Goal: Task Accomplishment & Management: Complete application form

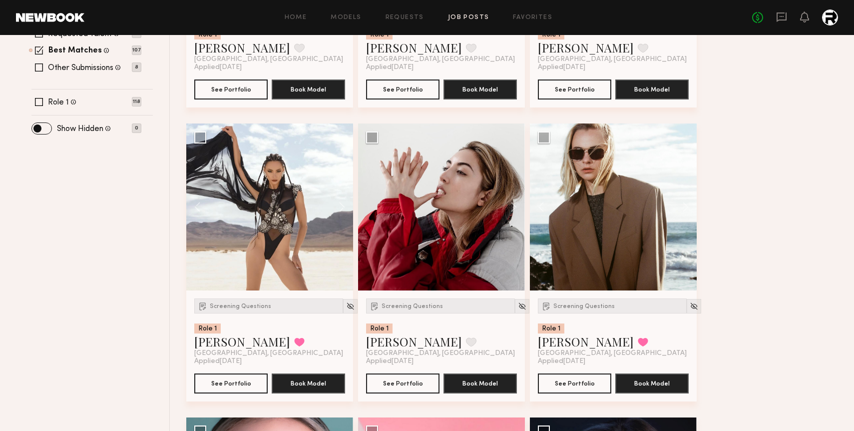
scroll to position [354, 0]
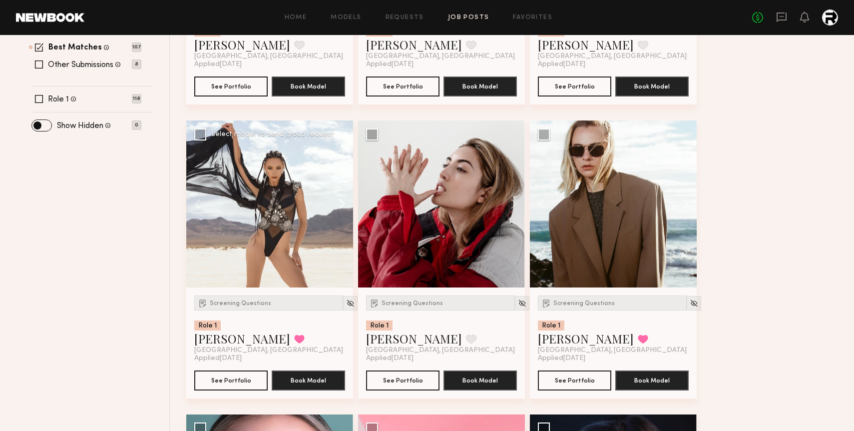
click at [341, 203] on button at bounding box center [337, 203] width 32 height 167
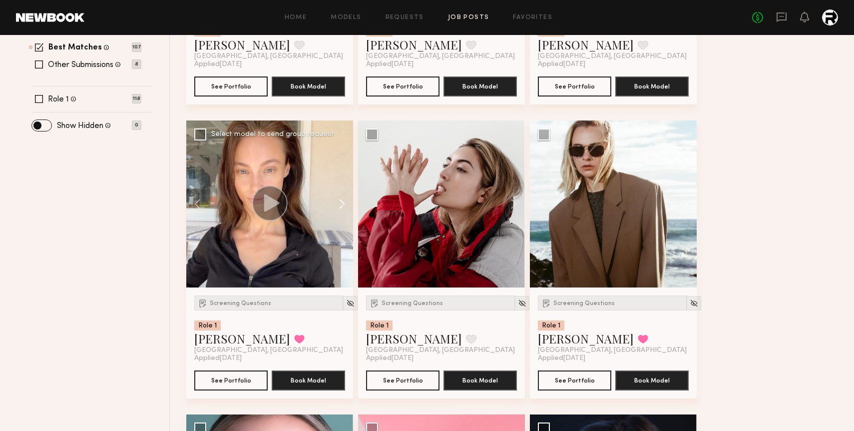
click at [341, 203] on button at bounding box center [337, 203] width 32 height 167
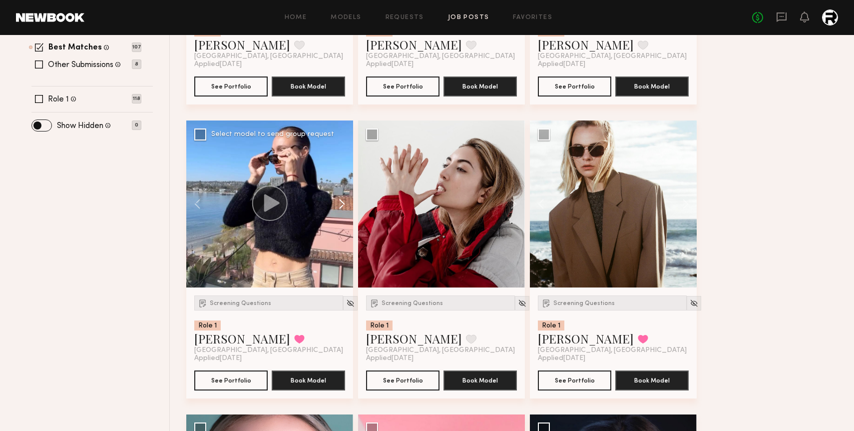
click at [341, 202] on button at bounding box center [337, 203] width 32 height 167
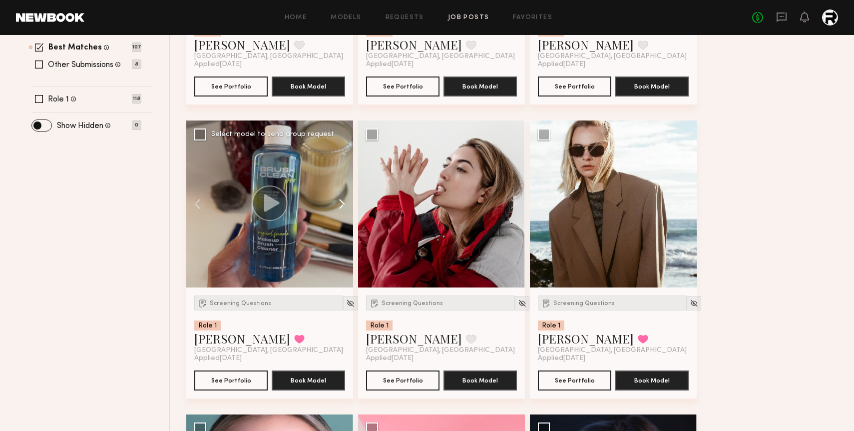
click at [341, 202] on button at bounding box center [337, 203] width 32 height 167
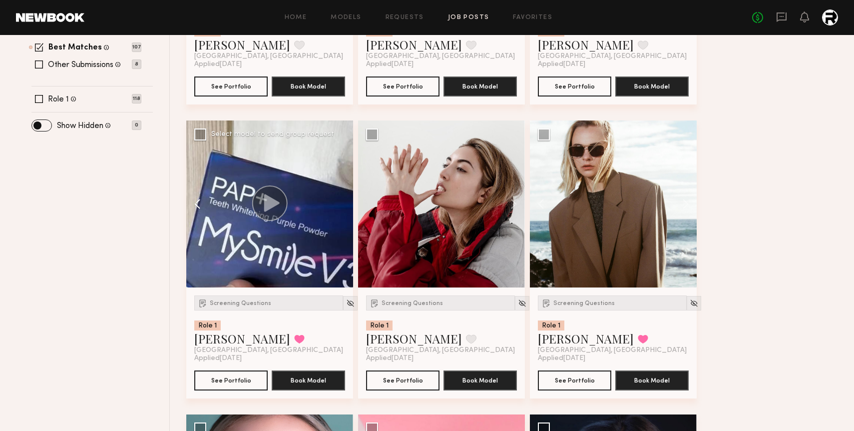
click at [198, 201] on button at bounding box center [202, 203] width 32 height 167
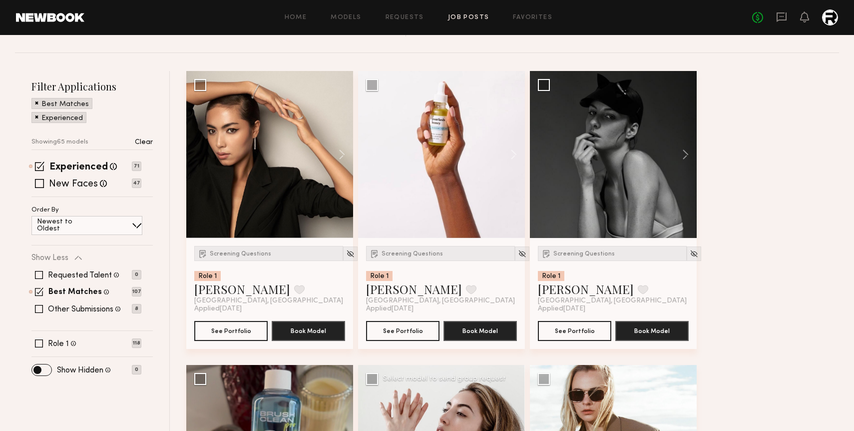
scroll to position [111, 0]
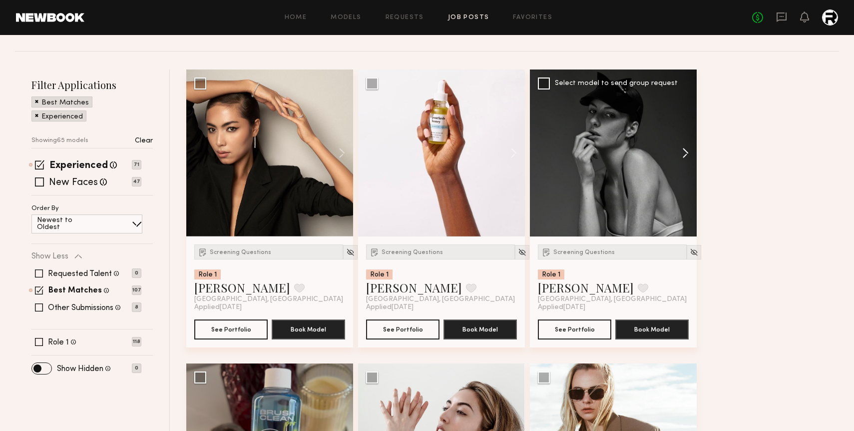
click at [687, 150] on button at bounding box center [681, 152] width 32 height 167
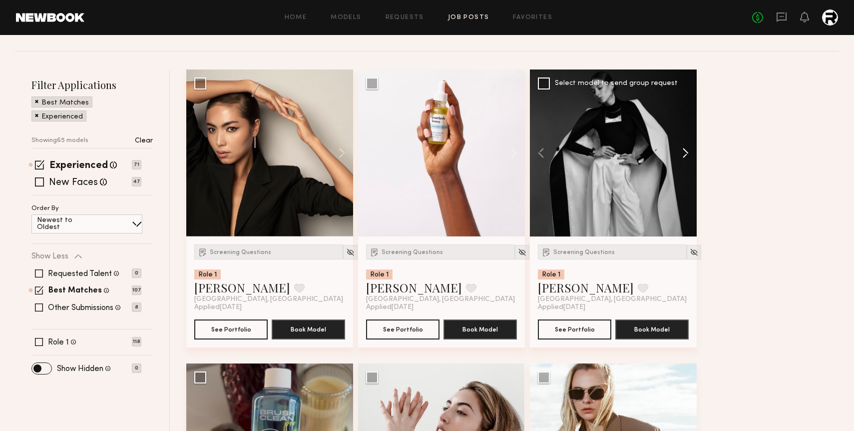
click at [687, 150] on button at bounding box center [681, 152] width 32 height 167
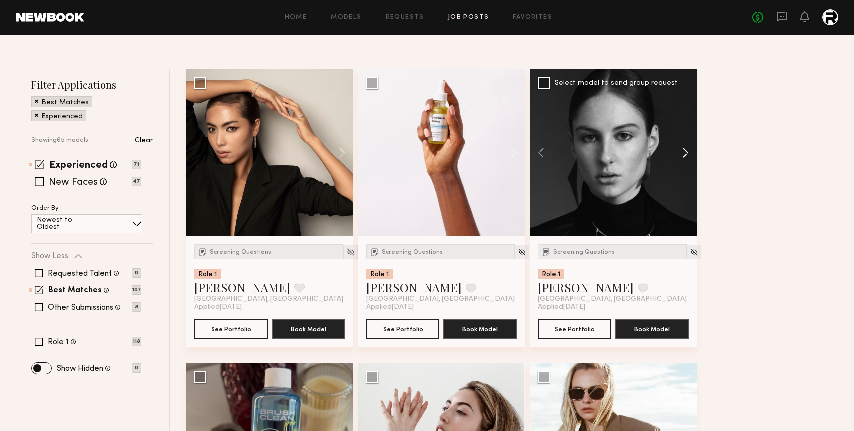
click at [687, 150] on button at bounding box center [681, 152] width 32 height 167
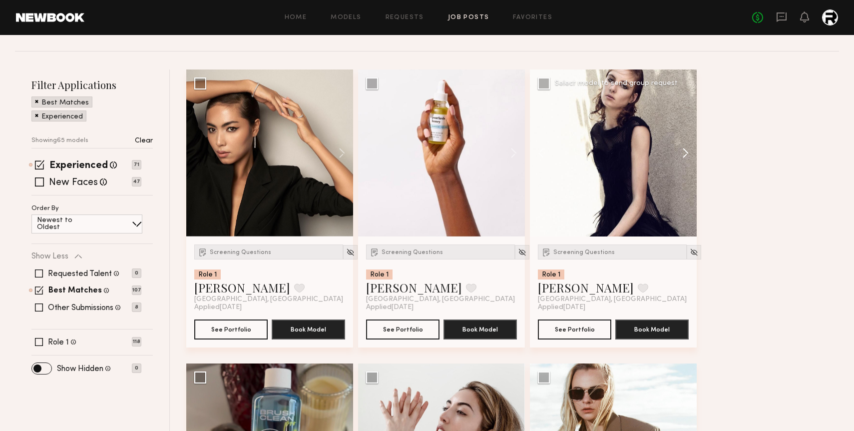
click at [687, 150] on button at bounding box center [681, 152] width 32 height 167
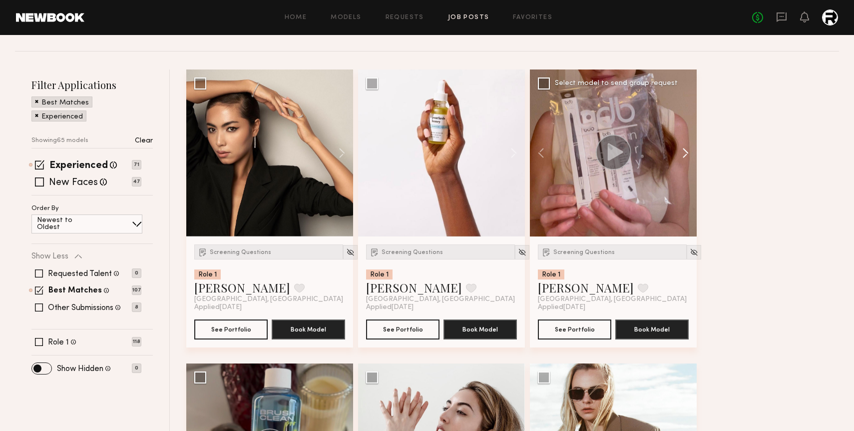
click at [687, 150] on button at bounding box center [681, 152] width 32 height 167
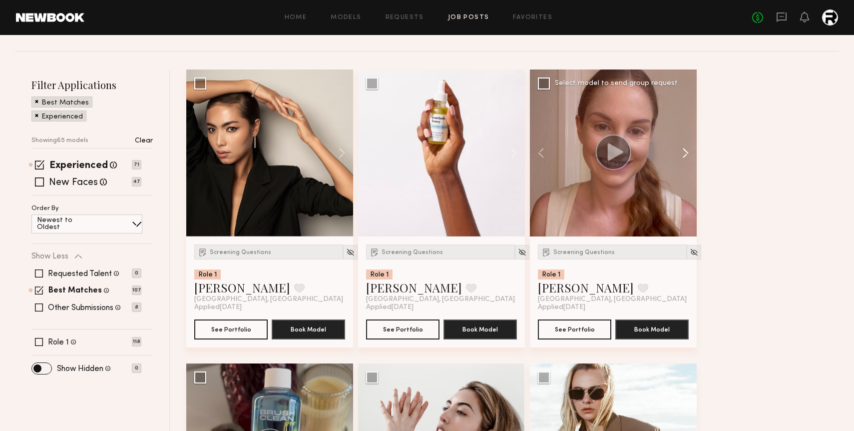
click at [687, 150] on button at bounding box center [681, 152] width 32 height 167
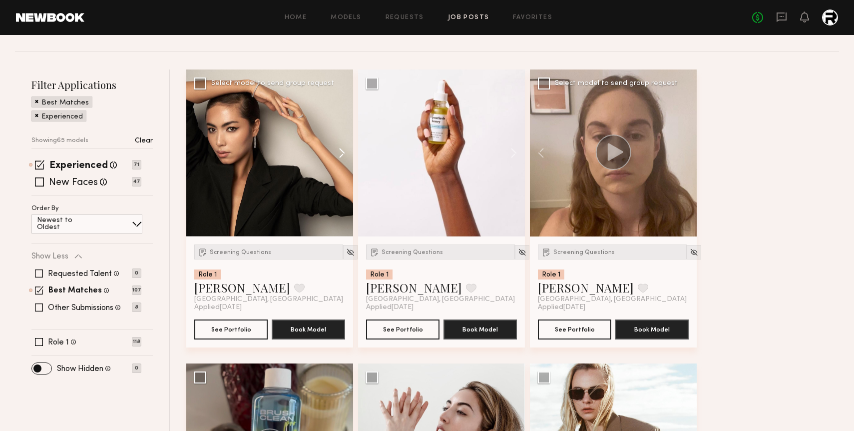
click at [342, 152] on button at bounding box center [337, 152] width 32 height 167
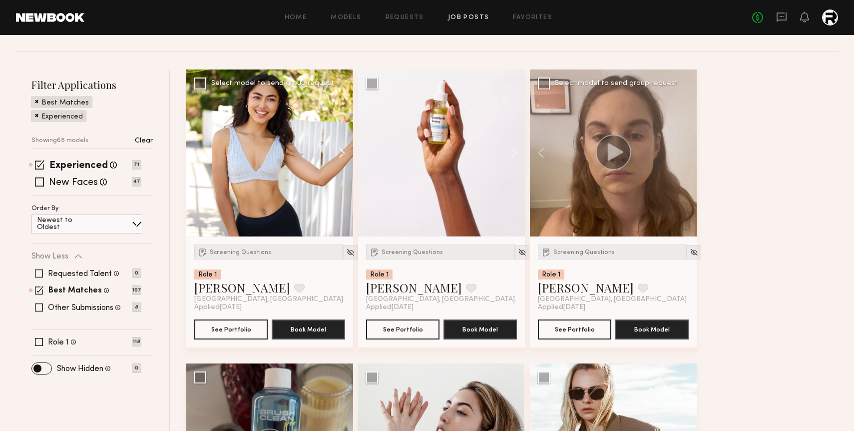
click at [342, 152] on button at bounding box center [337, 152] width 32 height 167
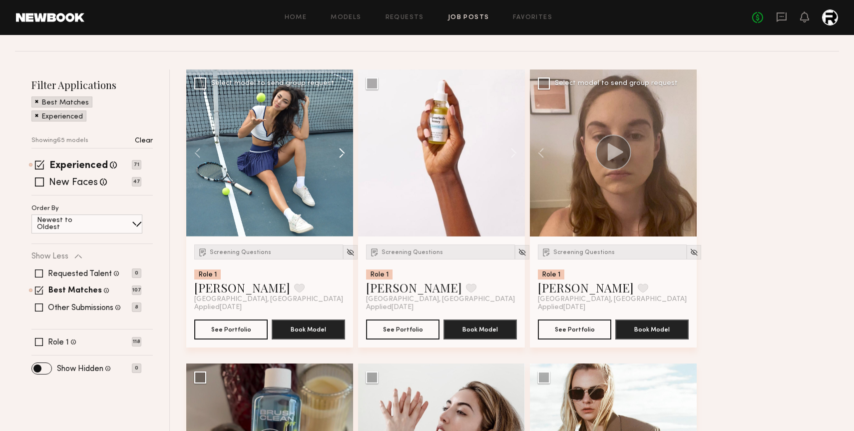
click at [342, 152] on button at bounding box center [337, 152] width 32 height 167
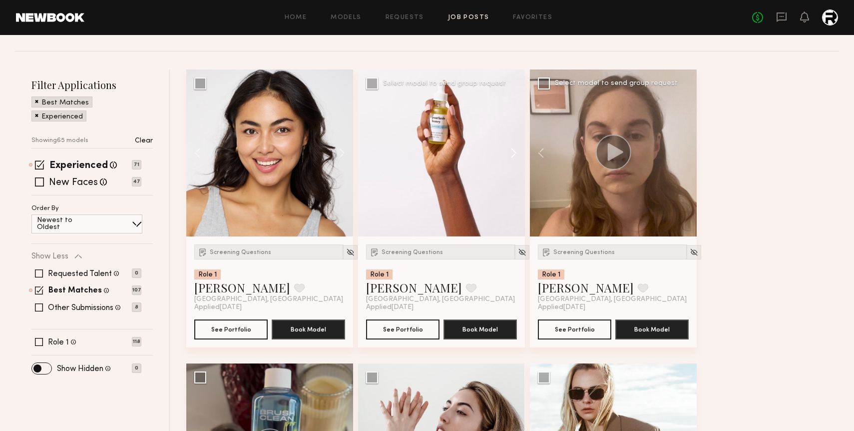
click at [511, 155] on button at bounding box center [509, 152] width 32 height 167
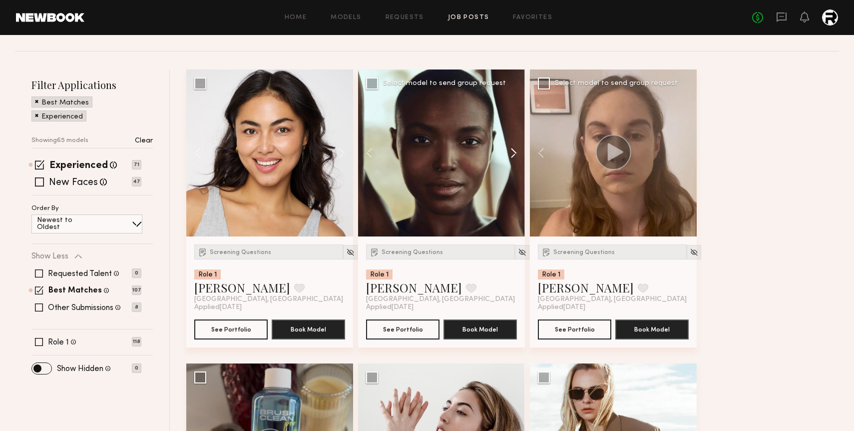
click at [511, 155] on button at bounding box center [509, 152] width 32 height 167
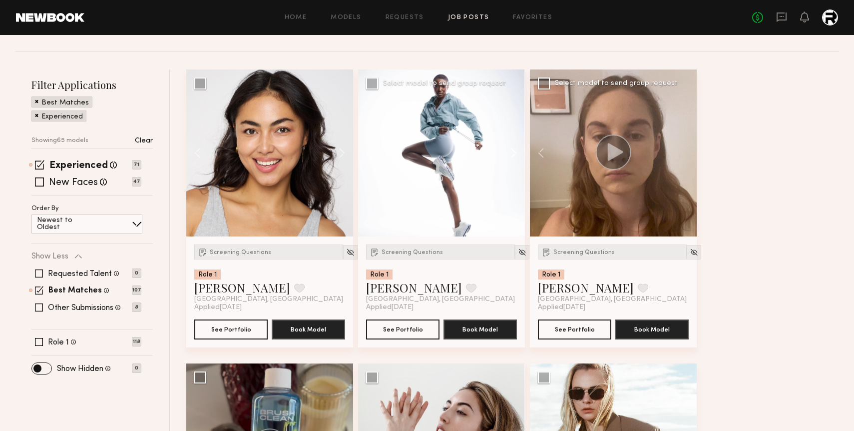
click at [511, 155] on button at bounding box center [509, 152] width 32 height 167
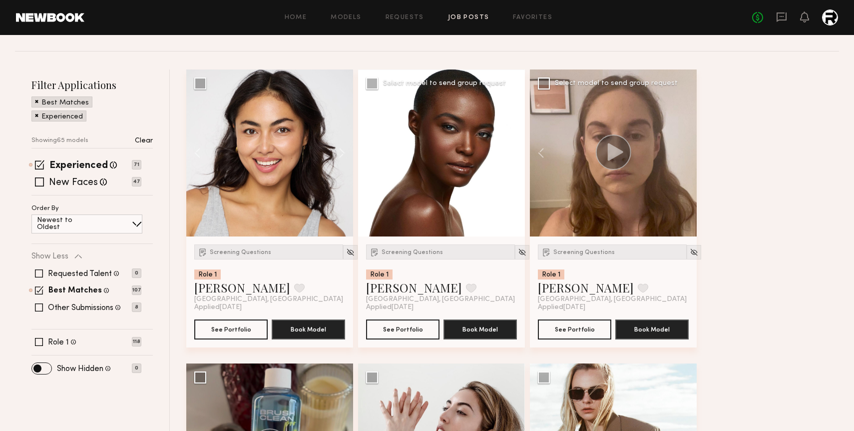
click at [511, 155] on button at bounding box center [509, 152] width 32 height 167
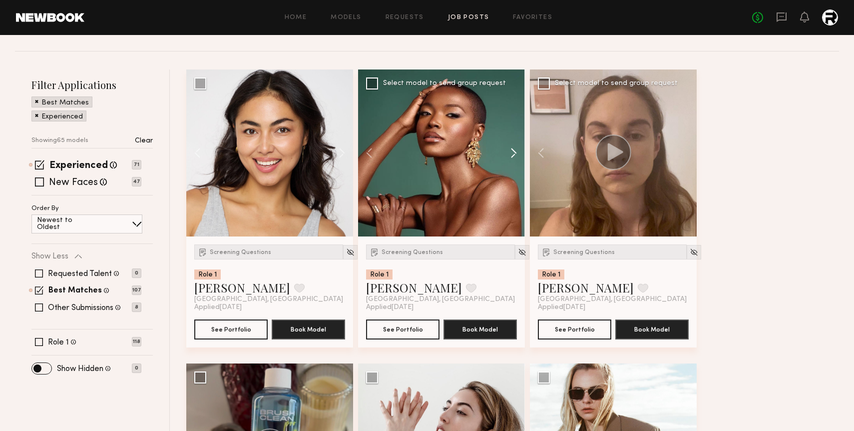
click at [511, 155] on button at bounding box center [509, 152] width 32 height 167
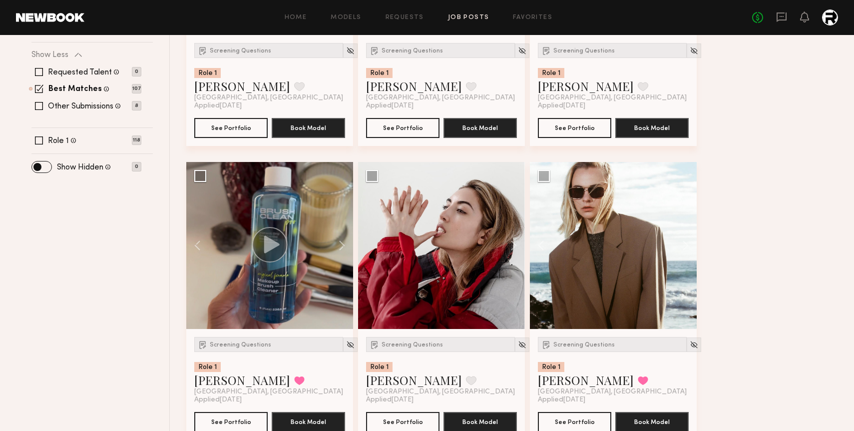
scroll to position [408, 0]
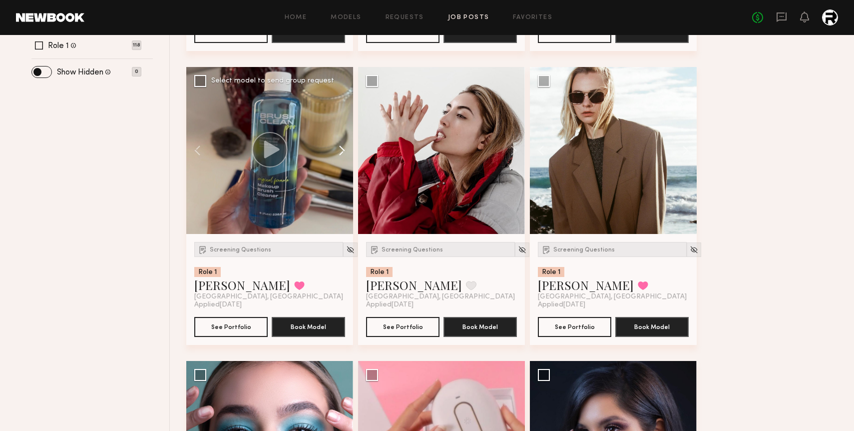
click at [340, 152] on button at bounding box center [337, 150] width 32 height 167
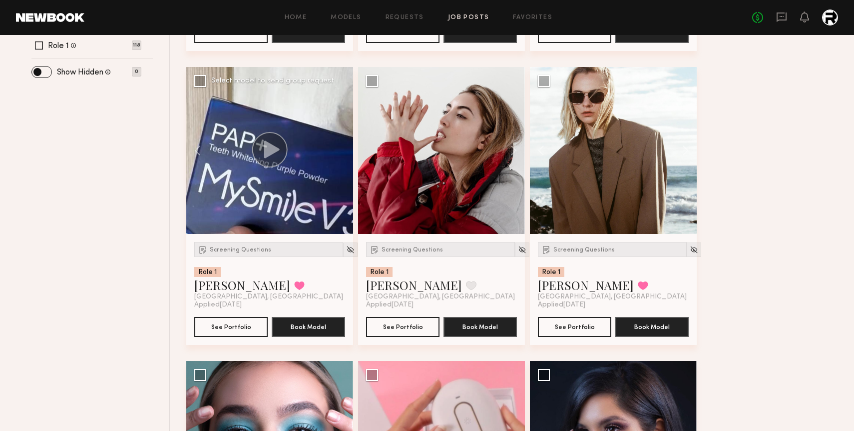
click at [340, 152] on div at bounding box center [269, 150] width 167 height 167
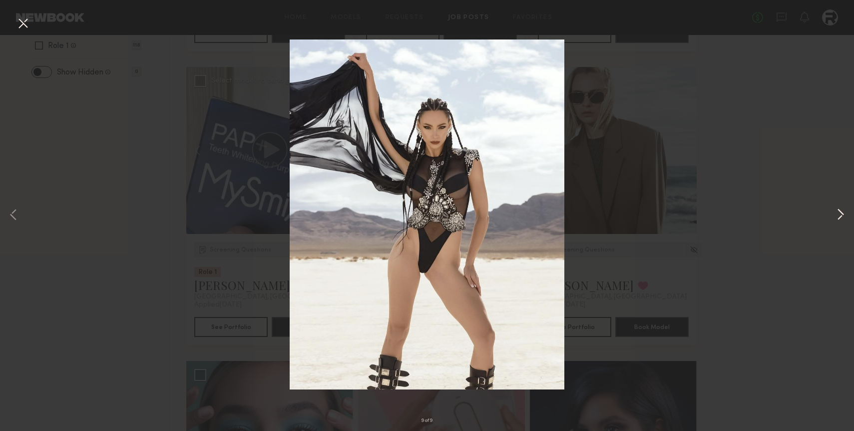
click at [843, 218] on button at bounding box center [841, 215] width 12 height 345
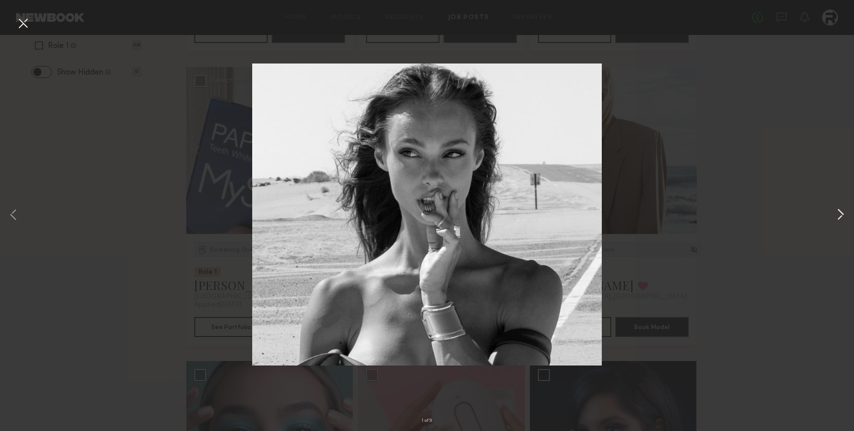
click at [843, 218] on button at bounding box center [841, 215] width 12 height 345
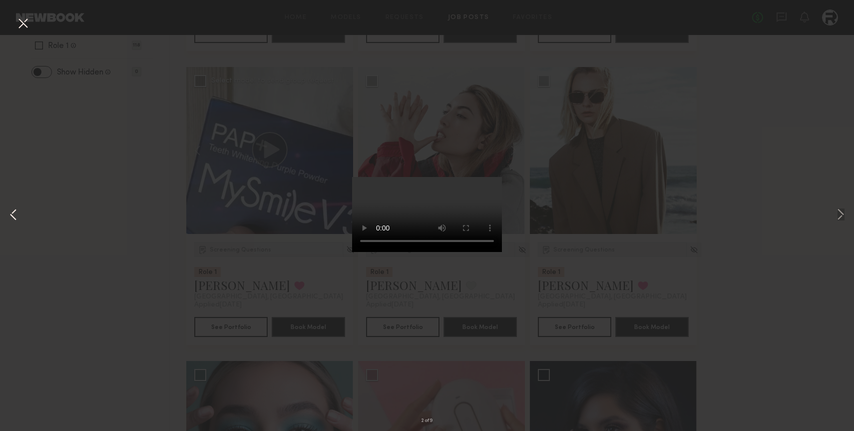
click at [12, 212] on button at bounding box center [13, 215] width 12 height 345
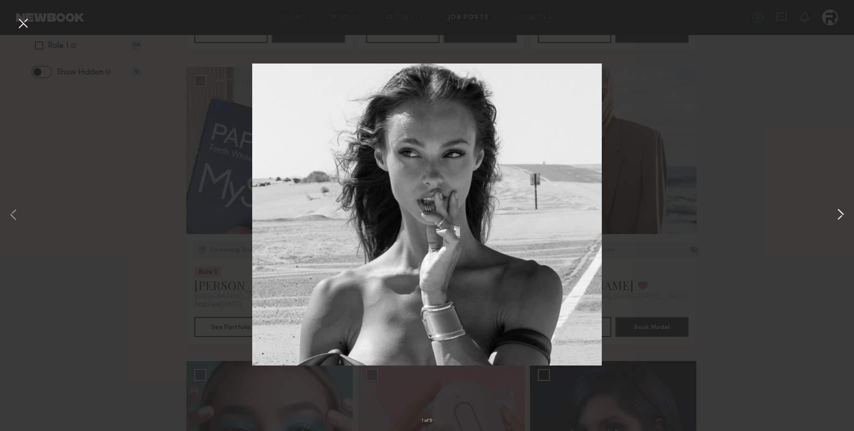
click at [838, 215] on button at bounding box center [841, 215] width 12 height 345
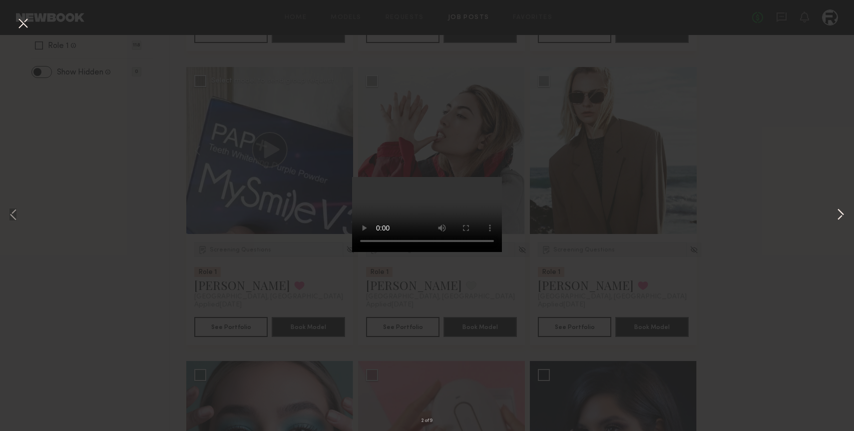
click at [838, 215] on button at bounding box center [841, 215] width 12 height 345
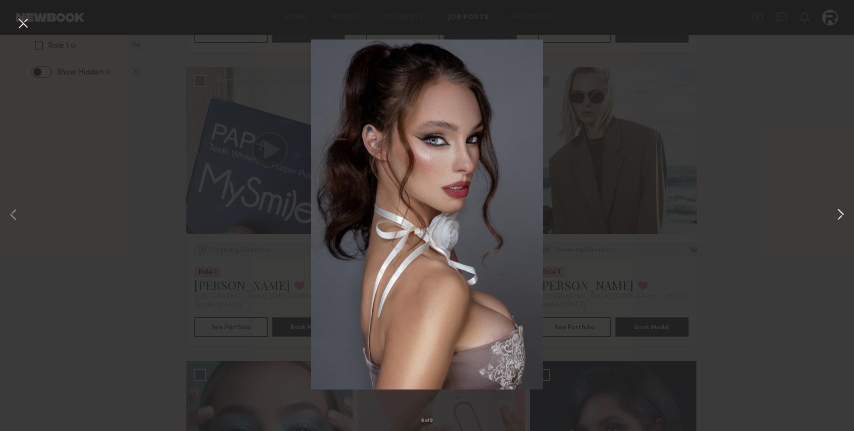
click at [838, 215] on button at bounding box center [841, 215] width 12 height 345
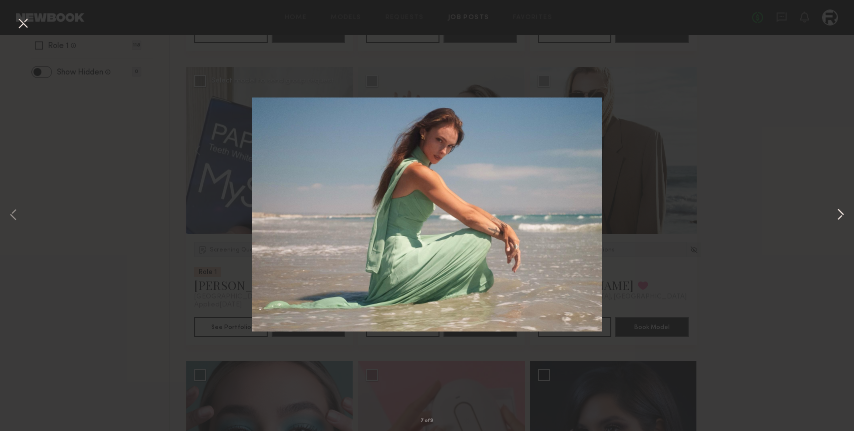
click at [838, 215] on button at bounding box center [841, 215] width 12 height 345
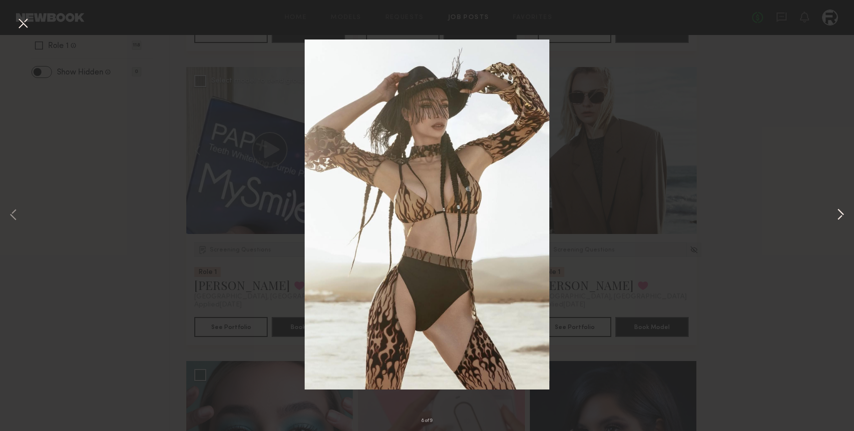
click at [838, 215] on button at bounding box center [841, 215] width 12 height 345
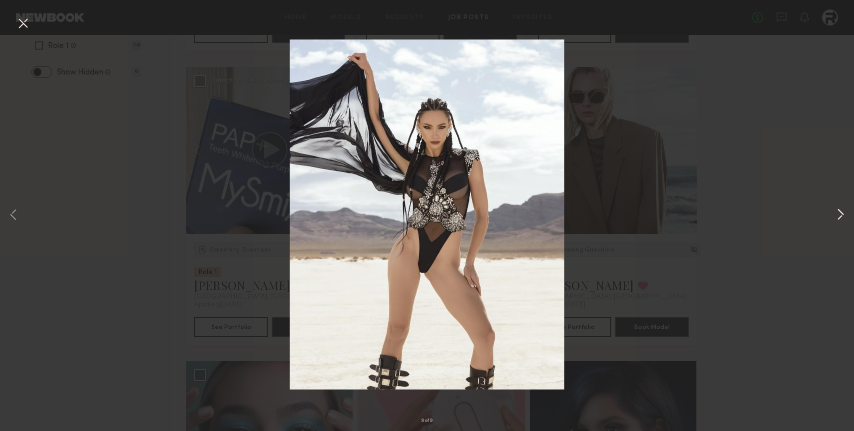
click at [838, 215] on button at bounding box center [841, 215] width 12 height 345
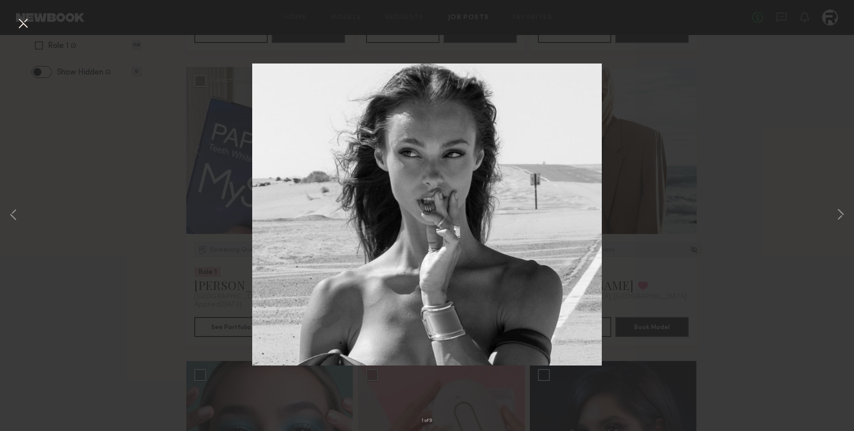
click at [784, 174] on div "1 of 9" at bounding box center [427, 215] width 854 height 431
click at [22, 23] on button at bounding box center [23, 24] width 16 height 18
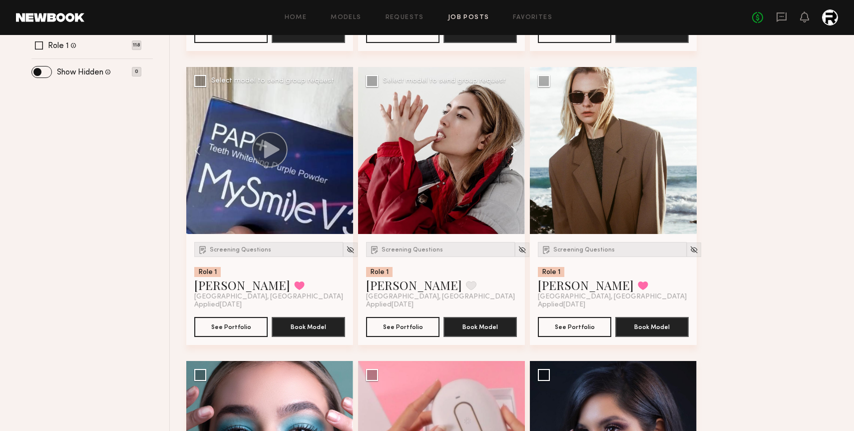
click at [513, 149] on button at bounding box center [509, 150] width 32 height 167
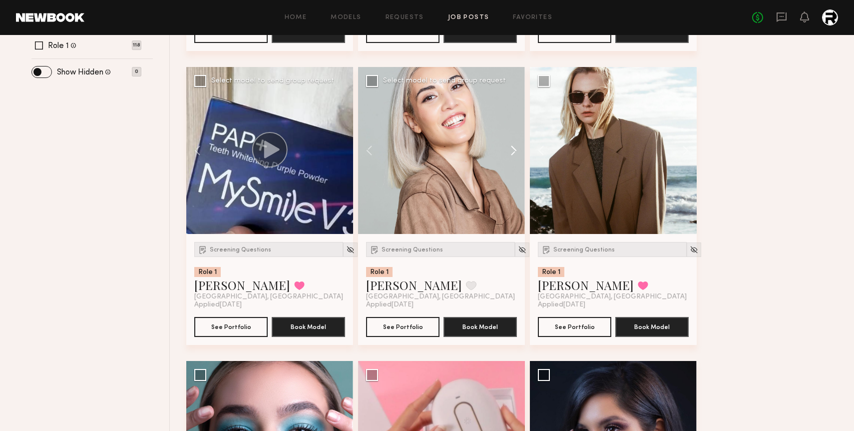
click at [513, 149] on button at bounding box center [509, 150] width 32 height 167
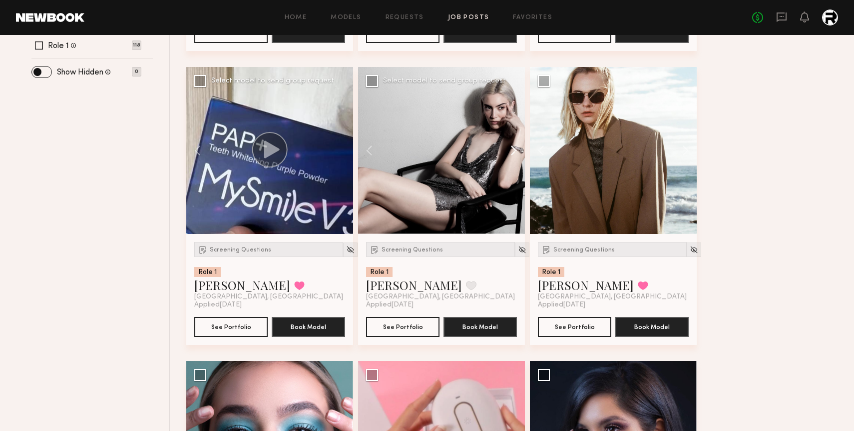
click at [513, 149] on button at bounding box center [509, 150] width 32 height 167
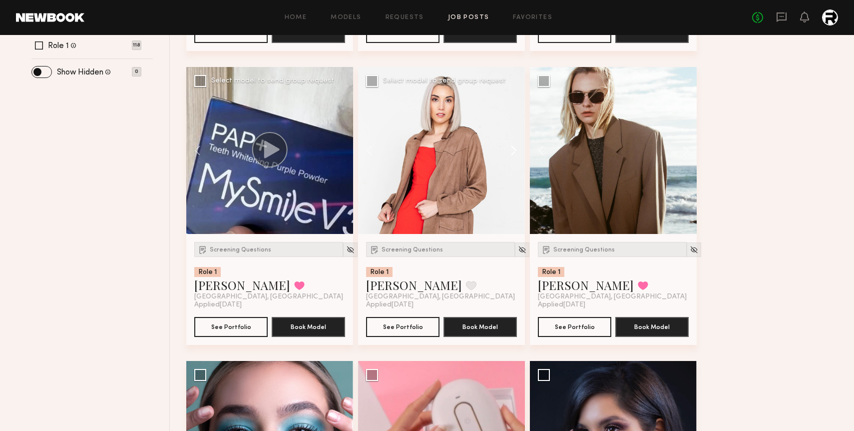
click at [513, 149] on button at bounding box center [509, 150] width 32 height 167
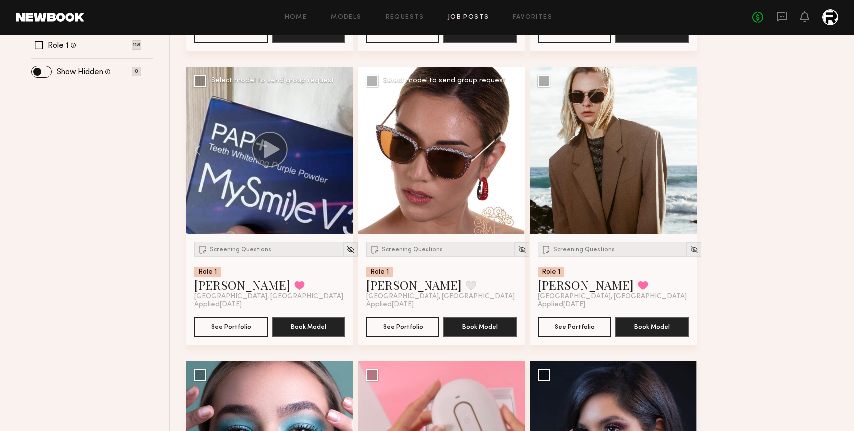
click at [513, 149] on button at bounding box center [509, 150] width 32 height 167
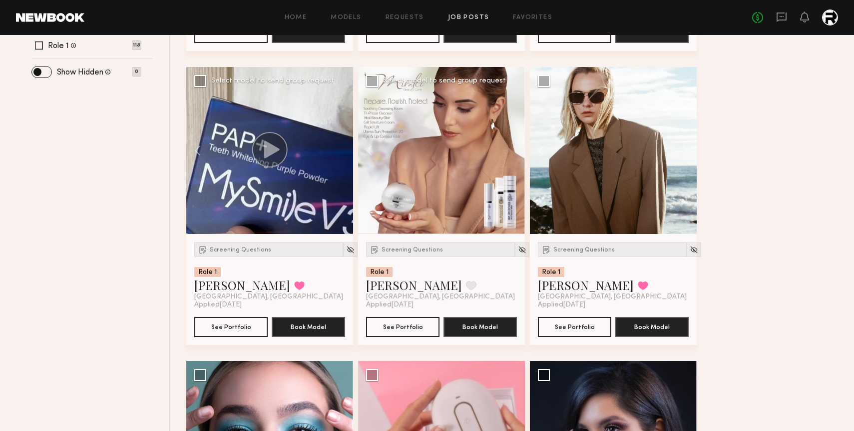
click at [513, 149] on div at bounding box center [441, 150] width 167 height 167
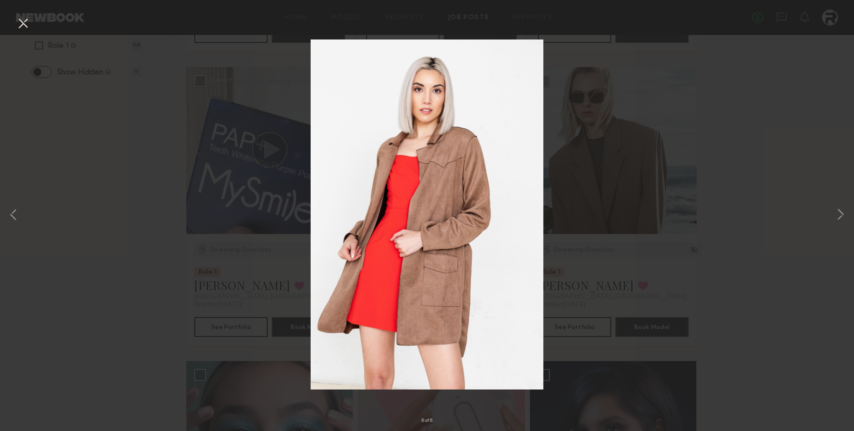
click at [513, 149] on div "6 of 6" at bounding box center [427, 215] width 854 height 431
click at [19, 26] on button at bounding box center [23, 24] width 16 height 18
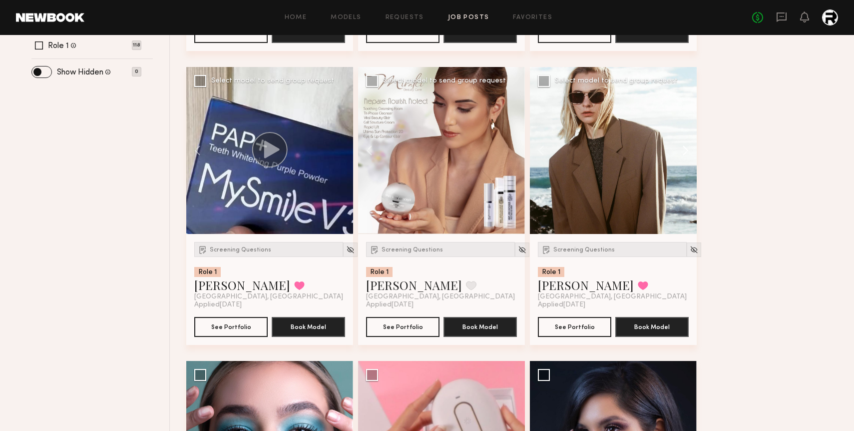
click at [680, 152] on button at bounding box center [681, 150] width 32 height 167
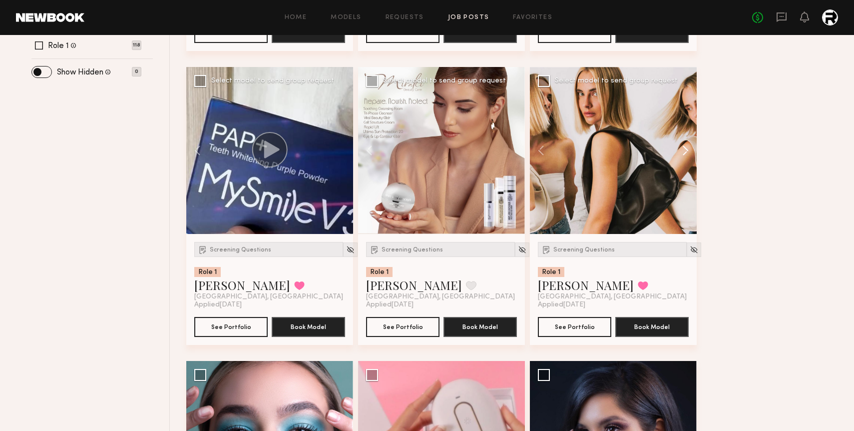
click at [680, 152] on button at bounding box center [681, 150] width 32 height 167
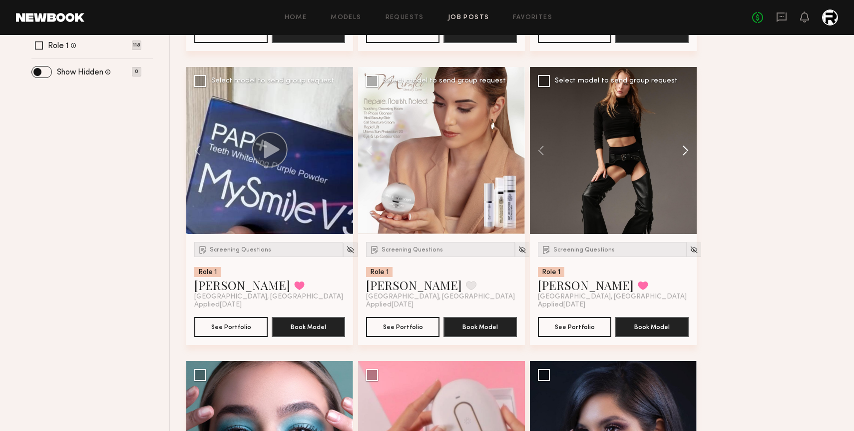
click at [680, 152] on button at bounding box center [681, 150] width 32 height 167
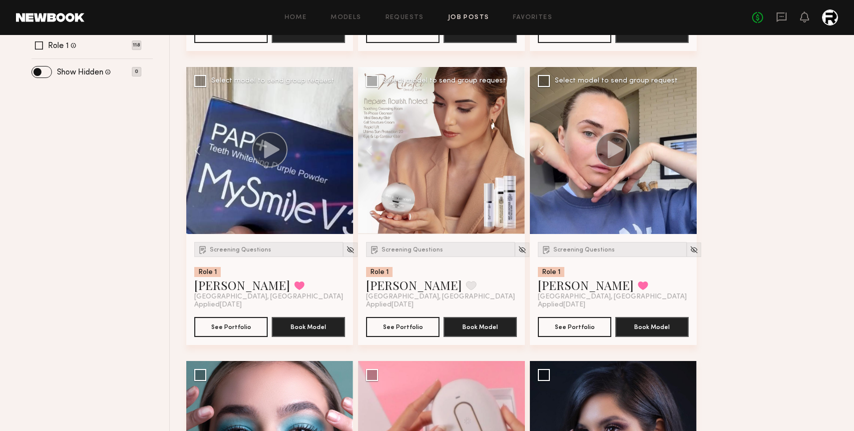
click at [680, 152] on div at bounding box center [613, 150] width 167 height 167
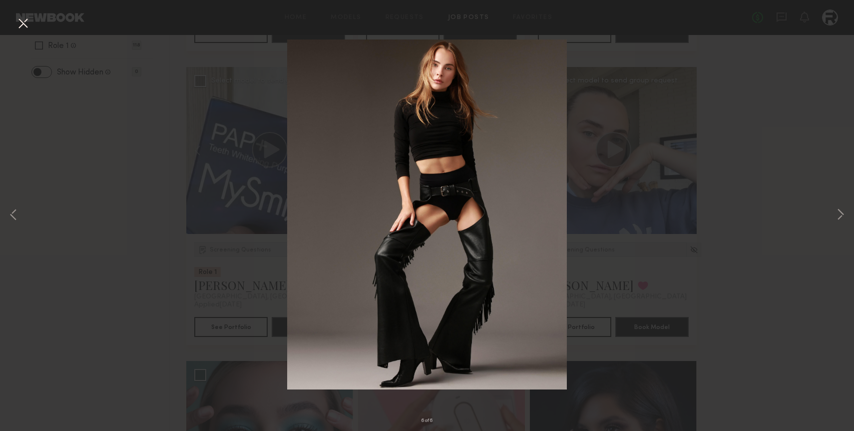
click at [772, 167] on div "6 of 6" at bounding box center [427, 215] width 854 height 431
click at [603, 327] on div "6 of 6" at bounding box center [427, 215] width 854 height 431
click at [20, 25] on button at bounding box center [23, 24] width 16 height 18
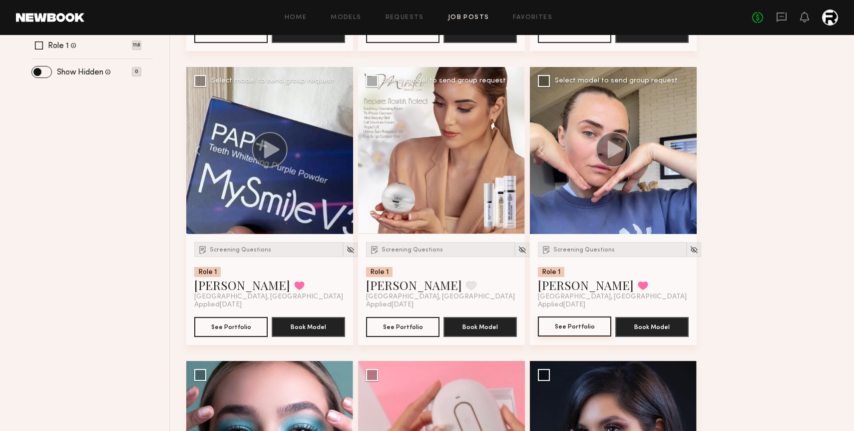
click at [580, 326] on button "See Portfolio" at bounding box center [574, 326] width 73 height 20
click at [405, 330] on button "See Portfolio" at bounding box center [402, 326] width 73 height 20
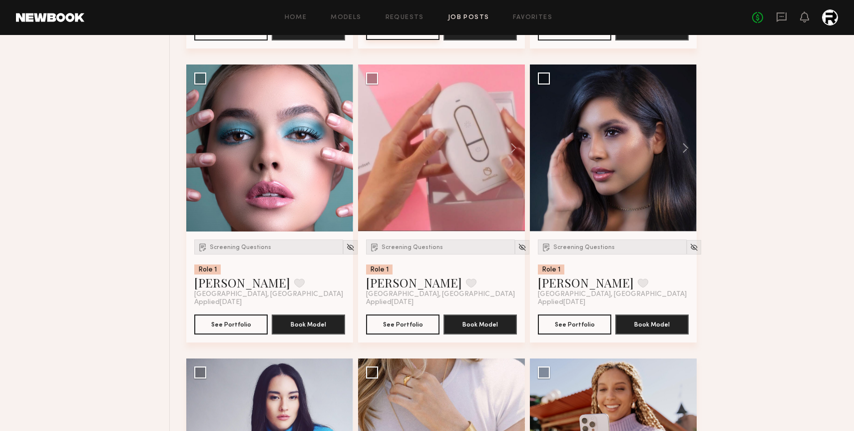
scroll to position [707, 0]
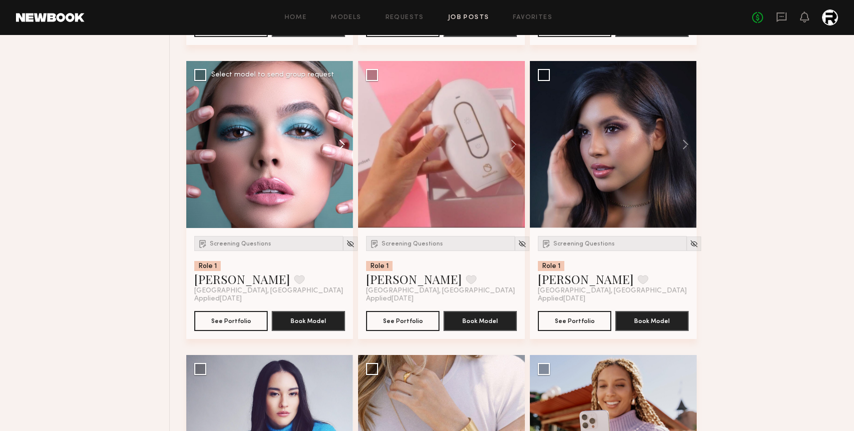
click at [342, 143] on button at bounding box center [337, 144] width 32 height 167
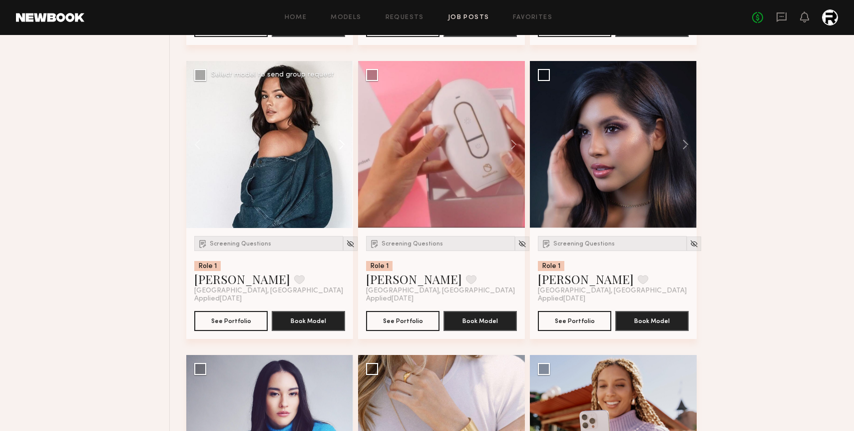
click at [342, 143] on button at bounding box center [337, 144] width 32 height 167
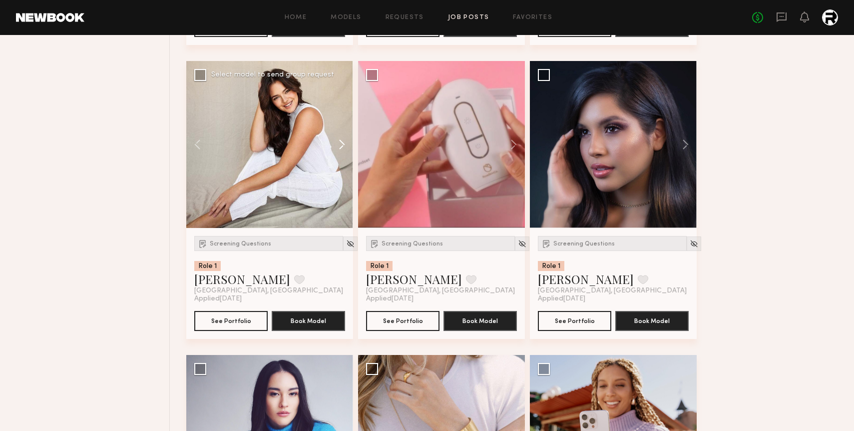
click at [342, 143] on button at bounding box center [337, 144] width 32 height 167
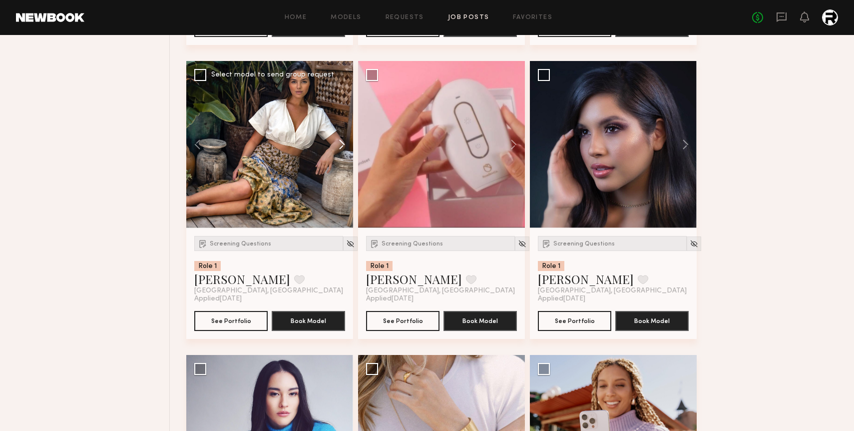
click at [342, 143] on button at bounding box center [337, 144] width 32 height 167
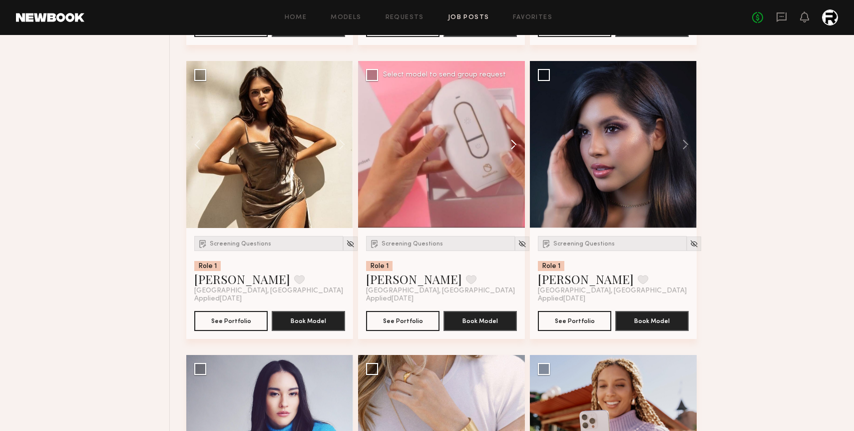
click at [514, 145] on button at bounding box center [509, 144] width 32 height 167
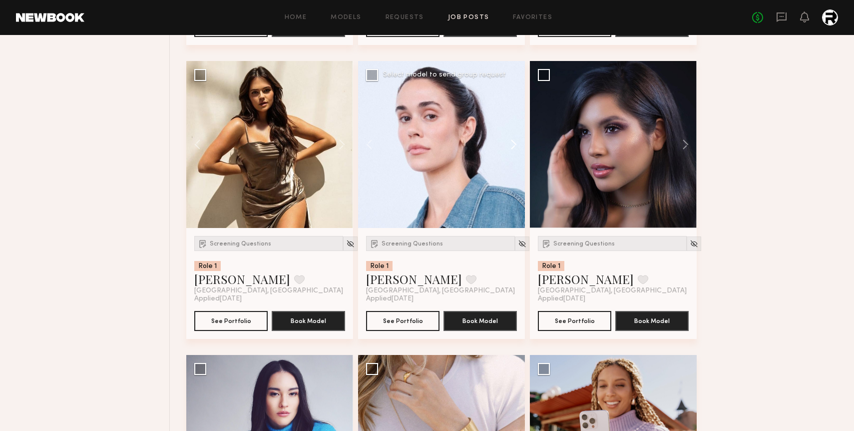
click at [514, 145] on button at bounding box center [509, 144] width 32 height 167
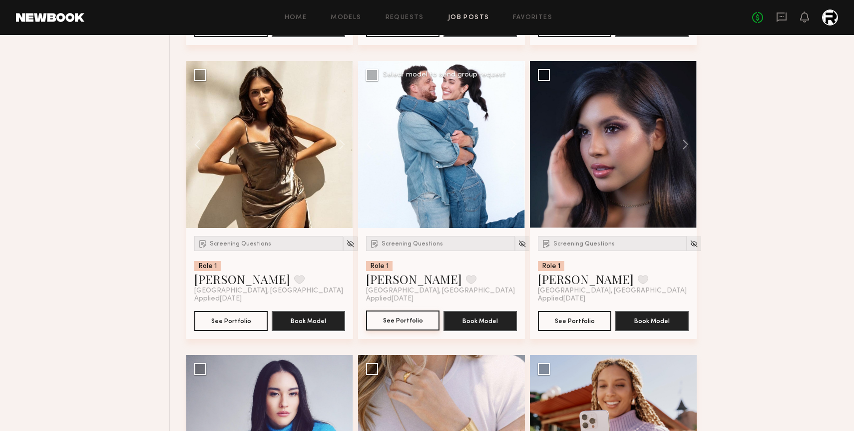
click at [389, 316] on button "See Portfolio" at bounding box center [402, 320] width 73 height 20
click at [580, 321] on button "See Portfolio" at bounding box center [574, 320] width 73 height 20
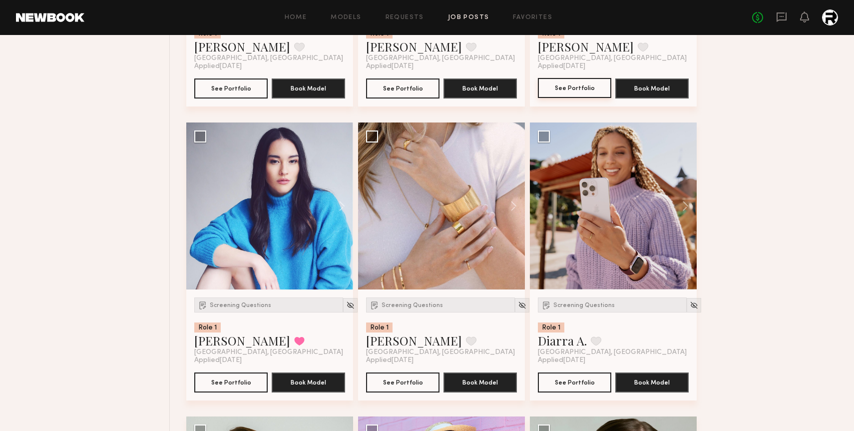
scroll to position [942, 0]
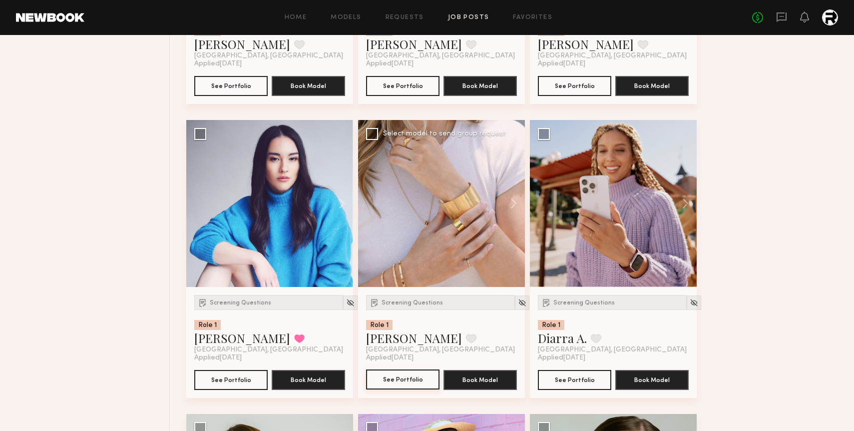
click at [409, 377] on button "See Portfolio" at bounding box center [402, 379] width 73 height 20
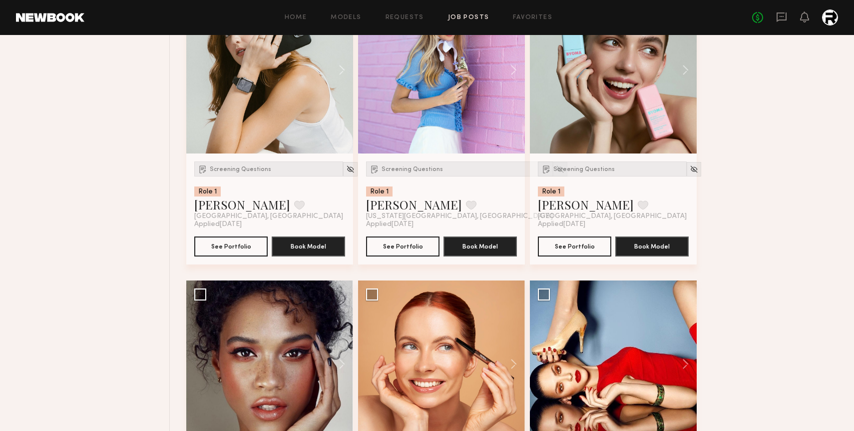
scroll to position [1540, 0]
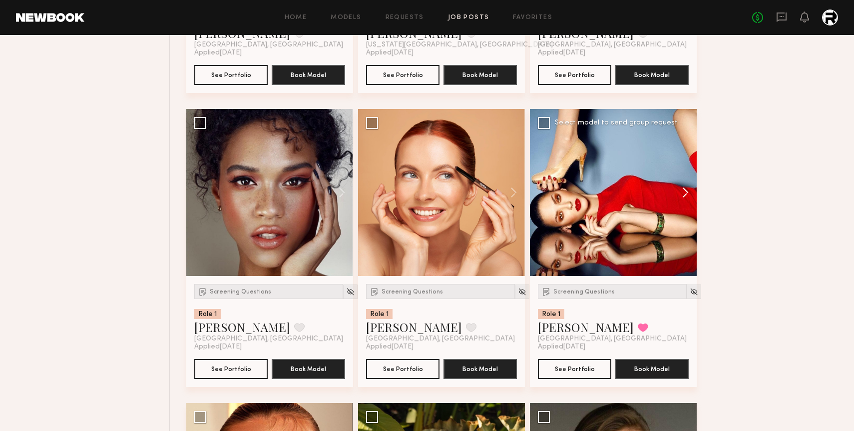
click at [683, 196] on button at bounding box center [681, 192] width 32 height 167
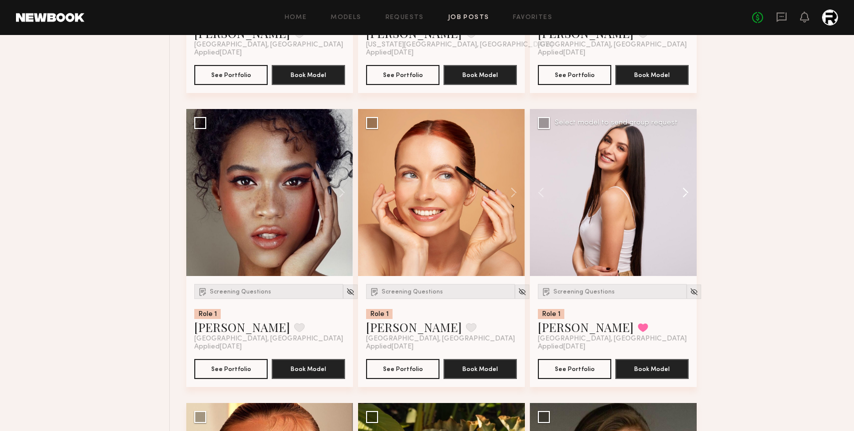
click at [683, 196] on button at bounding box center [681, 192] width 32 height 167
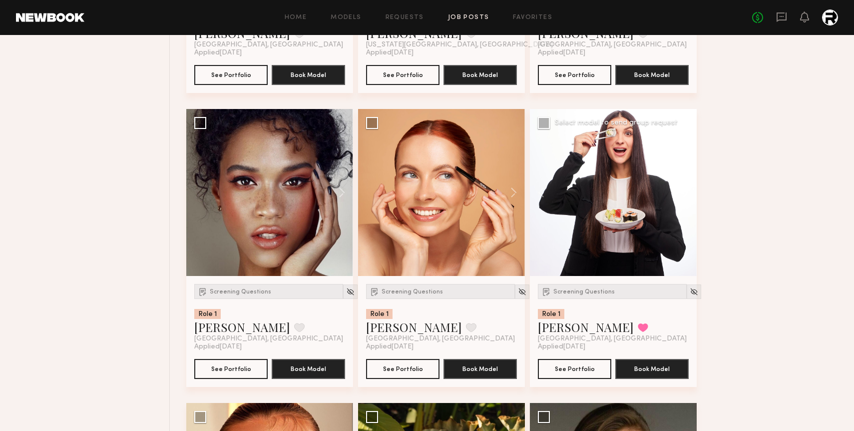
click at [683, 196] on button at bounding box center [681, 192] width 32 height 167
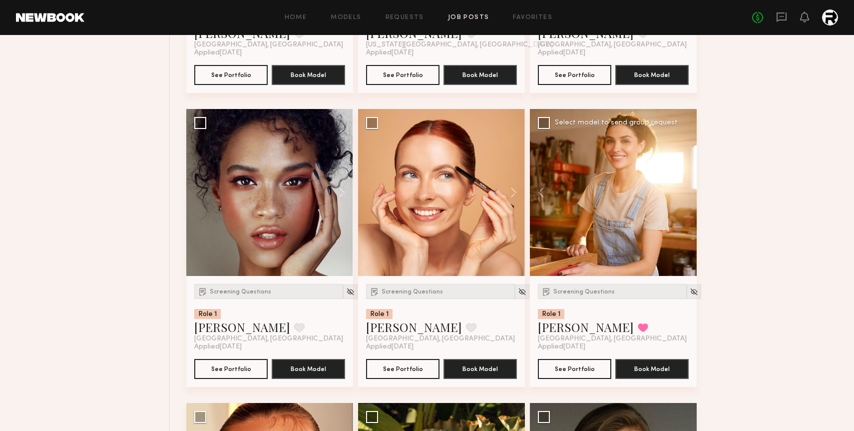
click at [683, 196] on div at bounding box center [613, 192] width 167 height 167
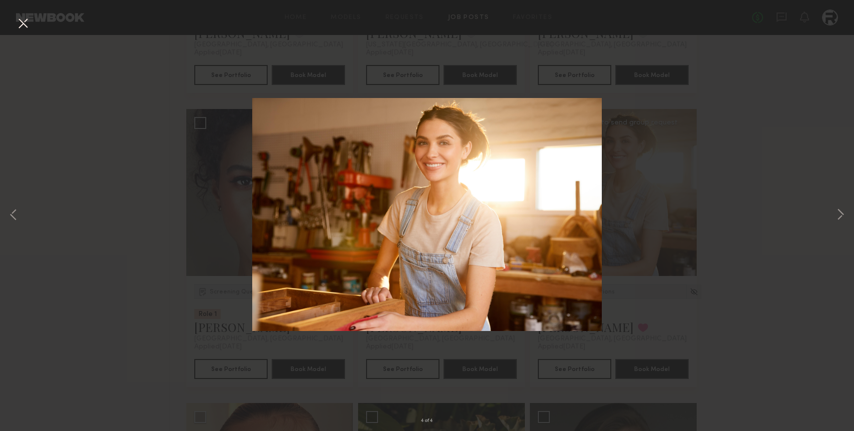
click at [18, 19] on button at bounding box center [23, 24] width 16 height 18
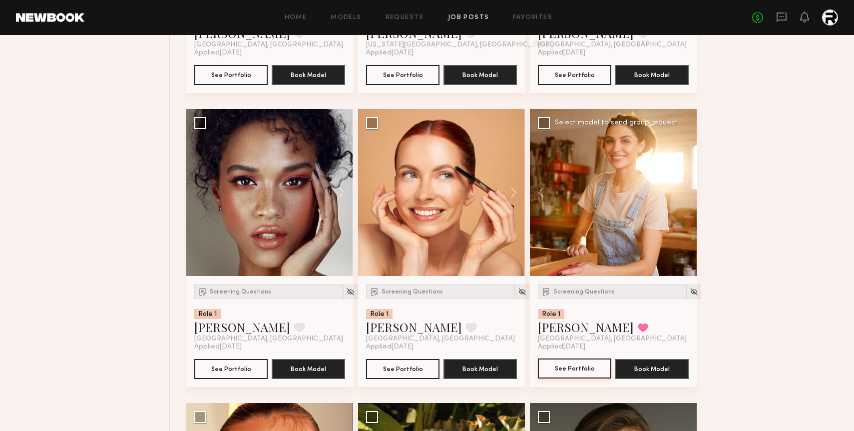
click at [559, 371] on button "See Portfolio" at bounding box center [574, 368] width 73 height 20
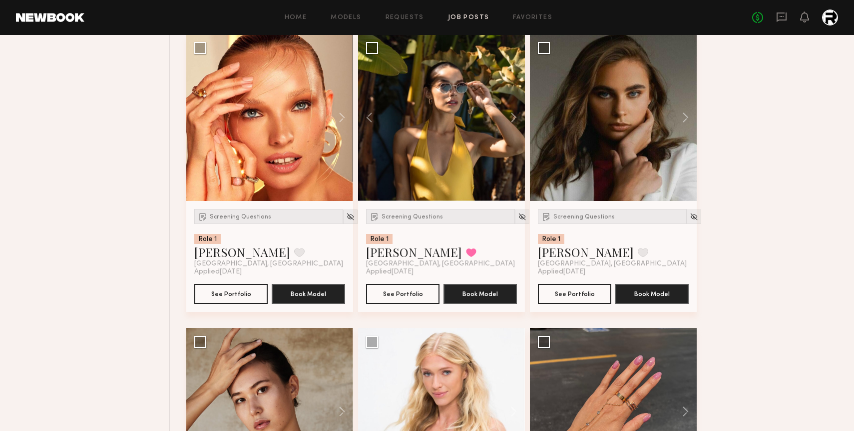
scroll to position [1910, 0]
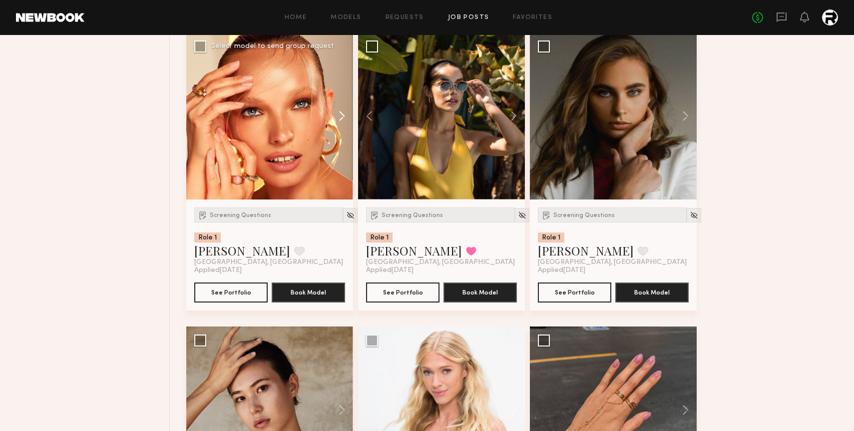
click at [341, 115] on button at bounding box center [337, 115] width 32 height 167
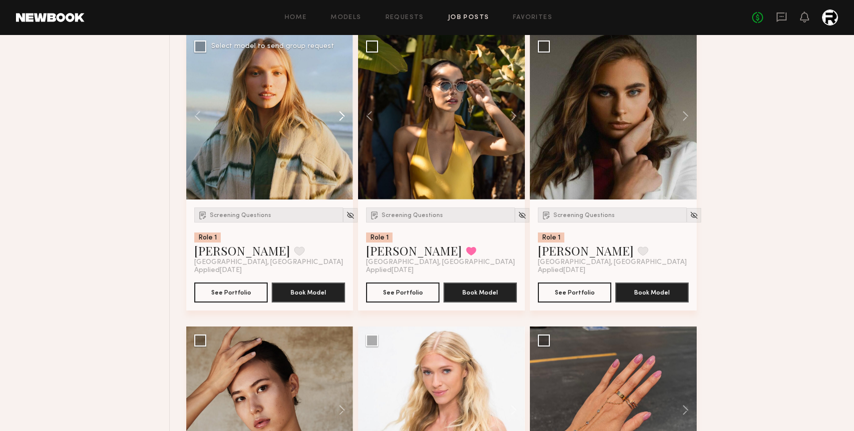
click at [341, 115] on button at bounding box center [337, 115] width 32 height 167
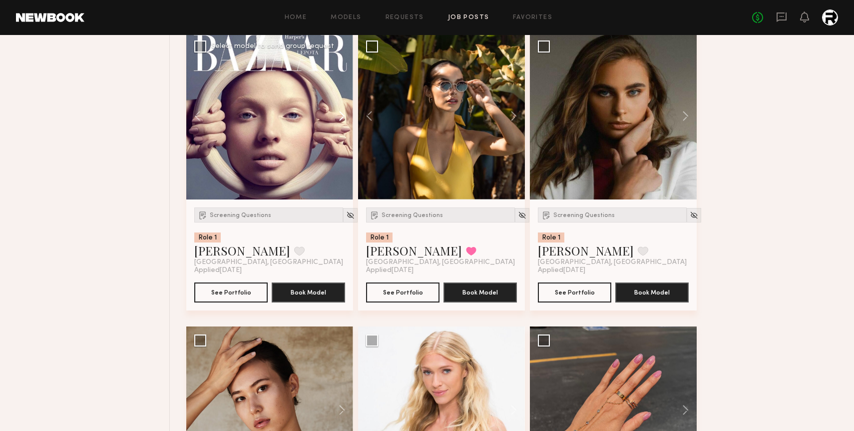
click at [341, 115] on button at bounding box center [337, 115] width 32 height 167
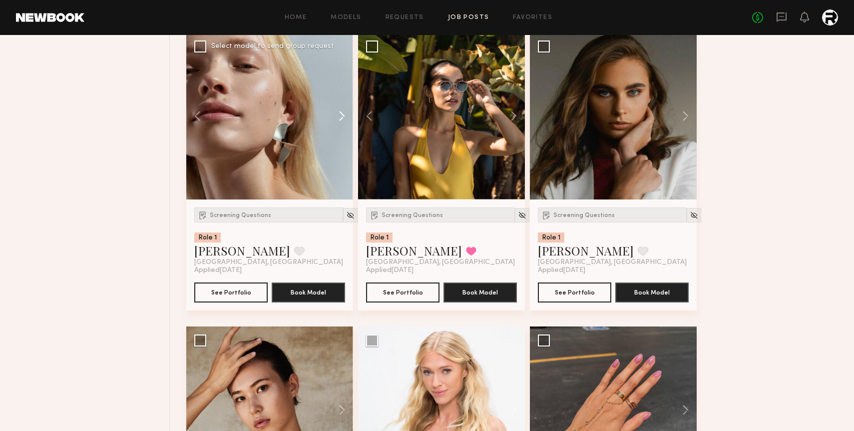
click at [341, 115] on button at bounding box center [337, 115] width 32 height 167
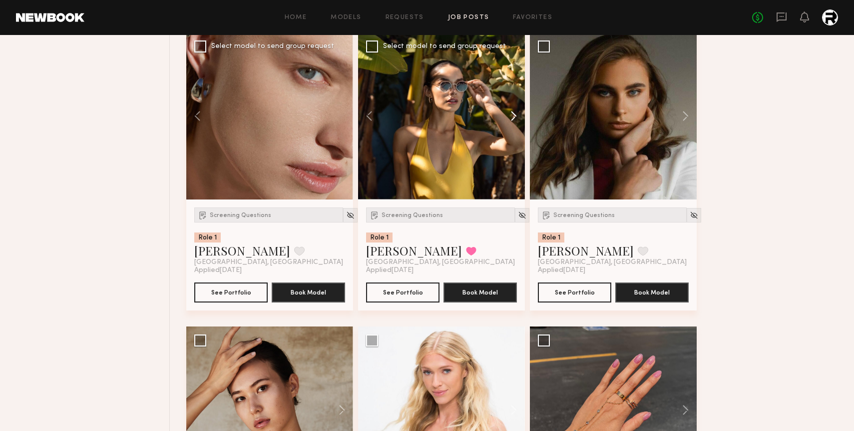
click at [514, 114] on button at bounding box center [509, 115] width 32 height 167
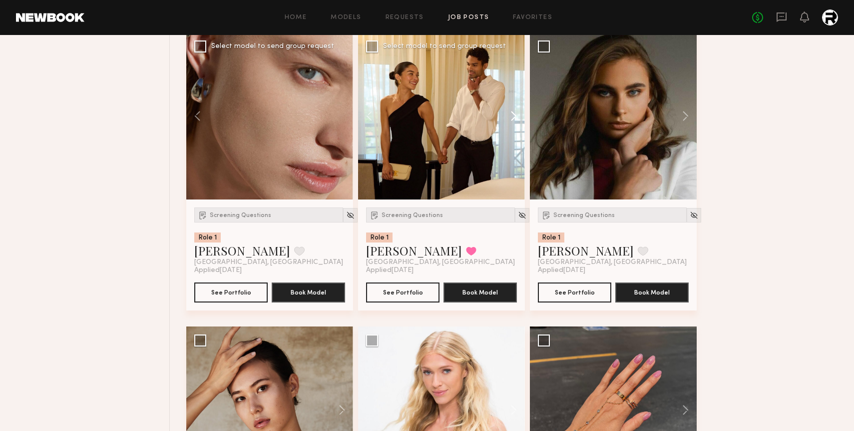
click at [514, 114] on button at bounding box center [509, 115] width 32 height 167
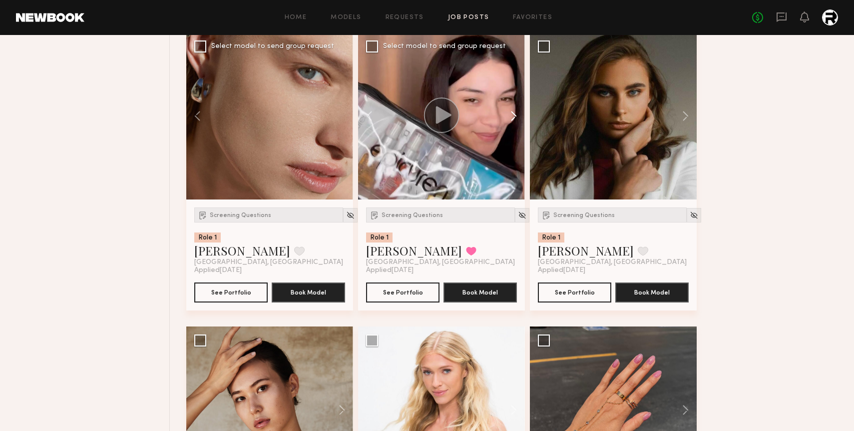
click at [514, 114] on button at bounding box center [509, 115] width 32 height 167
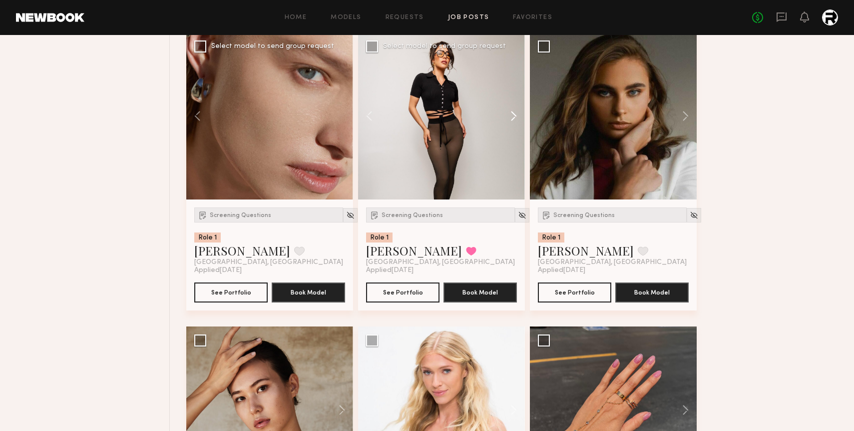
click at [514, 114] on button at bounding box center [509, 115] width 32 height 167
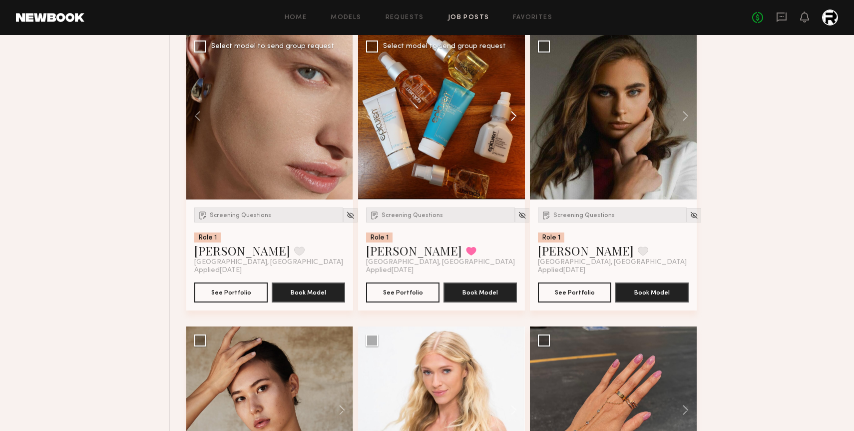
click at [514, 114] on button at bounding box center [509, 115] width 32 height 167
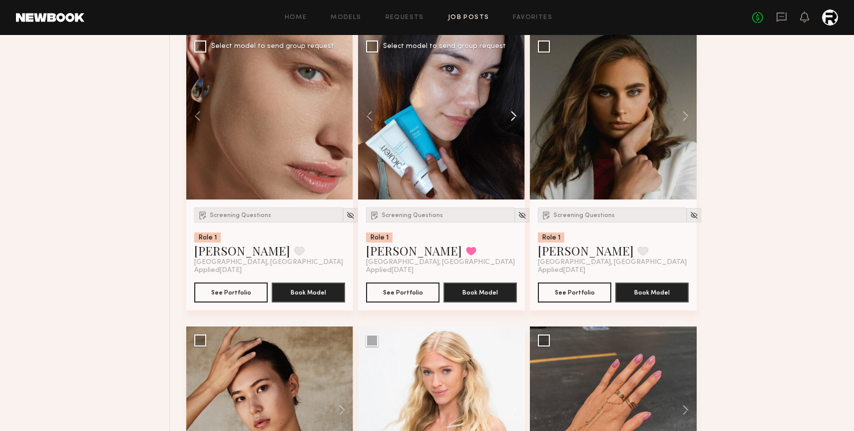
click at [514, 114] on button at bounding box center [509, 115] width 32 height 167
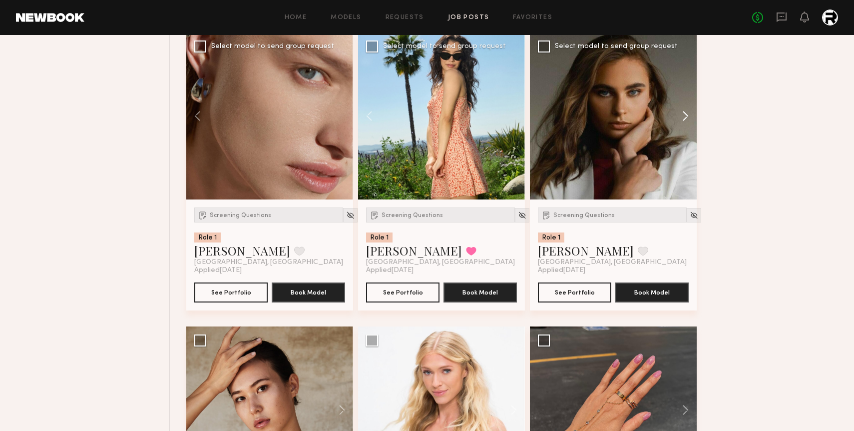
click at [685, 119] on button at bounding box center [681, 115] width 32 height 167
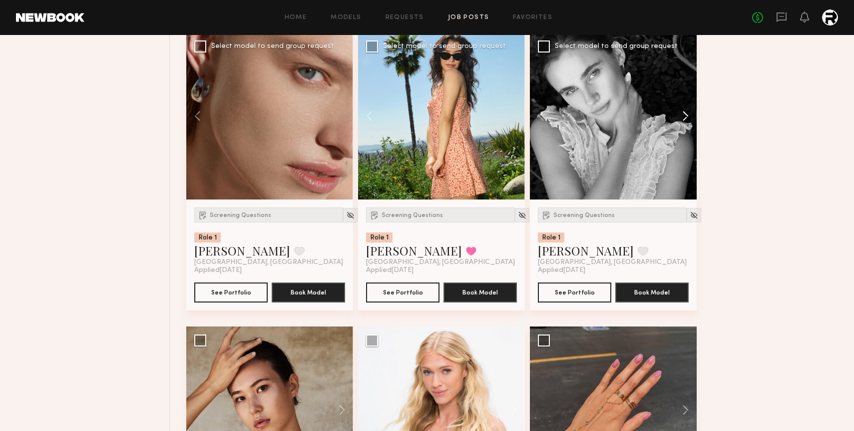
click at [685, 119] on button at bounding box center [681, 115] width 32 height 167
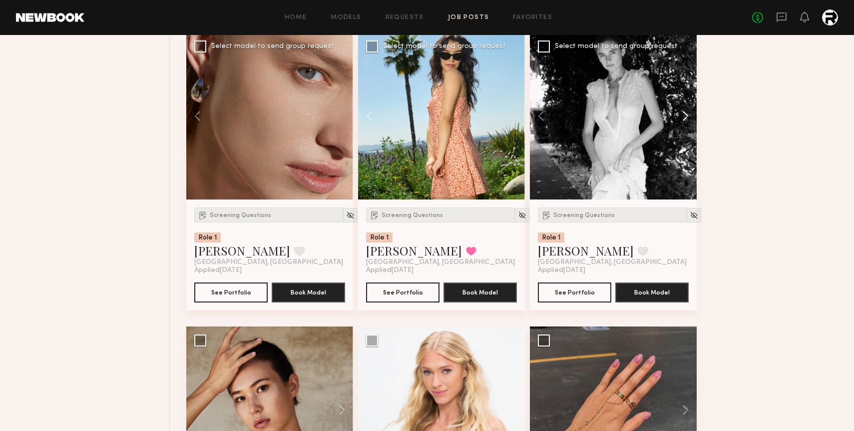
click at [685, 119] on button at bounding box center [681, 115] width 32 height 167
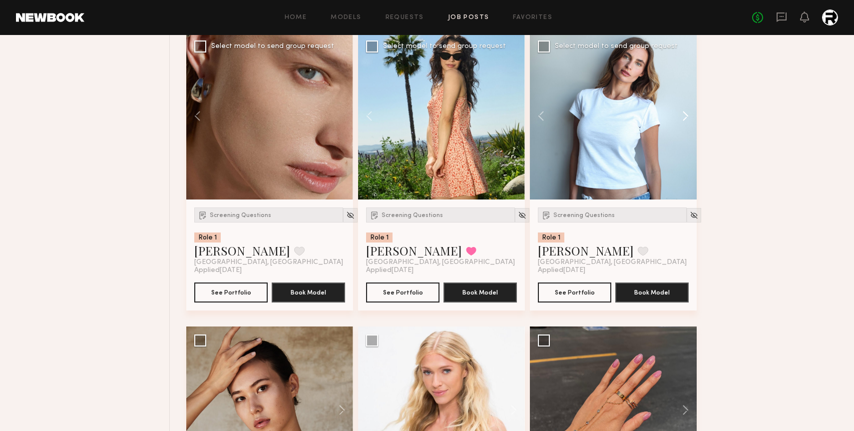
click at [685, 119] on button at bounding box center [681, 115] width 32 height 167
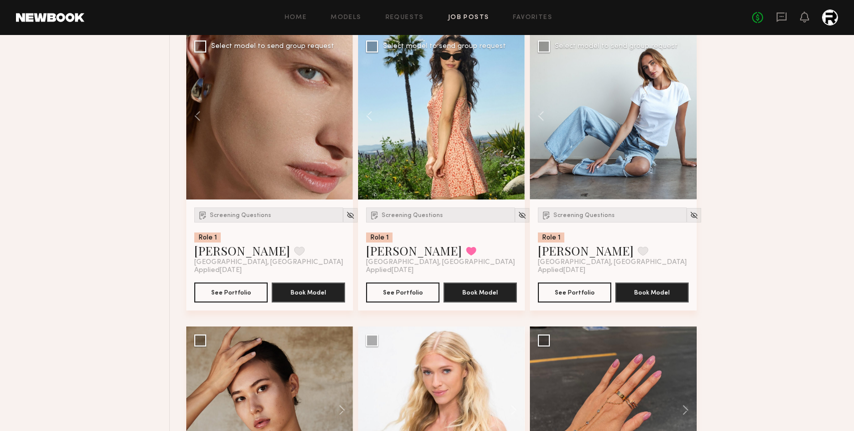
click at [685, 119] on div at bounding box center [613, 115] width 167 height 167
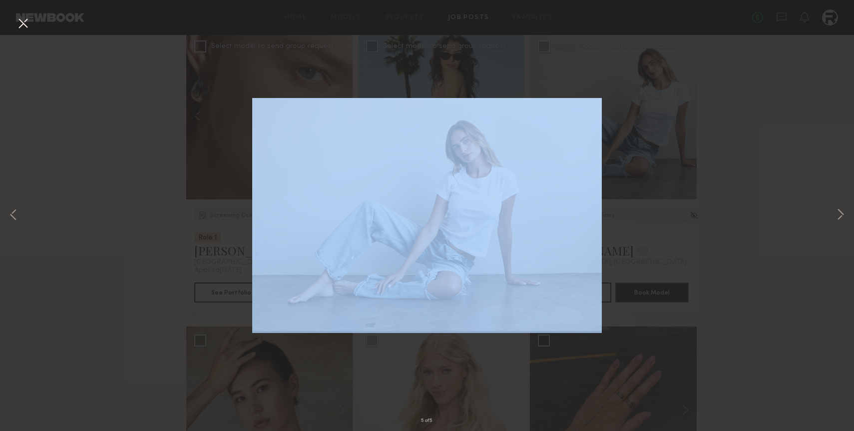
click at [685, 119] on div "5 of 5" at bounding box center [427, 215] width 854 height 431
click at [20, 28] on button at bounding box center [23, 24] width 16 height 18
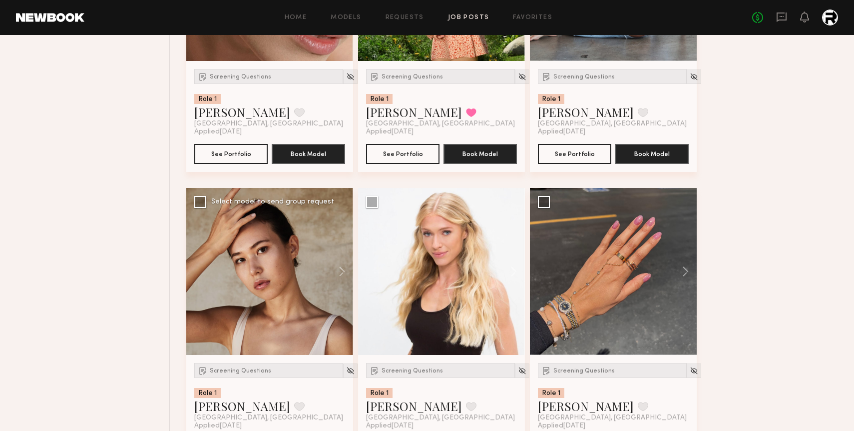
scroll to position [2109, 0]
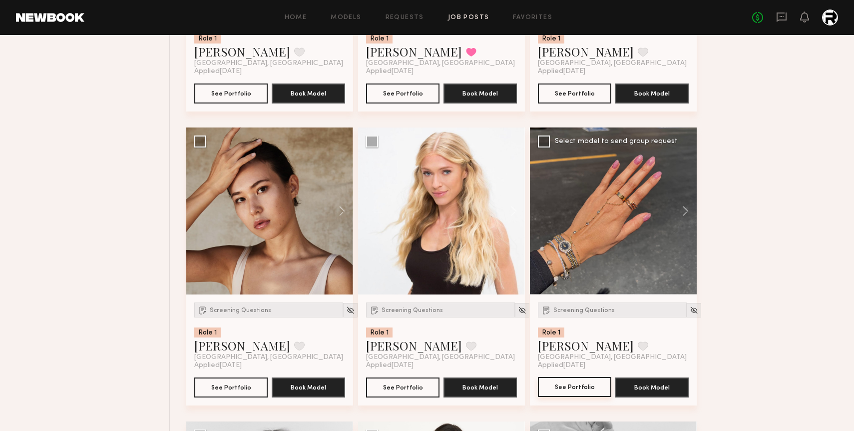
click at [590, 387] on button "See Portfolio" at bounding box center [574, 387] width 73 height 20
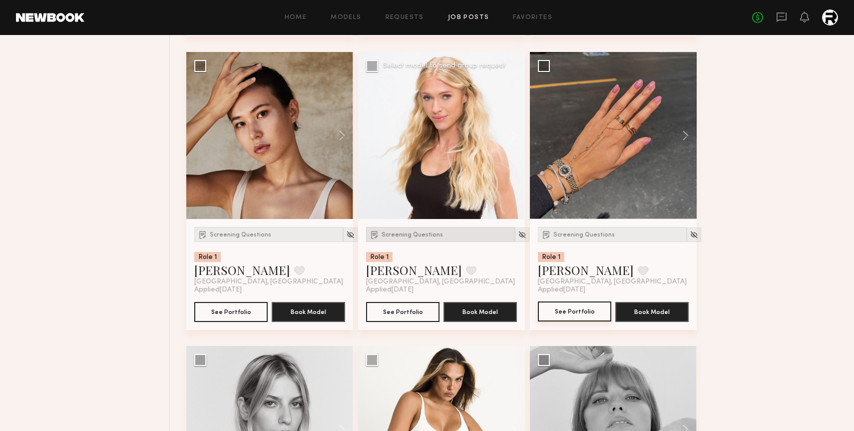
scroll to position [2184, 0]
click at [236, 315] on button "See Portfolio" at bounding box center [230, 312] width 73 height 20
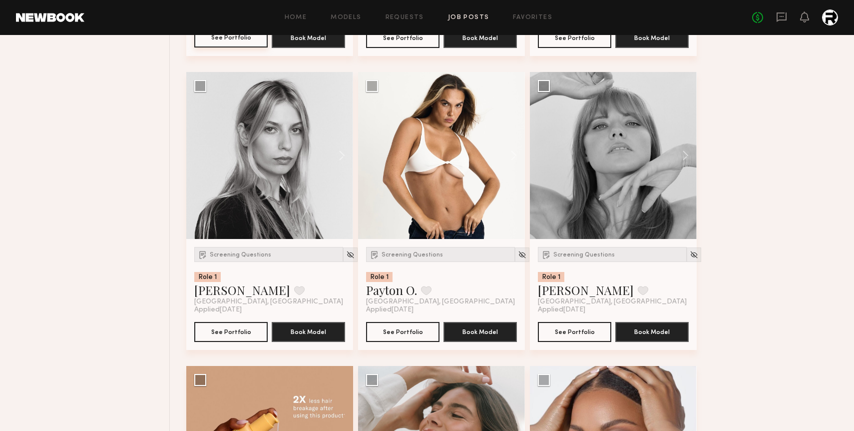
scroll to position [2469, 0]
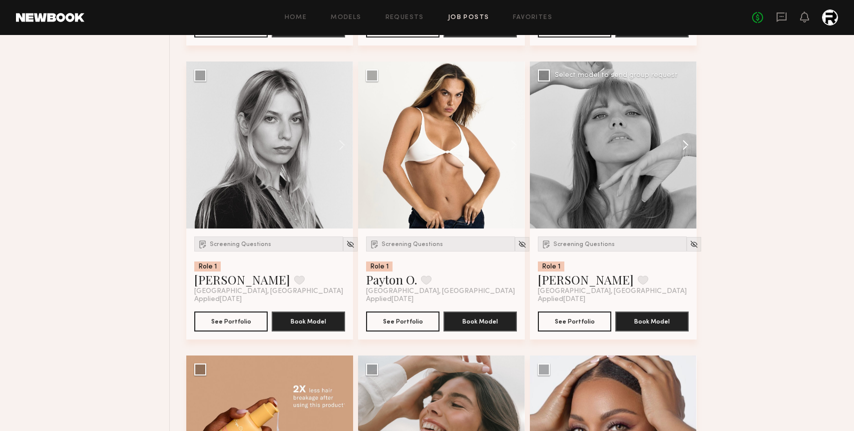
click at [687, 142] on button at bounding box center [681, 144] width 32 height 167
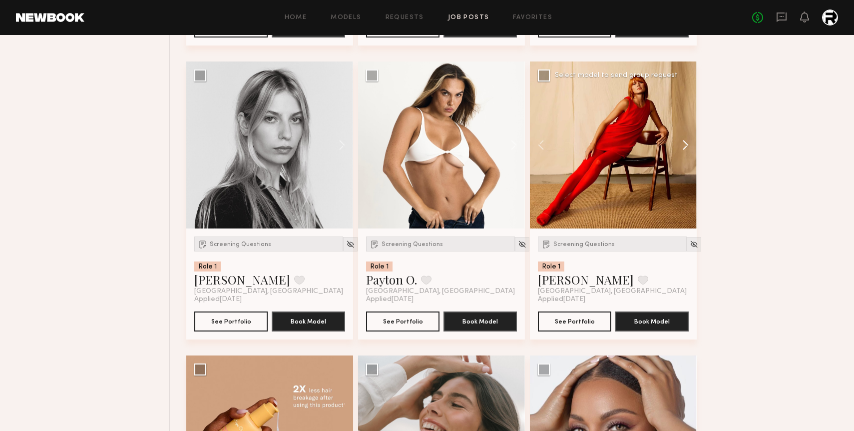
click at [687, 142] on button at bounding box center [681, 144] width 32 height 167
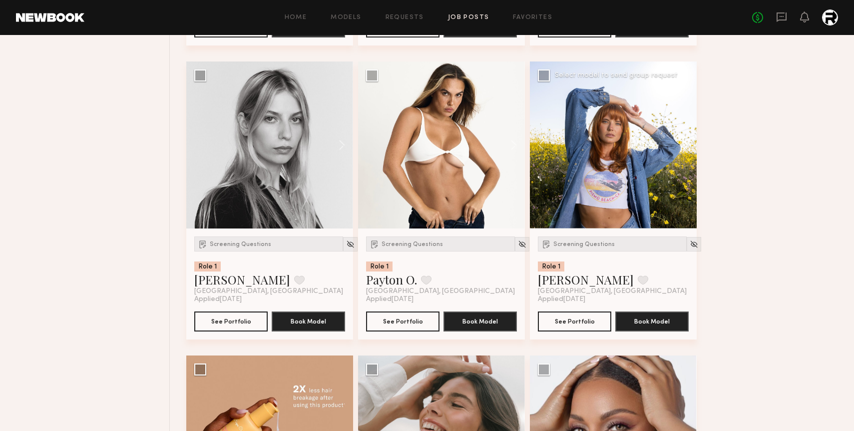
click at [687, 142] on button at bounding box center [681, 144] width 32 height 167
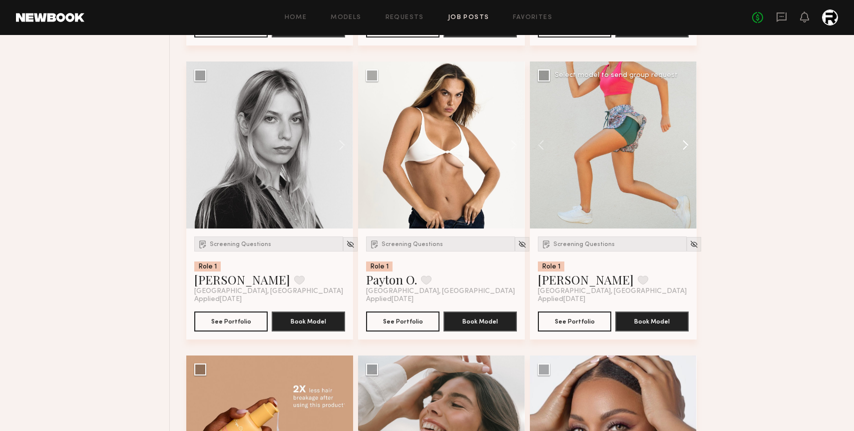
click at [687, 142] on button at bounding box center [681, 144] width 32 height 167
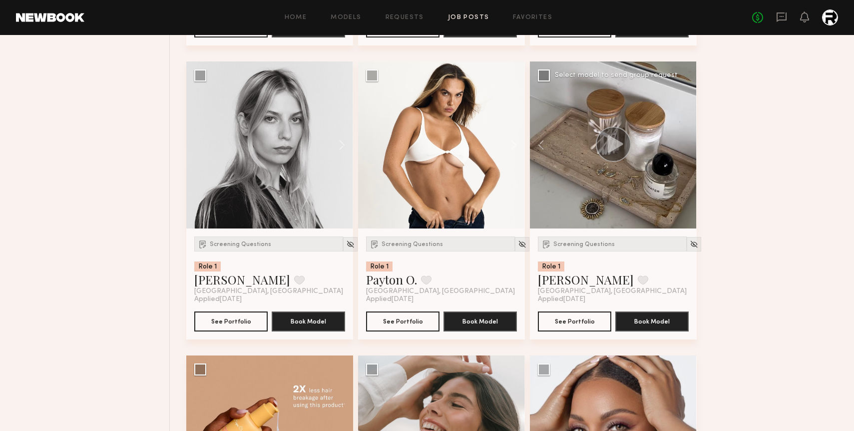
click at [687, 142] on div at bounding box center [613, 144] width 167 height 167
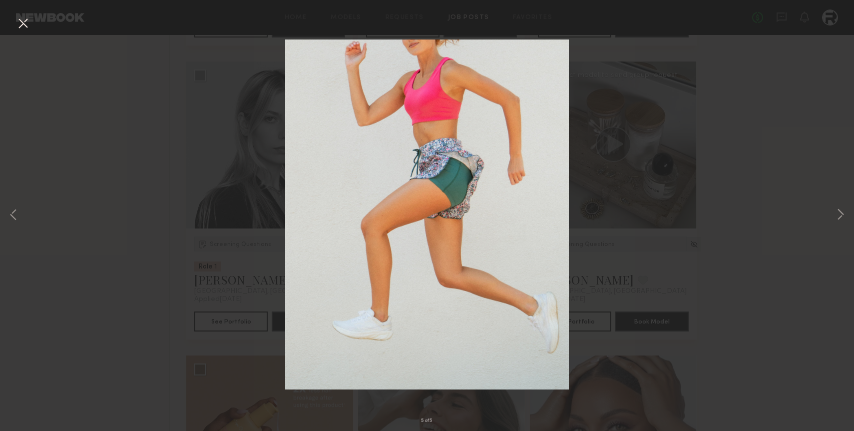
click at [26, 31] on button at bounding box center [23, 24] width 16 height 18
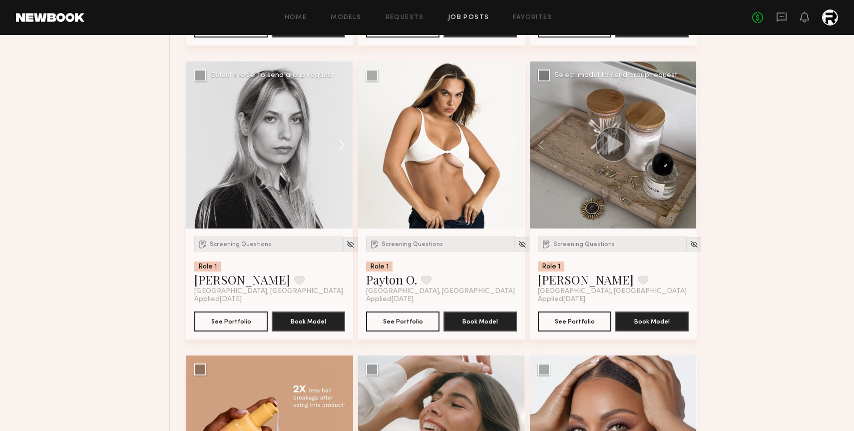
click at [342, 142] on button at bounding box center [337, 144] width 32 height 167
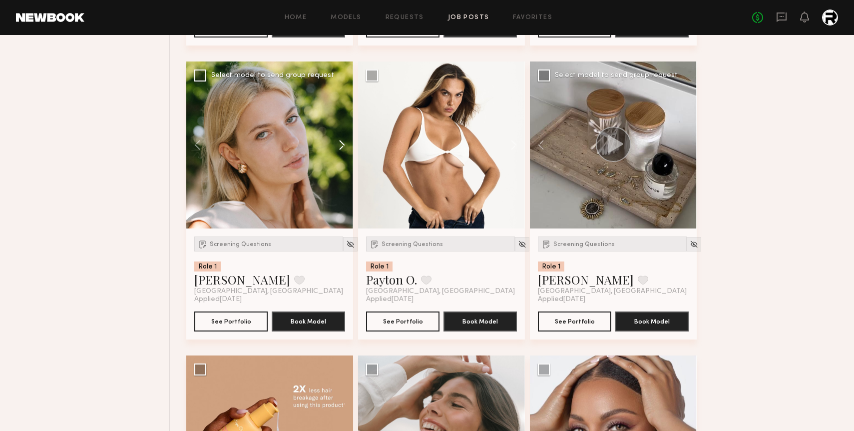
click at [342, 142] on button at bounding box center [337, 144] width 32 height 167
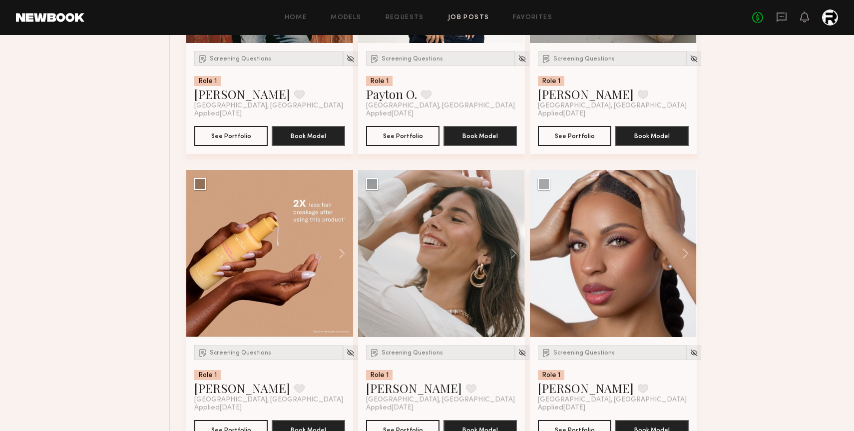
scroll to position [2660, 0]
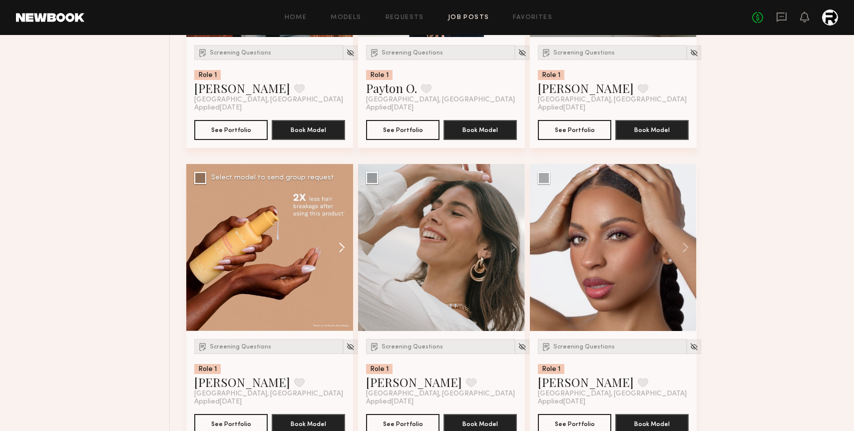
click at [341, 245] on button at bounding box center [337, 247] width 32 height 167
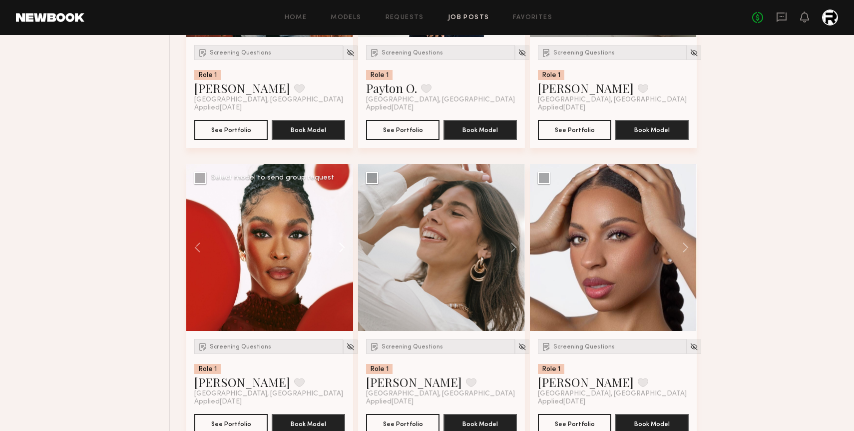
click at [341, 245] on button at bounding box center [337, 247] width 32 height 167
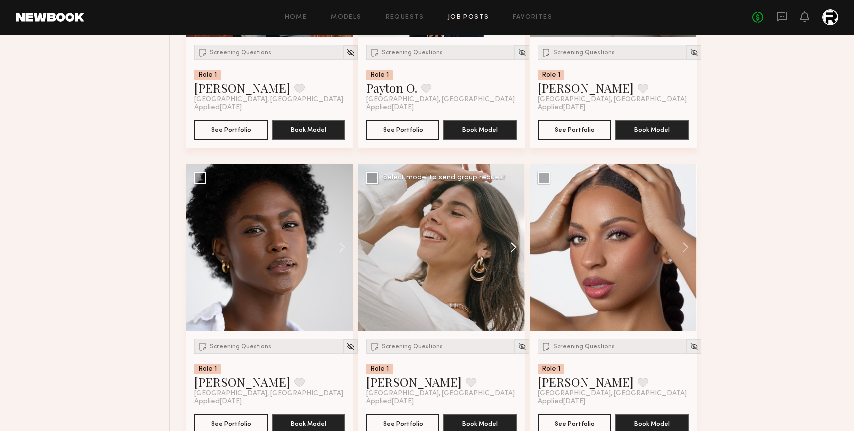
click at [511, 246] on button at bounding box center [509, 247] width 32 height 167
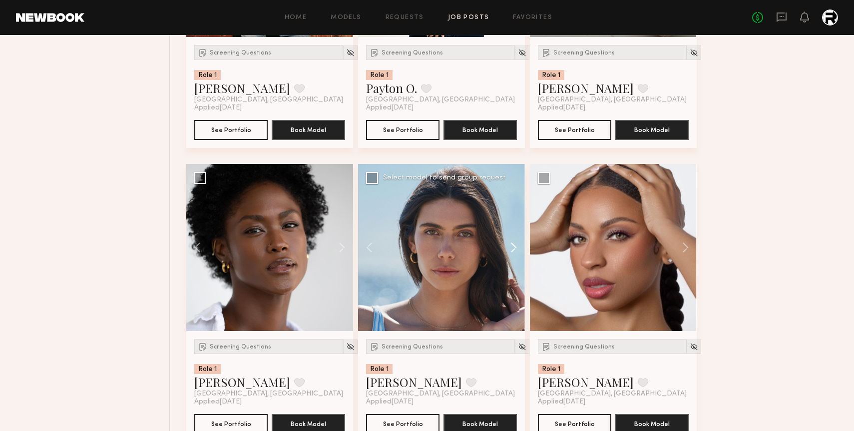
click at [511, 246] on button at bounding box center [509, 247] width 32 height 167
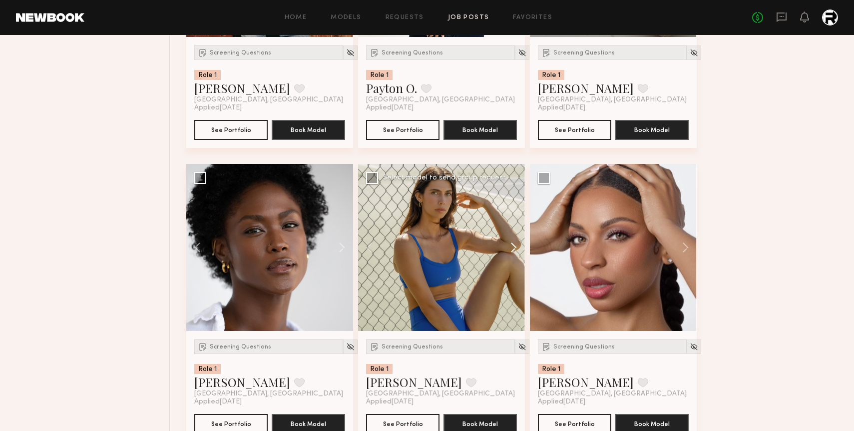
click at [511, 246] on button at bounding box center [509, 247] width 32 height 167
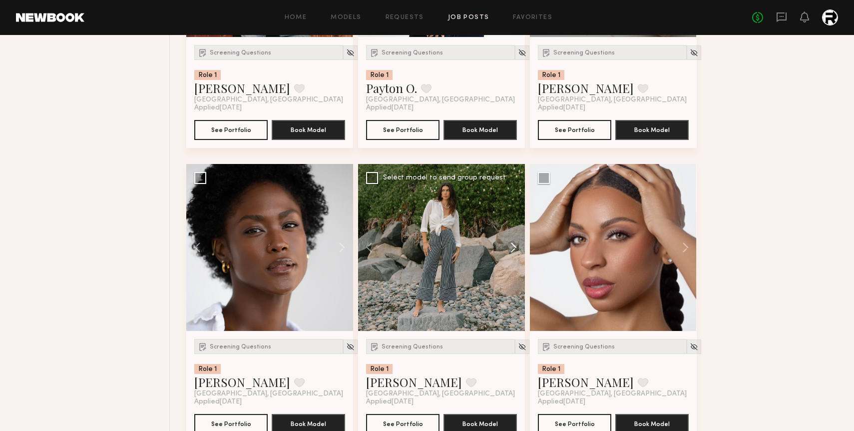
click at [511, 246] on button at bounding box center [509, 247] width 32 height 167
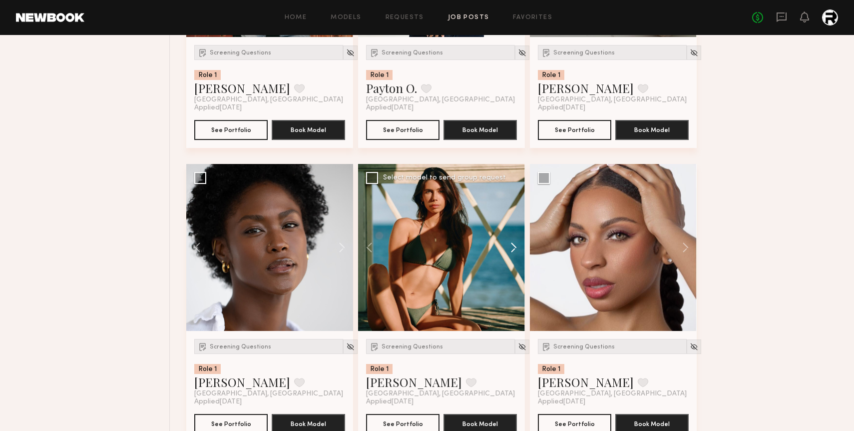
click at [511, 246] on button at bounding box center [509, 247] width 32 height 167
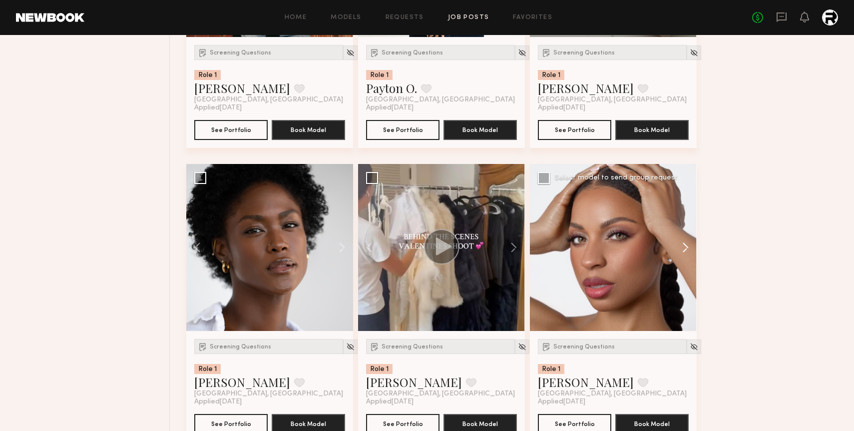
click at [685, 248] on button at bounding box center [681, 247] width 32 height 167
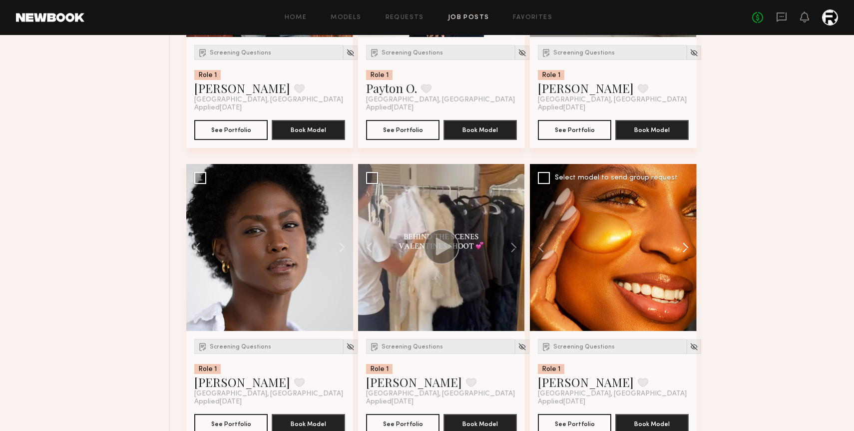
click at [685, 248] on button at bounding box center [681, 247] width 32 height 167
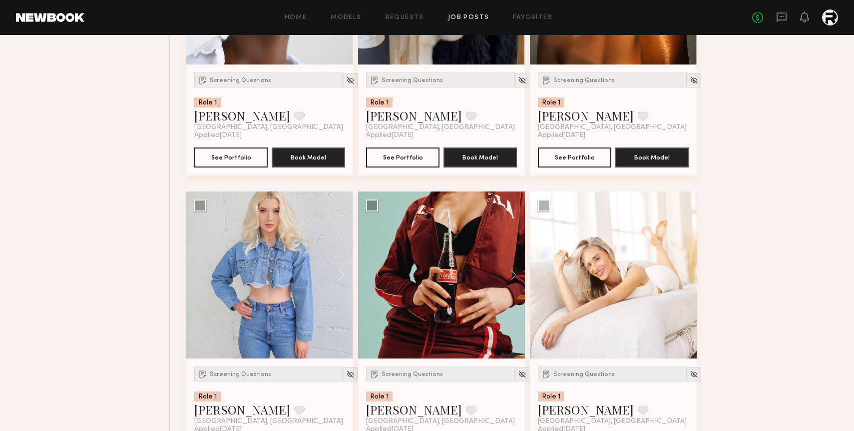
scroll to position [2962, 0]
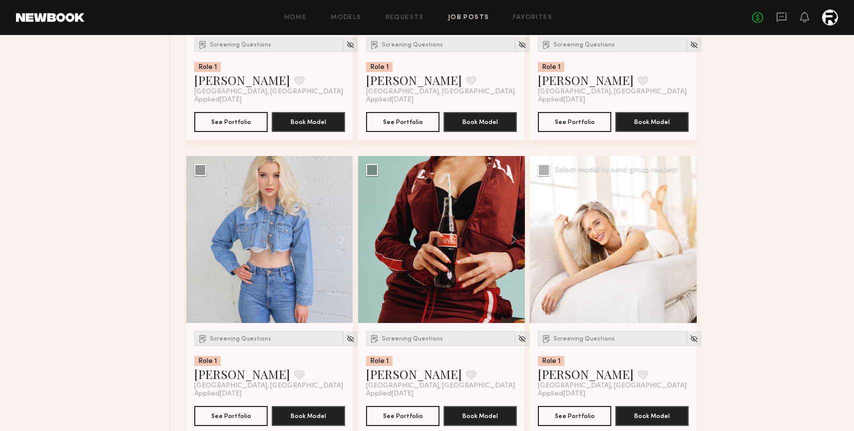
click at [680, 243] on button at bounding box center [681, 239] width 32 height 167
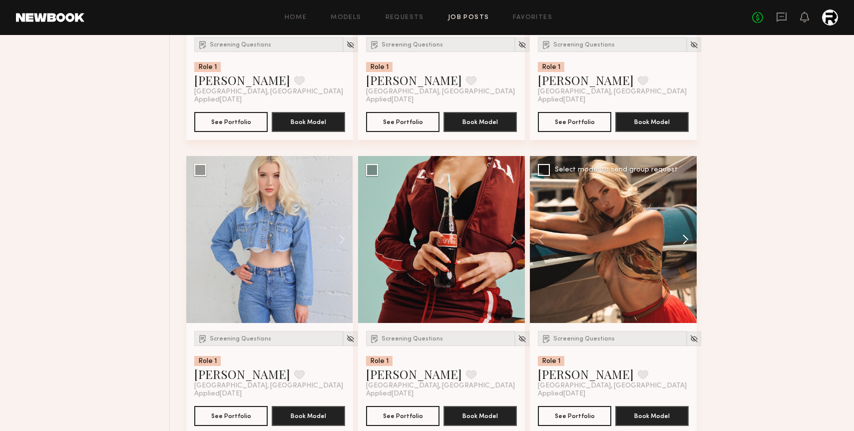
click at [685, 243] on button at bounding box center [681, 239] width 32 height 167
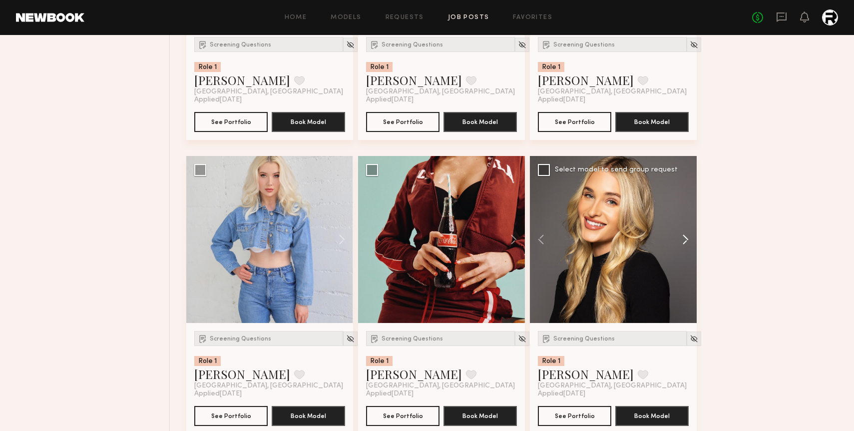
click at [685, 243] on button at bounding box center [681, 239] width 32 height 167
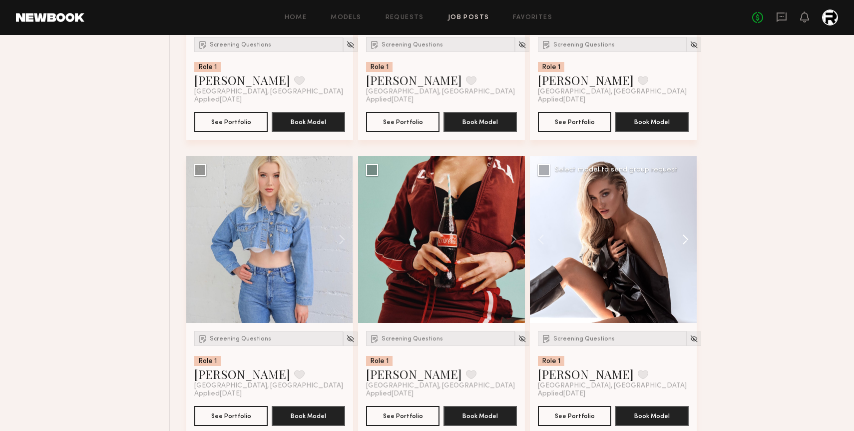
click at [685, 243] on button at bounding box center [681, 239] width 32 height 167
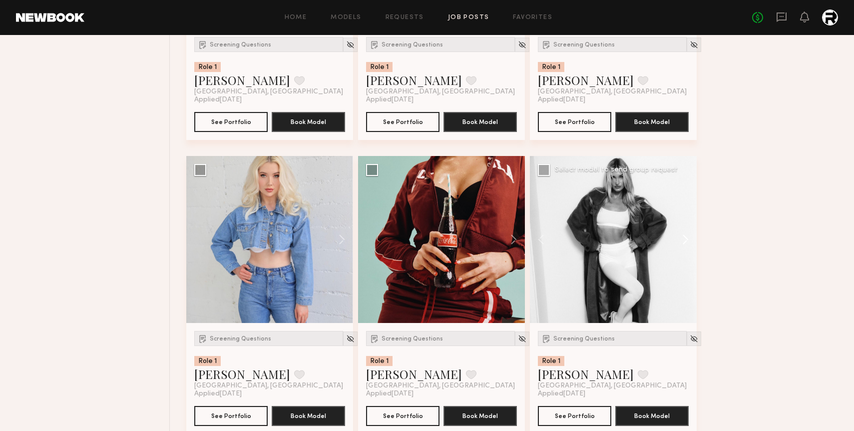
click at [685, 242] on button at bounding box center [681, 239] width 32 height 167
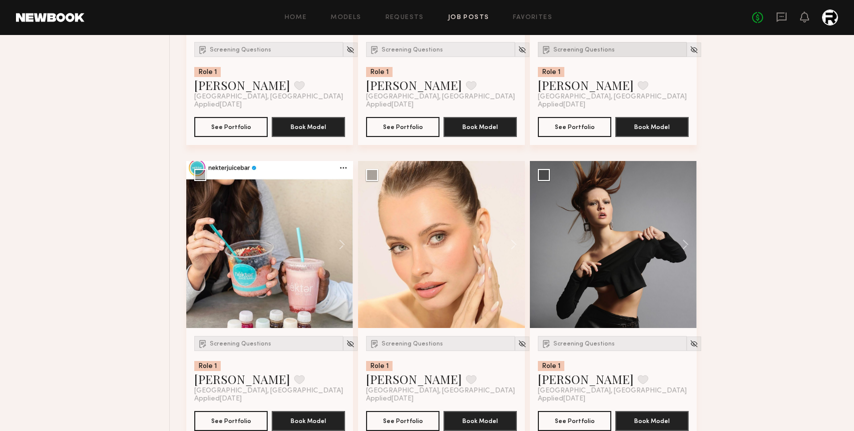
scroll to position [3262, 0]
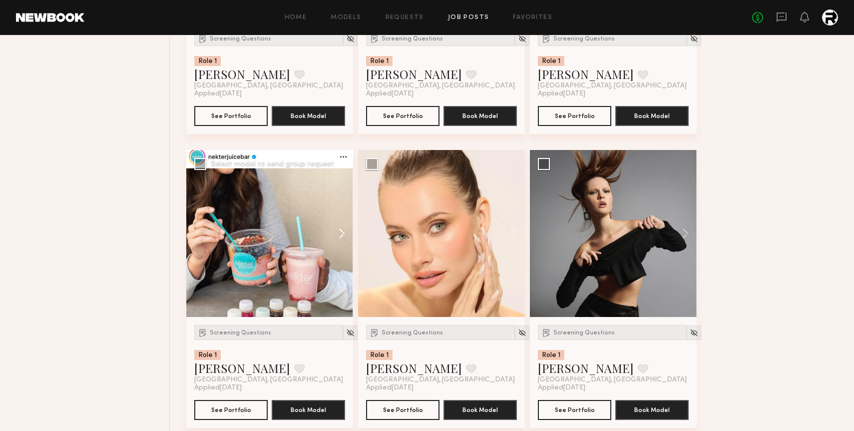
click at [339, 233] on button at bounding box center [337, 233] width 32 height 167
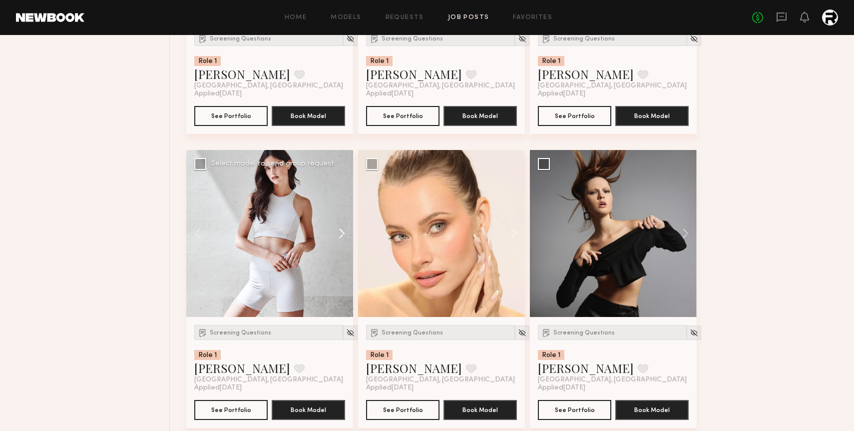
click at [339, 233] on button at bounding box center [337, 233] width 32 height 167
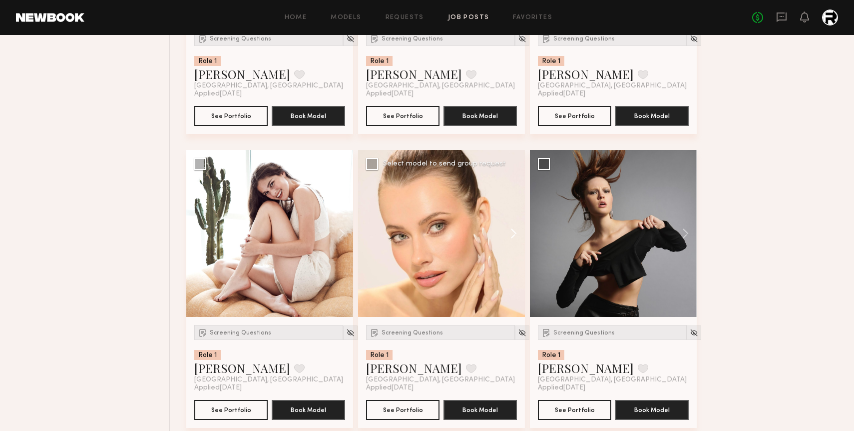
click at [509, 235] on button at bounding box center [509, 233] width 32 height 167
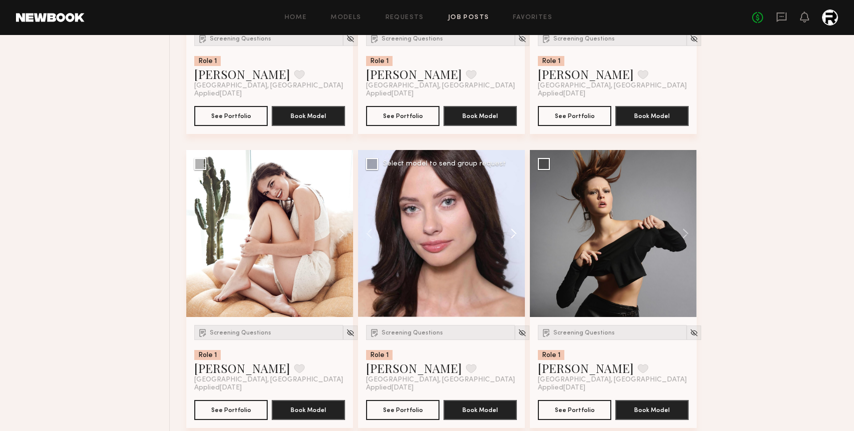
click at [509, 235] on button at bounding box center [509, 233] width 32 height 167
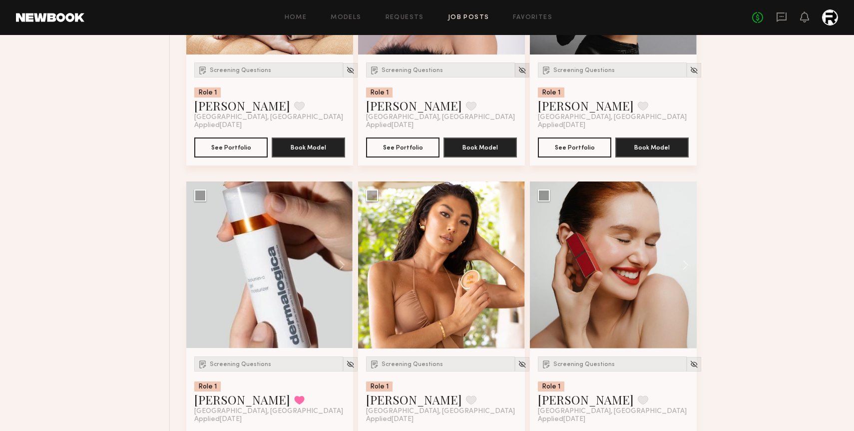
scroll to position [3546, 0]
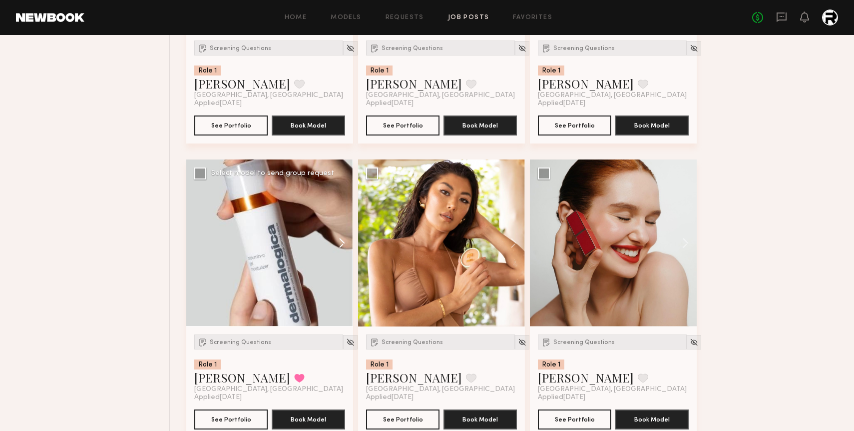
click at [339, 242] on button at bounding box center [337, 242] width 32 height 167
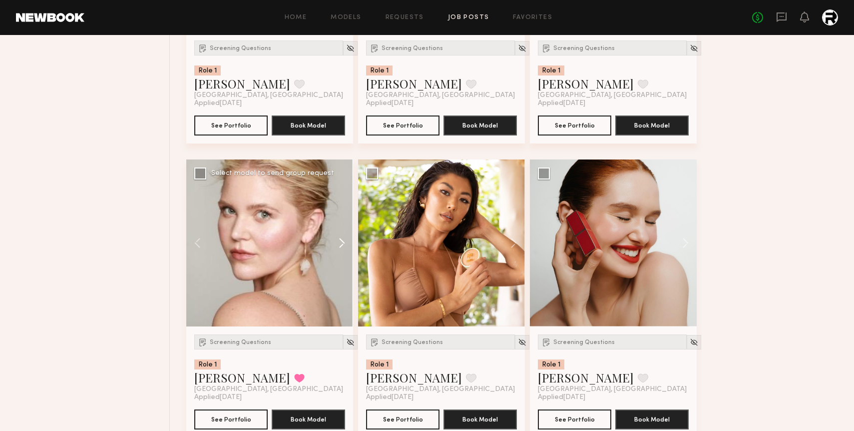
click at [339, 242] on button at bounding box center [337, 242] width 32 height 167
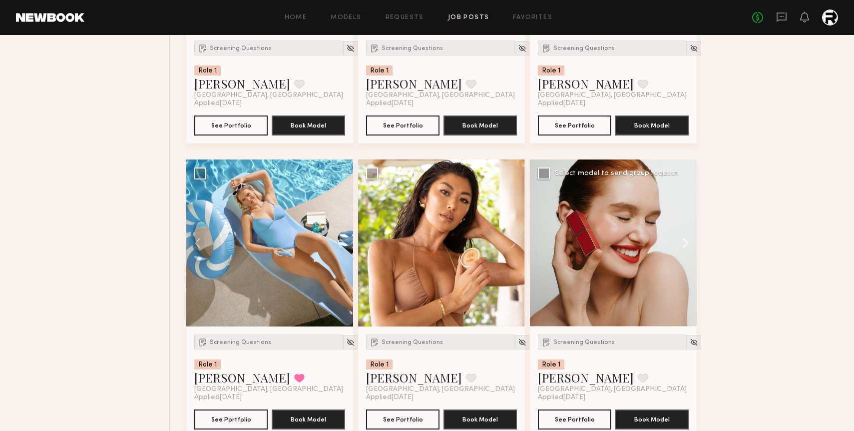
click at [687, 245] on button at bounding box center [681, 242] width 32 height 167
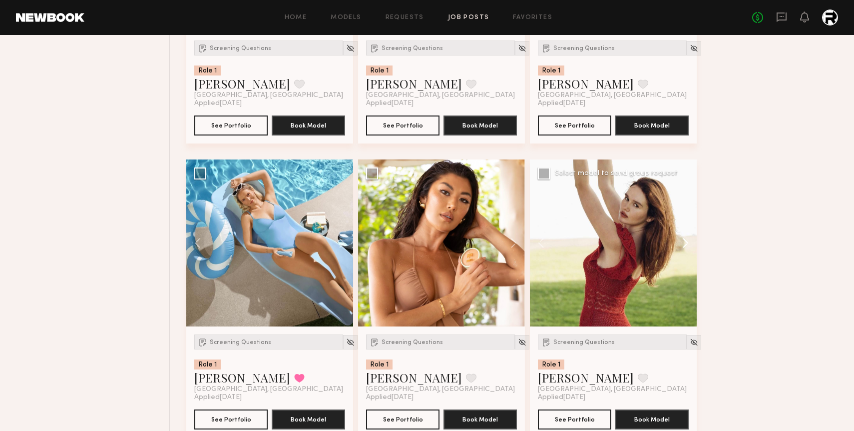
click at [687, 245] on button at bounding box center [681, 242] width 32 height 167
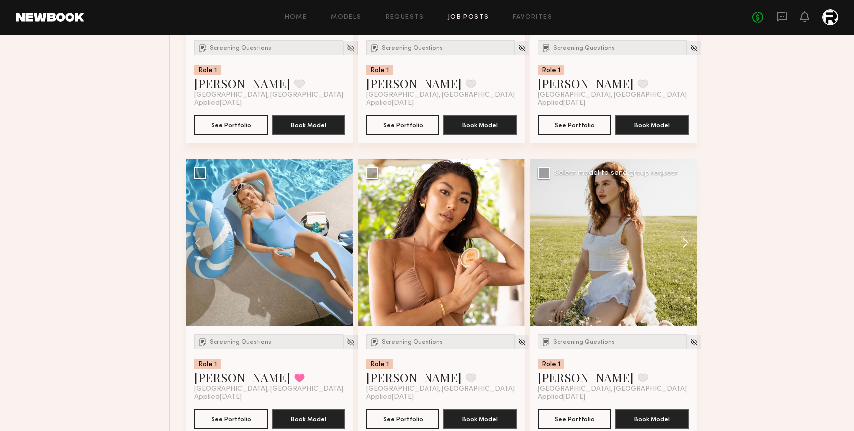
click at [687, 245] on button at bounding box center [681, 242] width 32 height 167
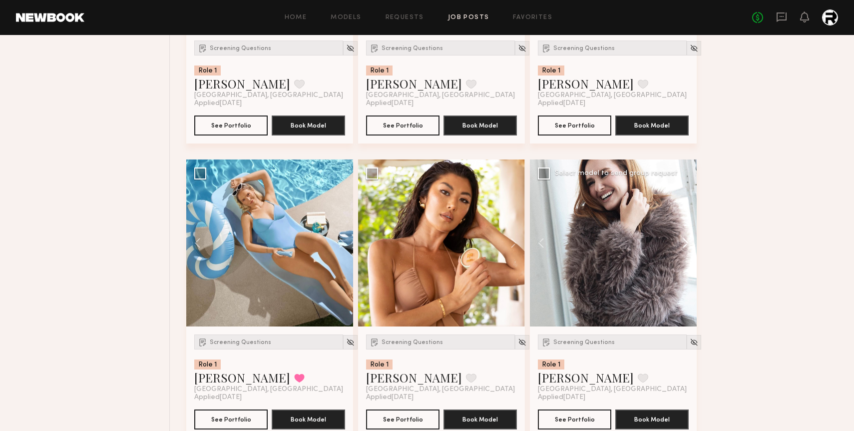
click at [687, 245] on button at bounding box center [681, 242] width 32 height 167
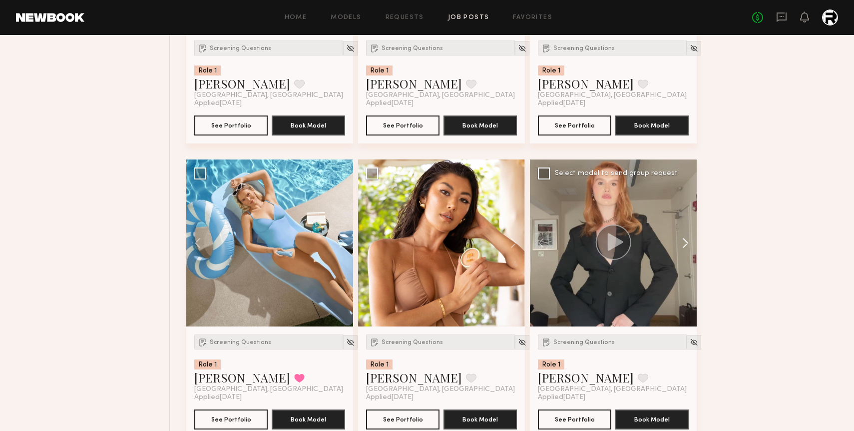
click at [687, 245] on button at bounding box center [681, 242] width 32 height 167
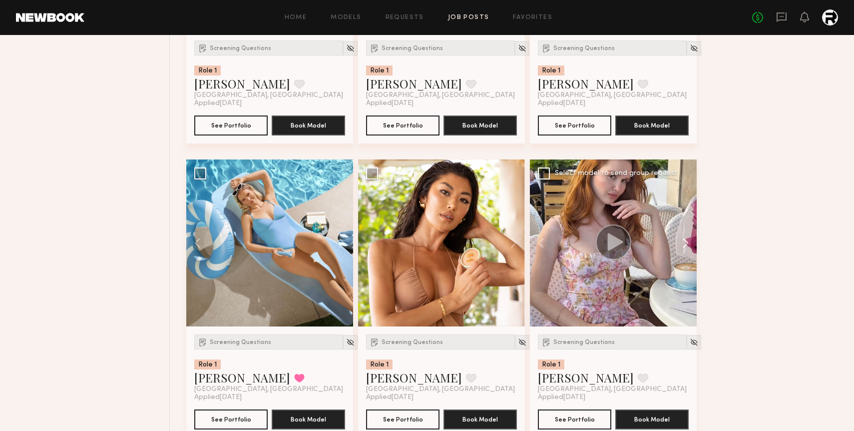
click at [687, 245] on button at bounding box center [681, 242] width 32 height 167
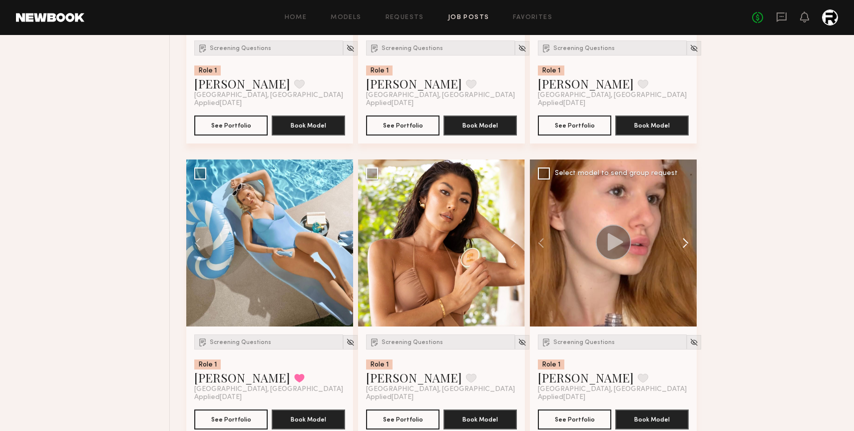
click at [687, 244] on button at bounding box center [681, 242] width 32 height 167
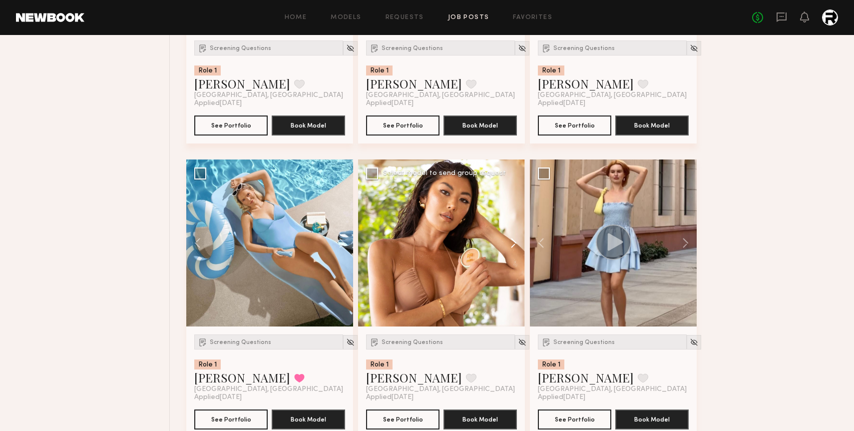
click at [515, 241] on button at bounding box center [509, 242] width 32 height 167
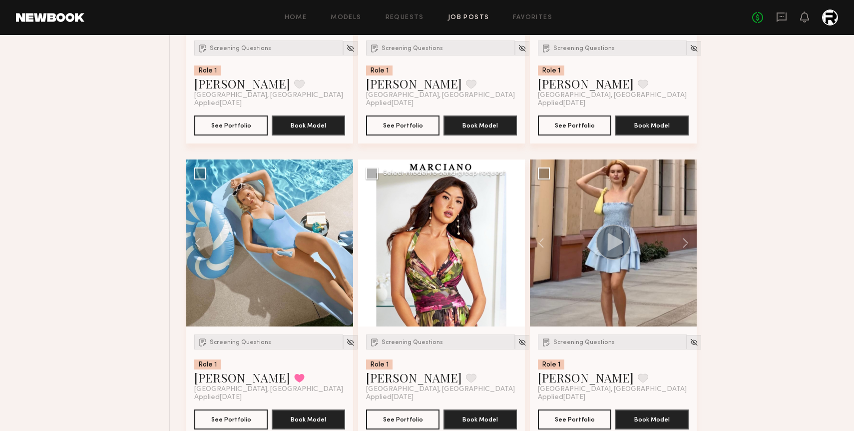
click at [515, 241] on button at bounding box center [509, 242] width 32 height 167
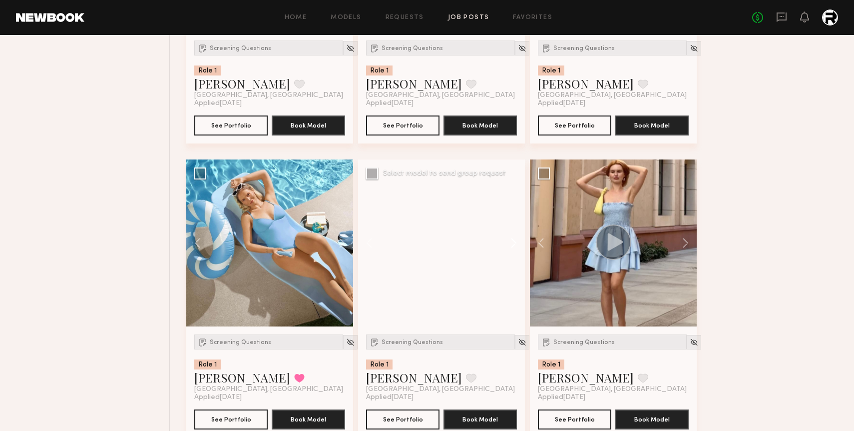
click at [515, 241] on button at bounding box center [509, 242] width 32 height 167
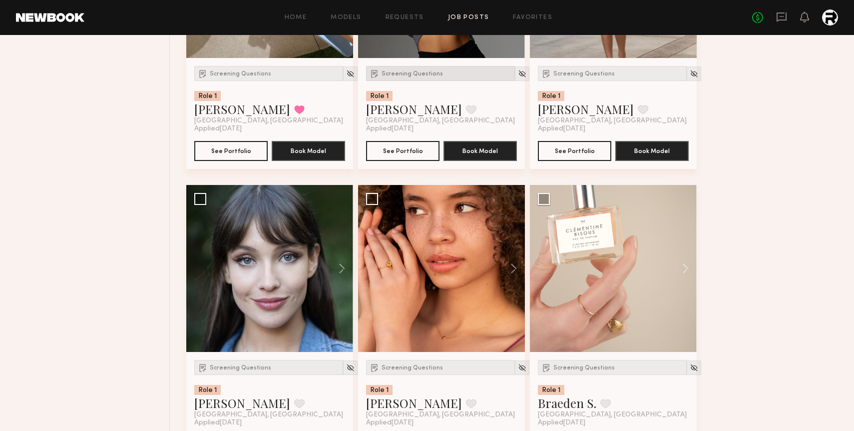
scroll to position [3822, 0]
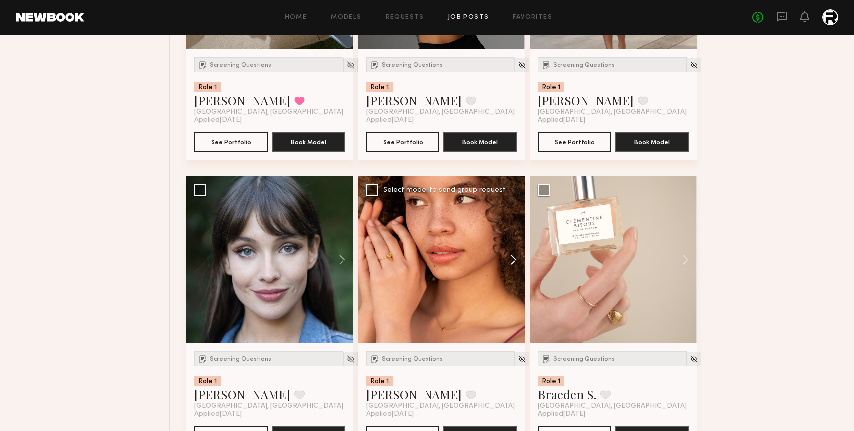
click at [514, 261] on button at bounding box center [509, 259] width 32 height 167
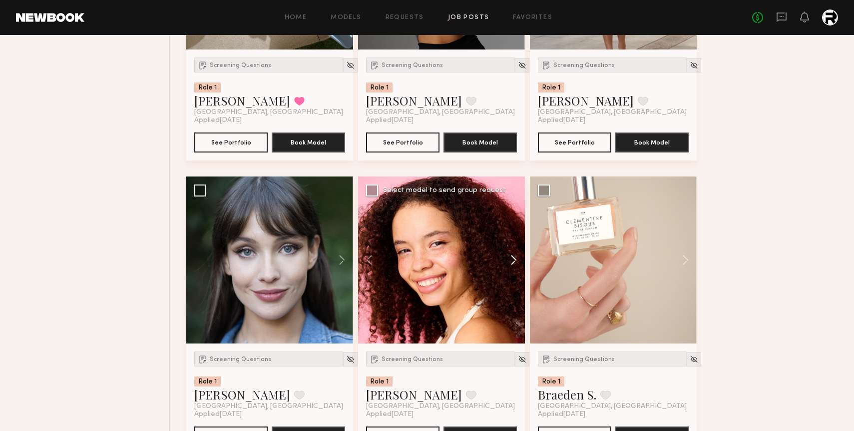
click at [514, 261] on button at bounding box center [509, 259] width 32 height 167
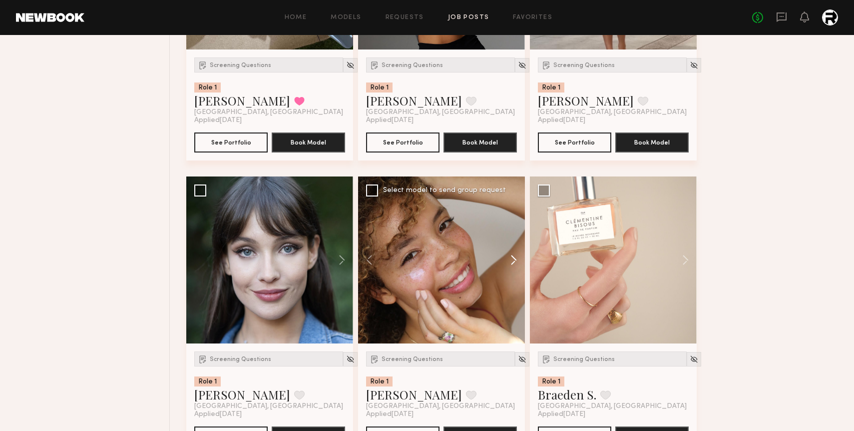
click at [514, 261] on button at bounding box center [509, 259] width 32 height 167
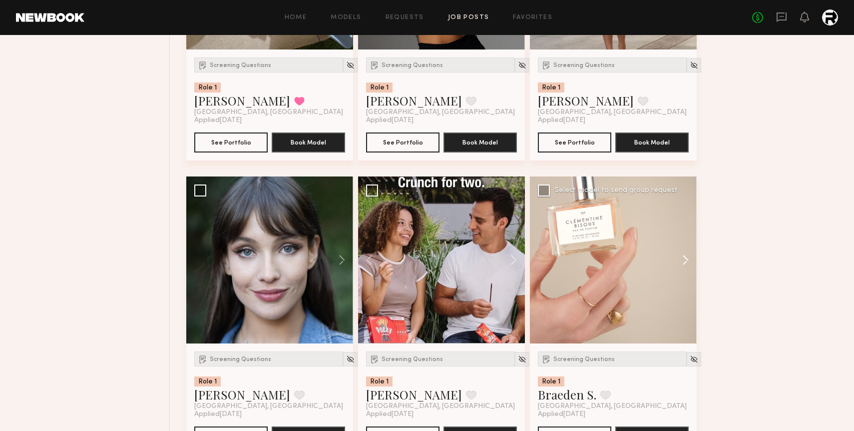
click at [684, 262] on button at bounding box center [681, 259] width 32 height 167
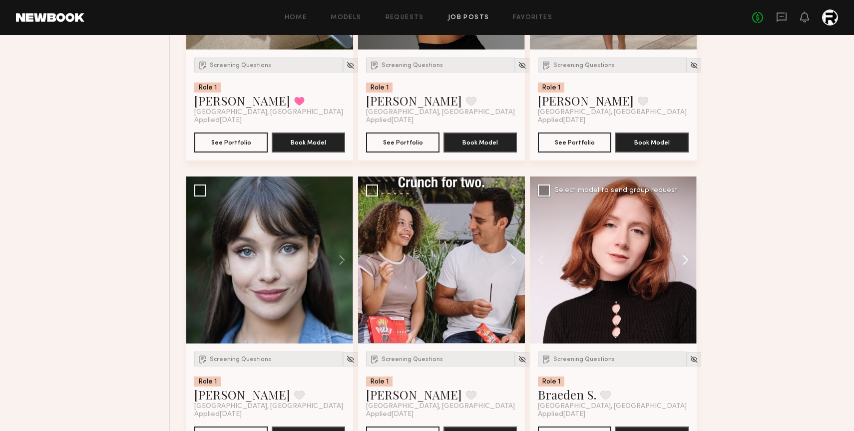
click at [684, 262] on button at bounding box center [681, 259] width 32 height 167
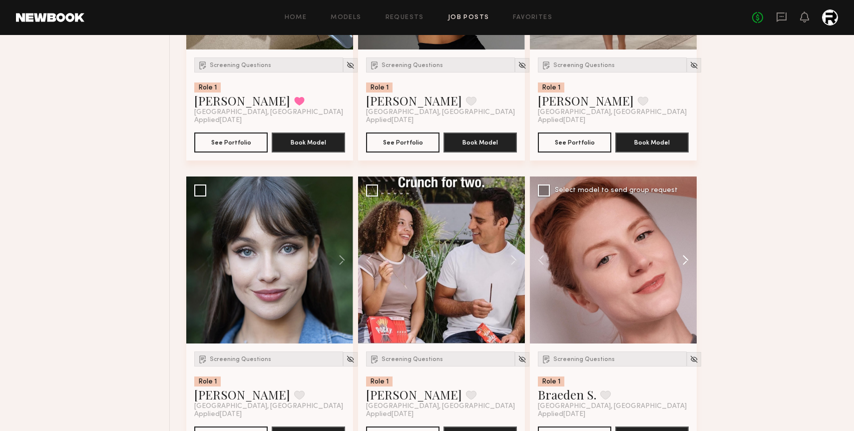
click at [684, 262] on button at bounding box center [681, 259] width 32 height 167
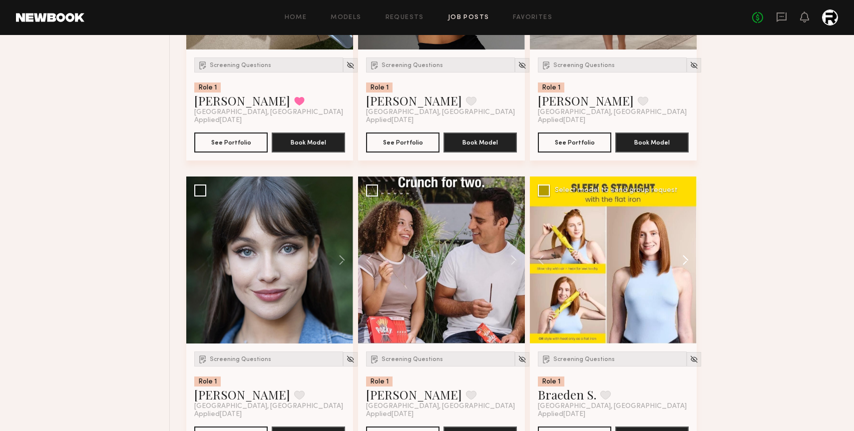
click at [684, 262] on button at bounding box center [681, 259] width 32 height 167
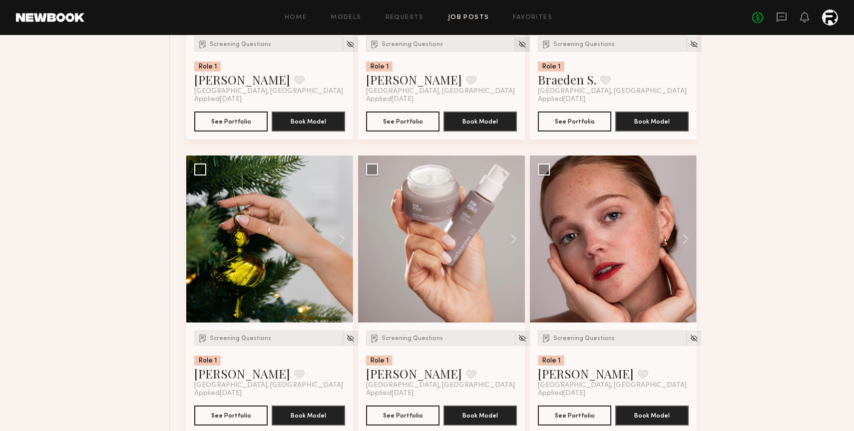
scroll to position [4150, 0]
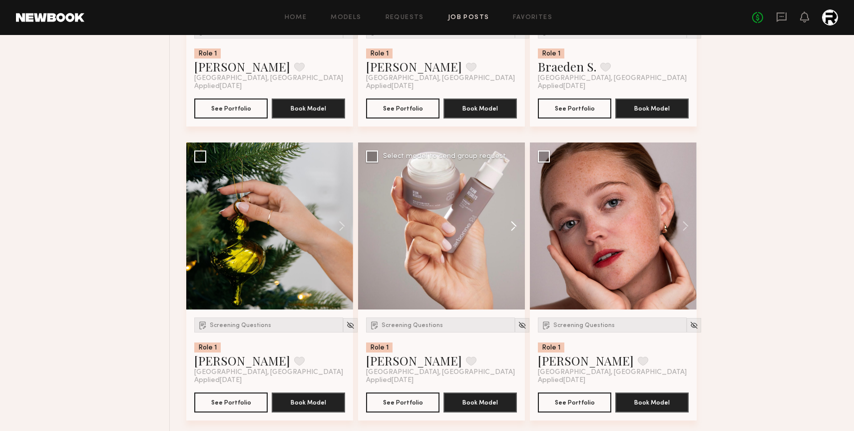
click at [514, 227] on button at bounding box center [509, 225] width 32 height 167
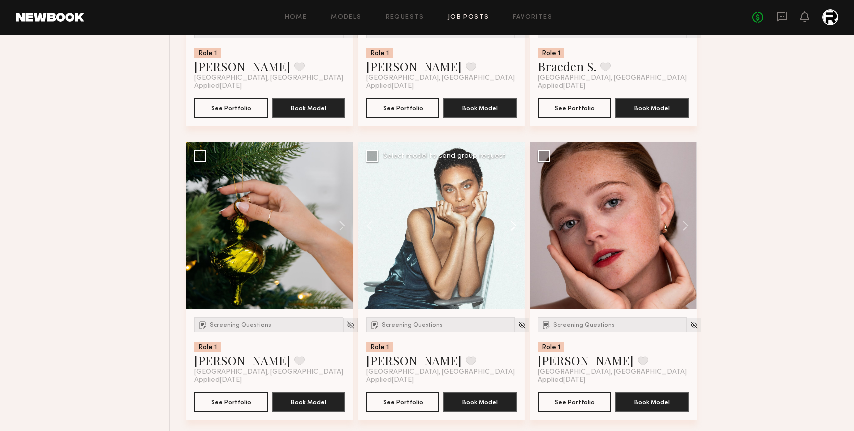
click at [514, 227] on button at bounding box center [509, 225] width 32 height 167
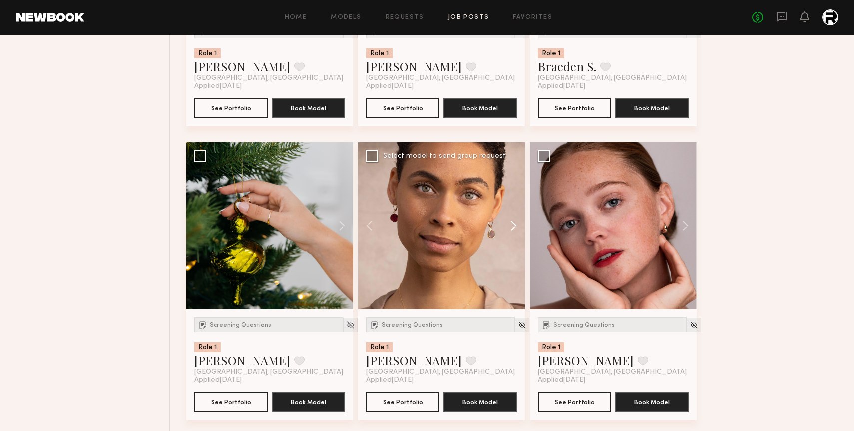
click at [514, 227] on button at bounding box center [509, 225] width 32 height 167
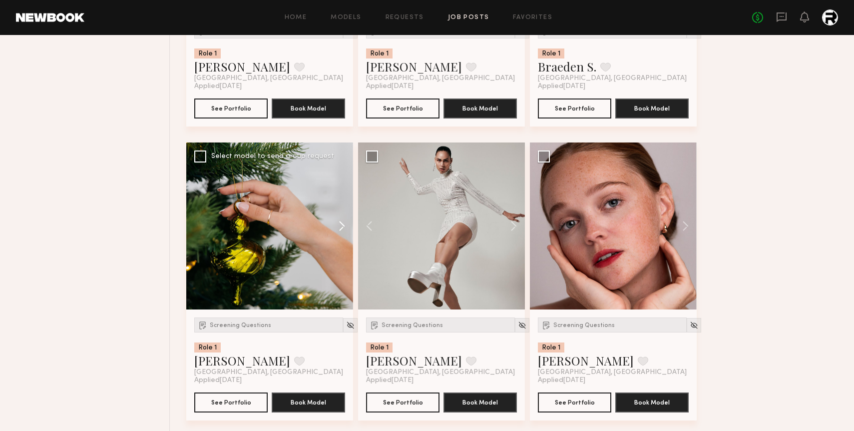
click at [339, 227] on button at bounding box center [337, 225] width 32 height 167
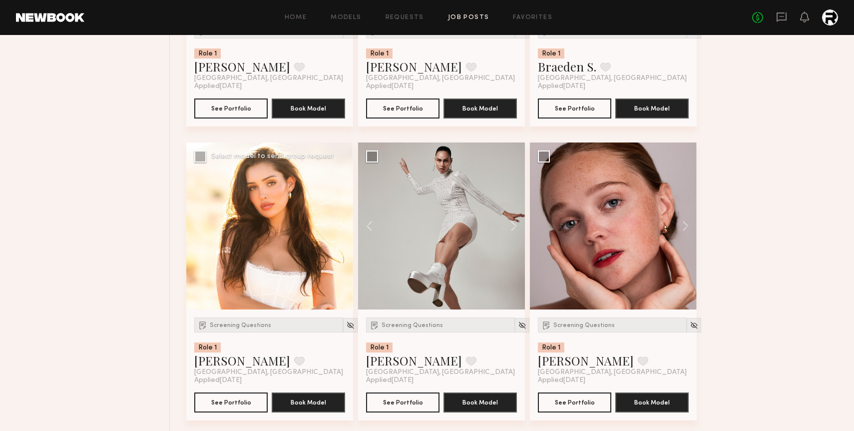
click at [339, 227] on button at bounding box center [337, 225] width 32 height 167
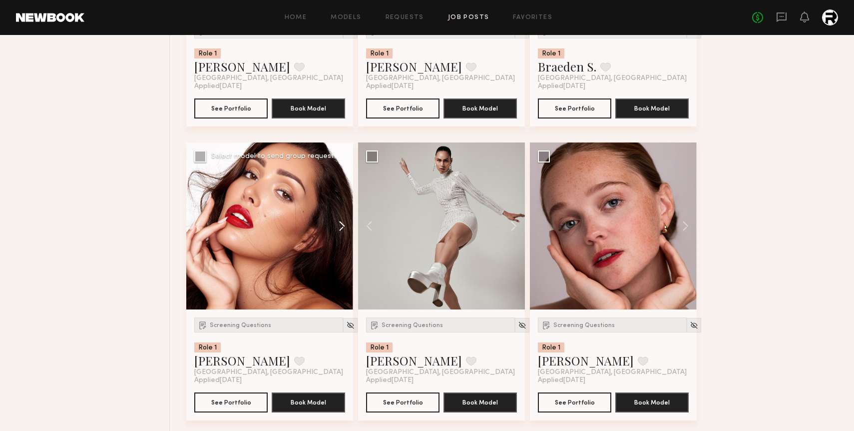
click at [339, 227] on button at bounding box center [337, 225] width 32 height 167
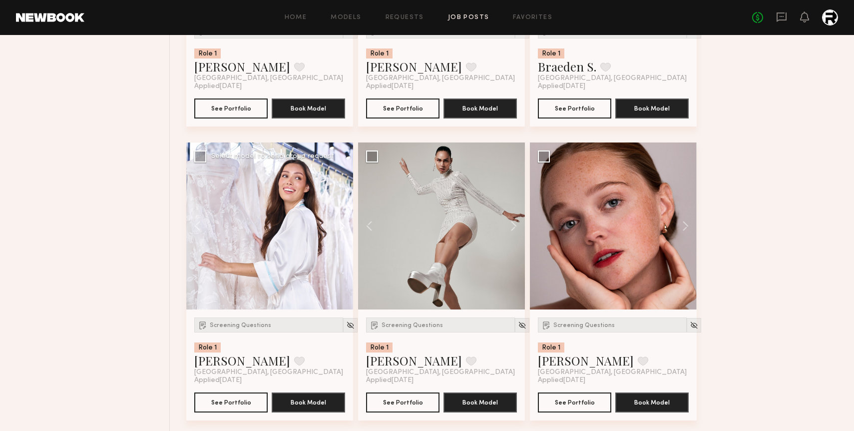
click at [339, 227] on button at bounding box center [337, 225] width 32 height 167
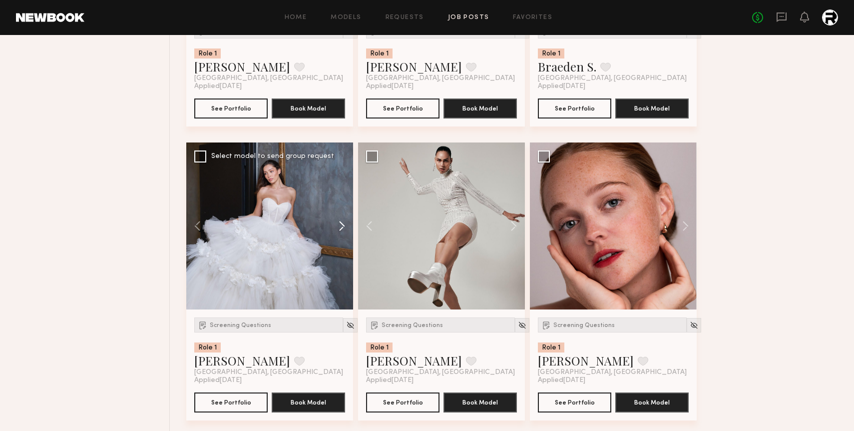
click at [339, 227] on button at bounding box center [337, 225] width 32 height 167
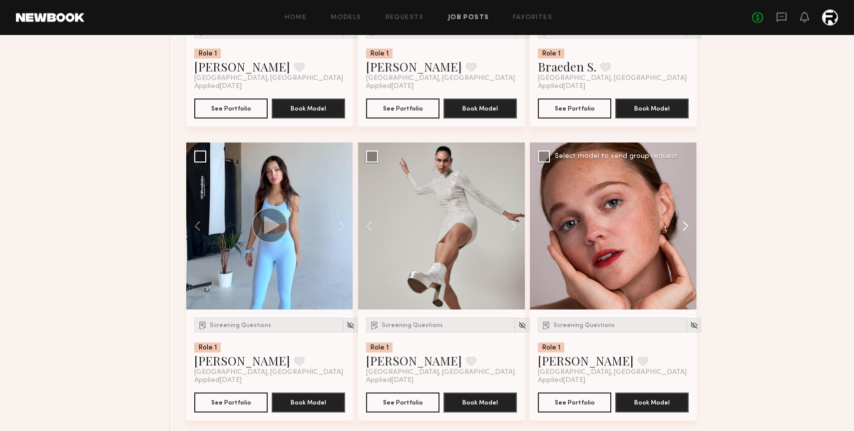
click at [686, 225] on button at bounding box center [681, 225] width 32 height 167
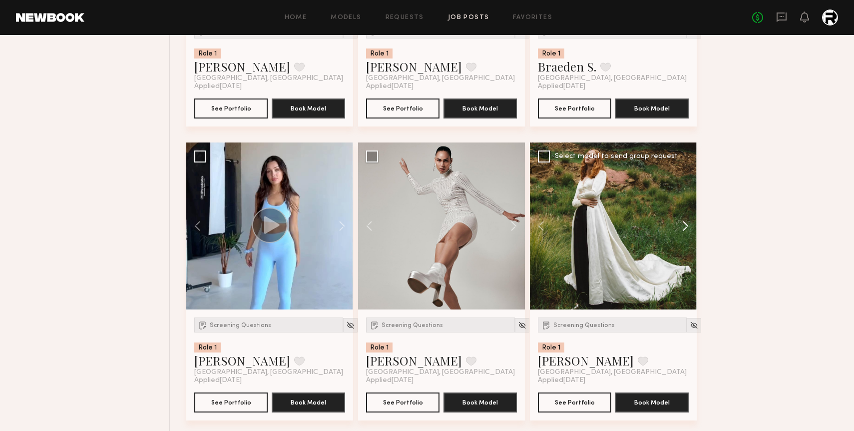
click at [686, 225] on button at bounding box center [681, 225] width 32 height 167
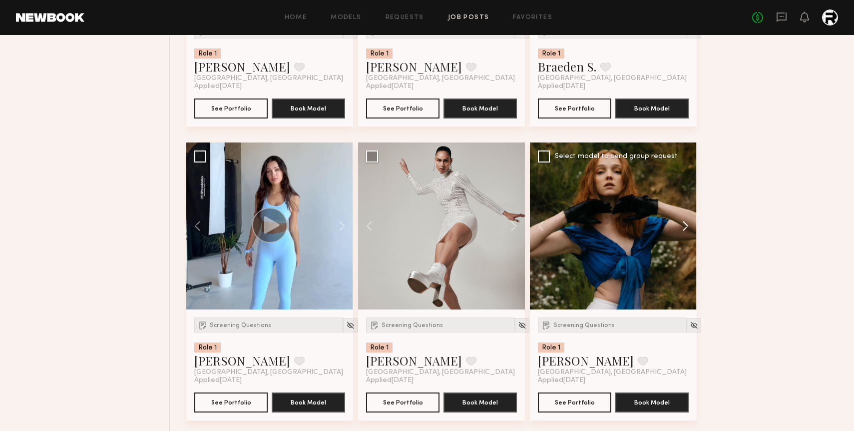
click at [686, 225] on button at bounding box center [681, 225] width 32 height 167
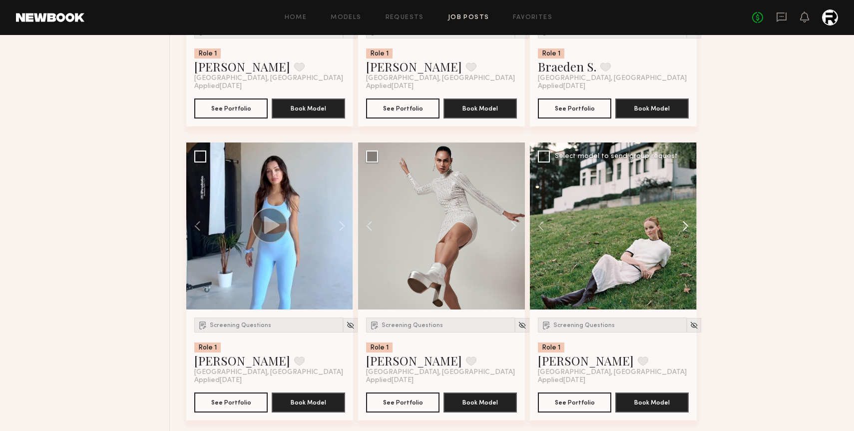
click at [686, 225] on button at bounding box center [681, 225] width 32 height 167
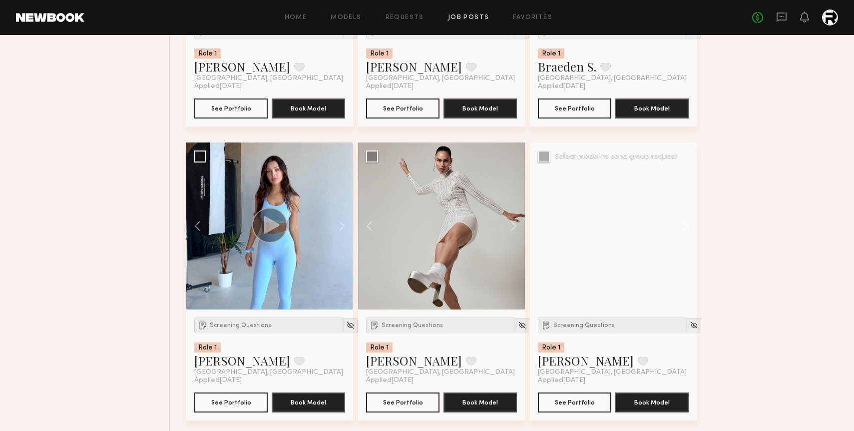
click at [686, 225] on button at bounding box center [681, 225] width 32 height 167
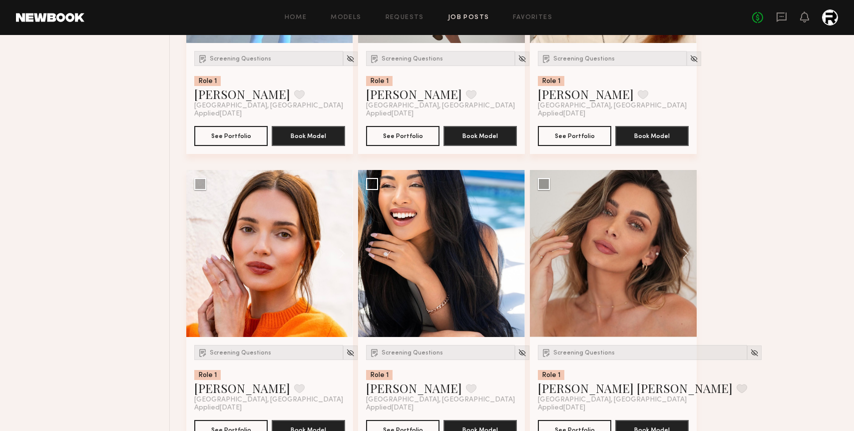
scroll to position [4428, 0]
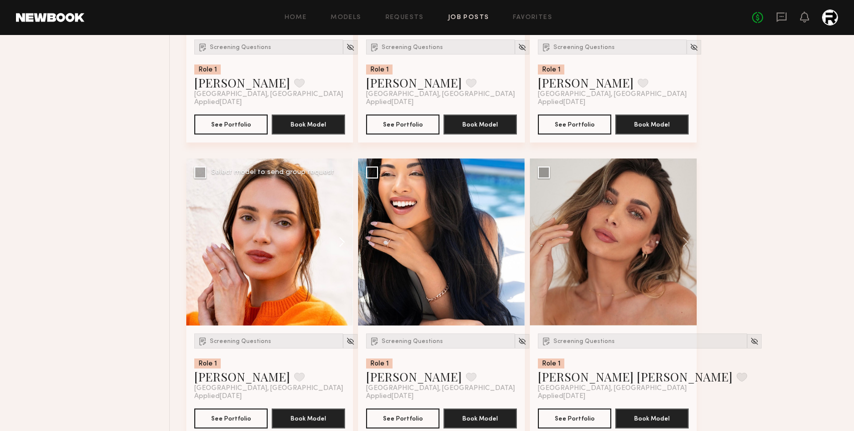
click at [344, 244] on button at bounding box center [337, 241] width 32 height 167
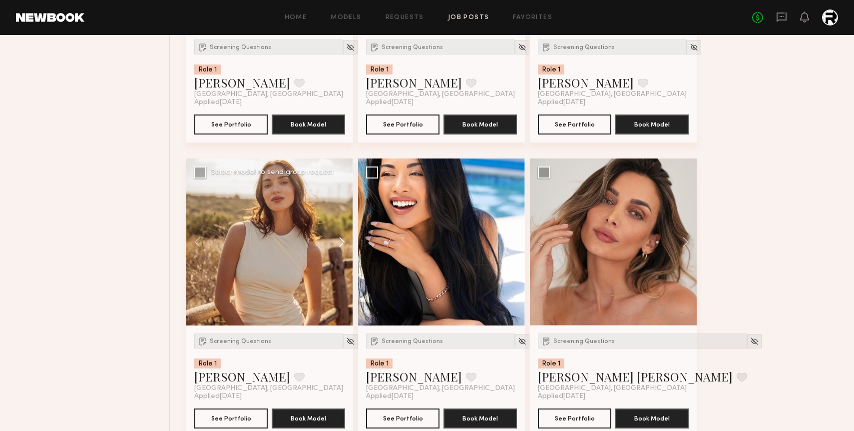
click at [344, 244] on button at bounding box center [337, 241] width 32 height 167
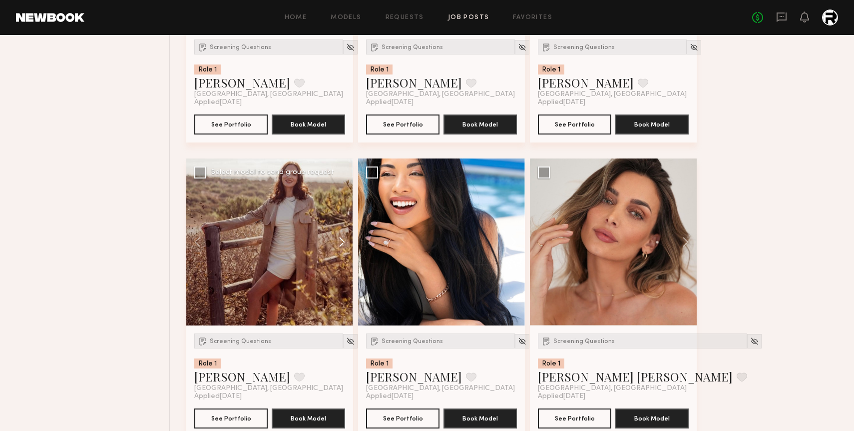
click at [344, 244] on button at bounding box center [337, 241] width 32 height 167
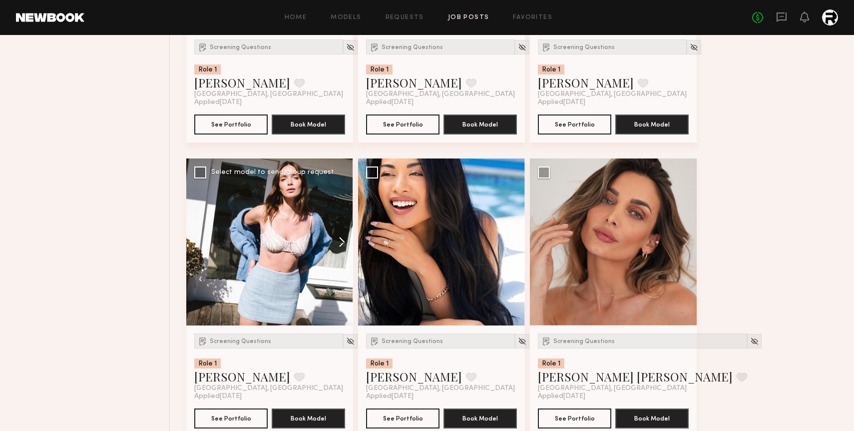
click at [344, 244] on button at bounding box center [337, 241] width 32 height 167
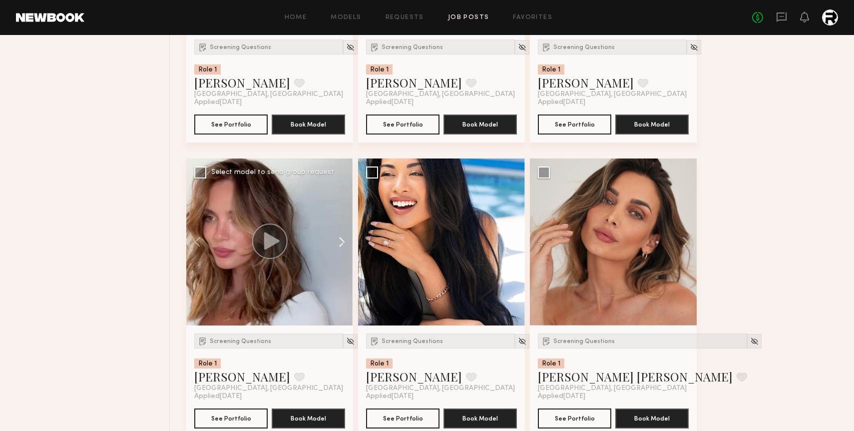
click at [344, 244] on button at bounding box center [337, 241] width 32 height 167
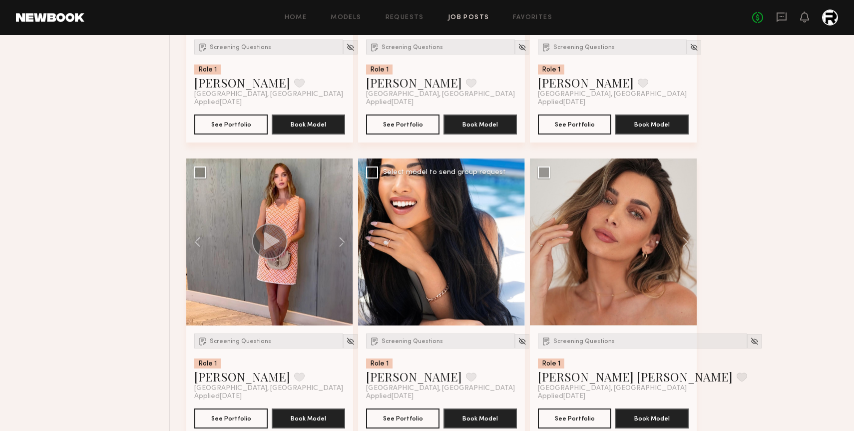
click at [510, 244] on button at bounding box center [509, 241] width 32 height 167
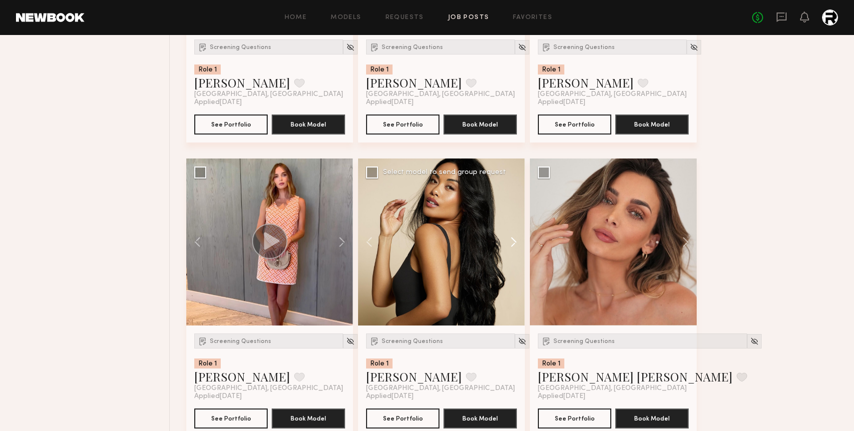
click at [510, 244] on button at bounding box center [509, 241] width 32 height 167
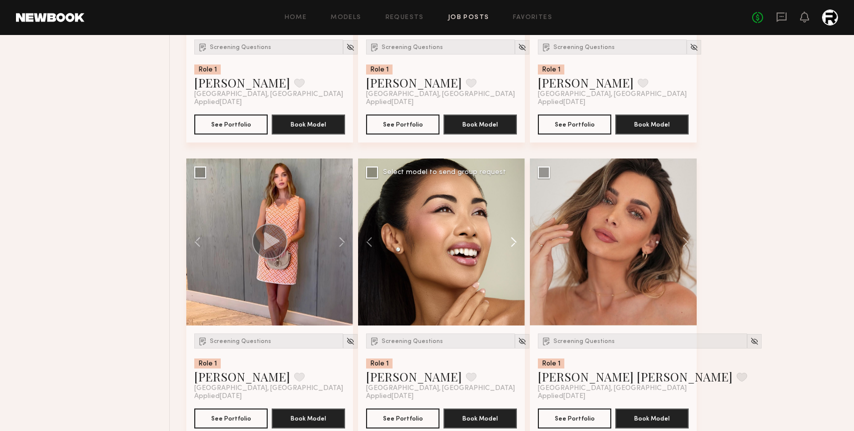
click at [510, 244] on button at bounding box center [509, 241] width 32 height 167
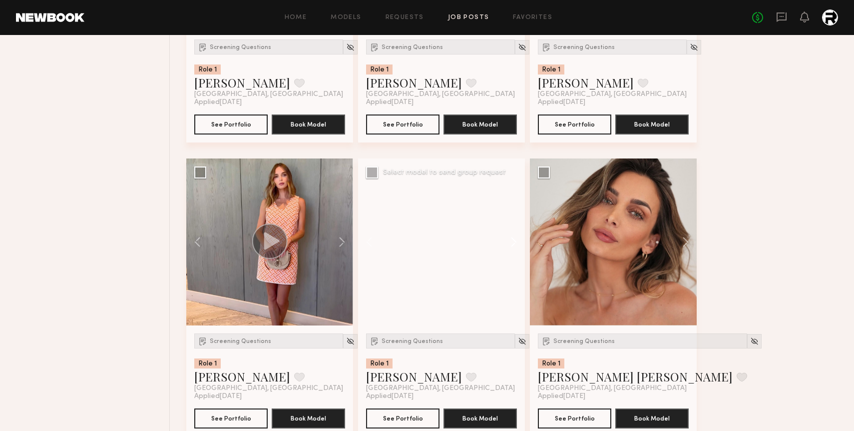
click at [510, 244] on button at bounding box center [509, 241] width 32 height 167
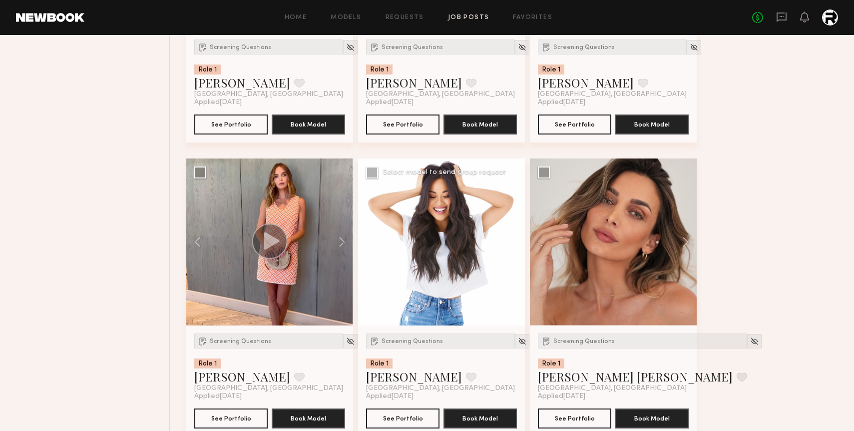
click at [510, 244] on button at bounding box center [509, 241] width 32 height 167
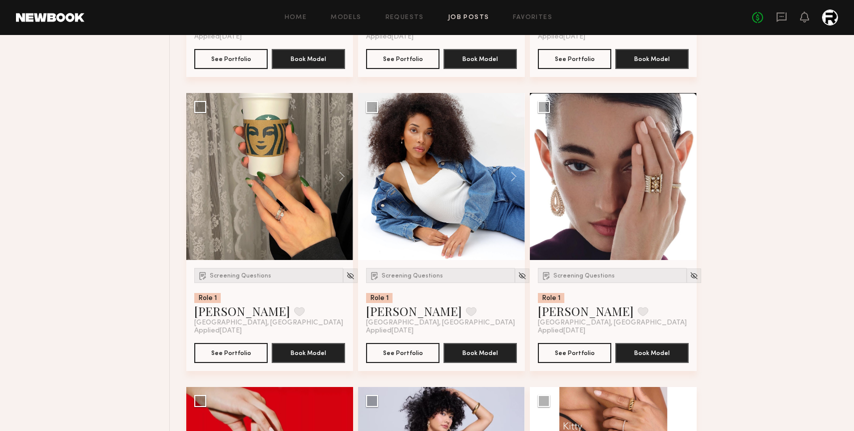
scroll to position [4795, 0]
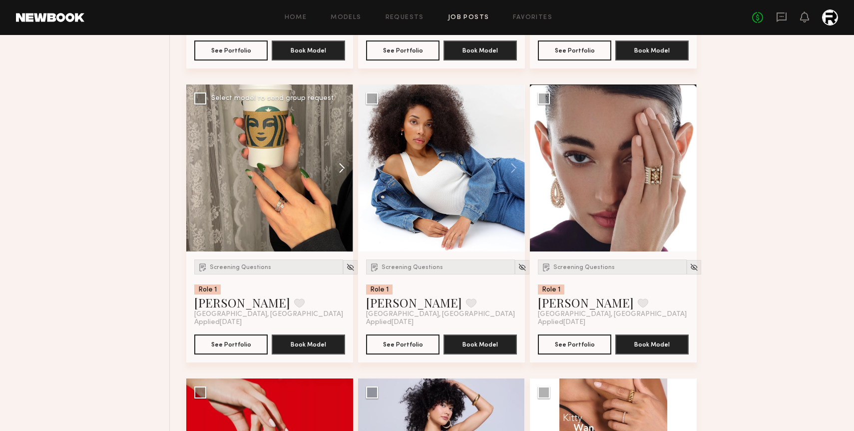
click at [342, 172] on button at bounding box center [337, 167] width 32 height 167
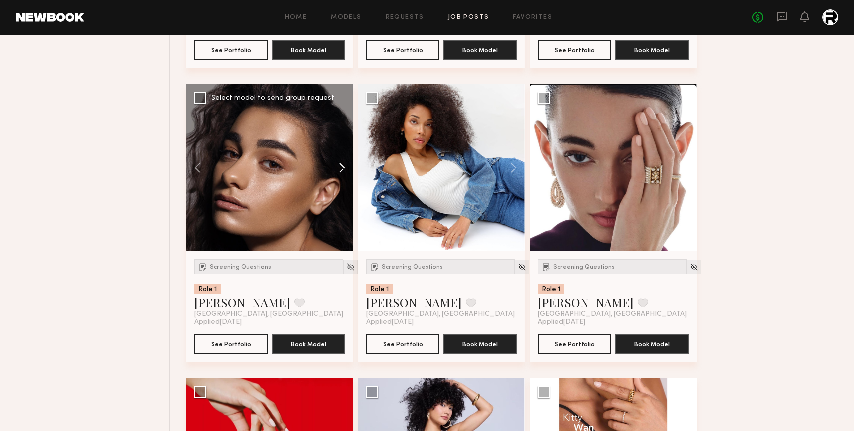
click at [342, 172] on button at bounding box center [337, 167] width 32 height 167
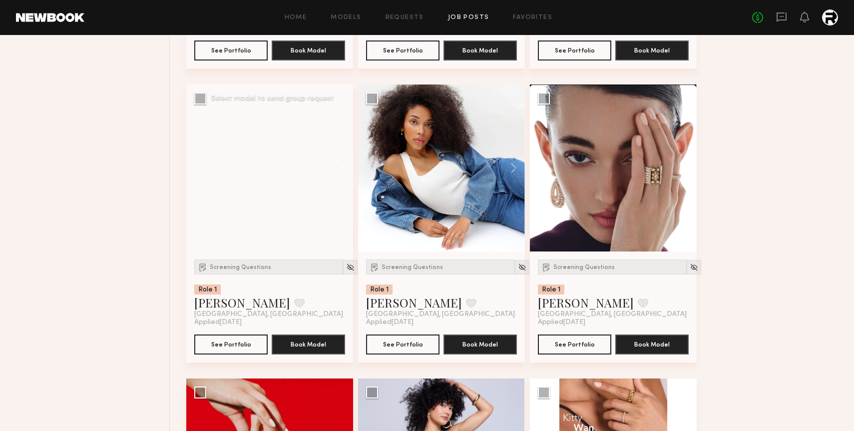
click at [342, 172] on button at bounding box center [337, 167] width 32 height 167
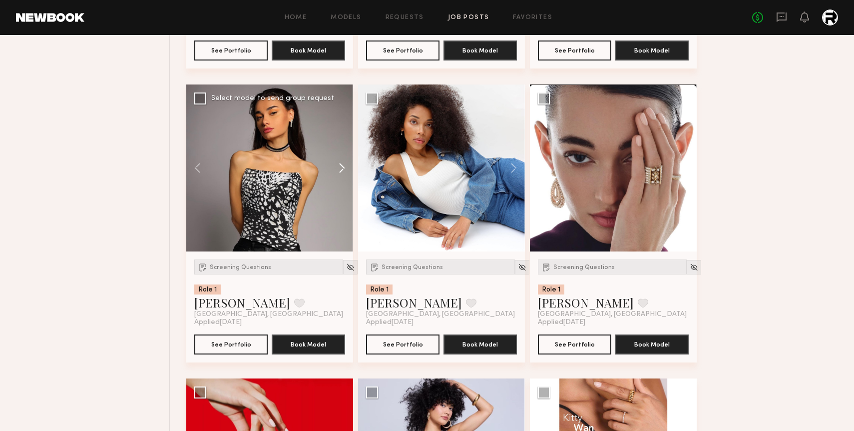
click at [342, 172] on button at bounding box center [337, 167] width 32 height 167
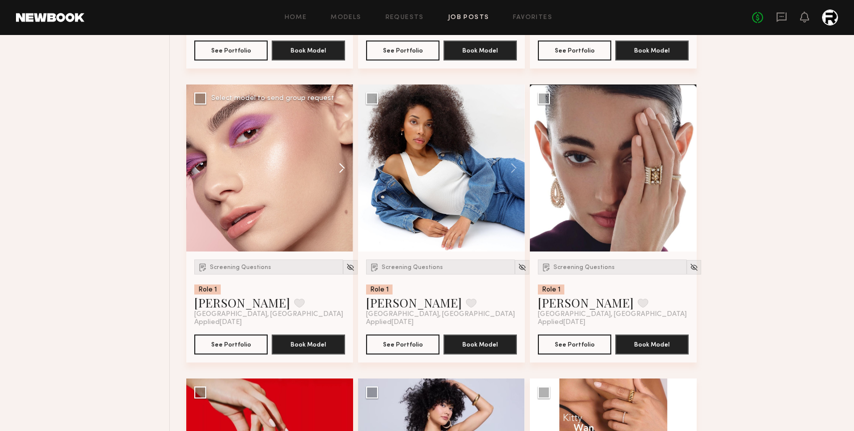
click at [342, 172] on button at bounding box center [337, 167] width 32 height 167
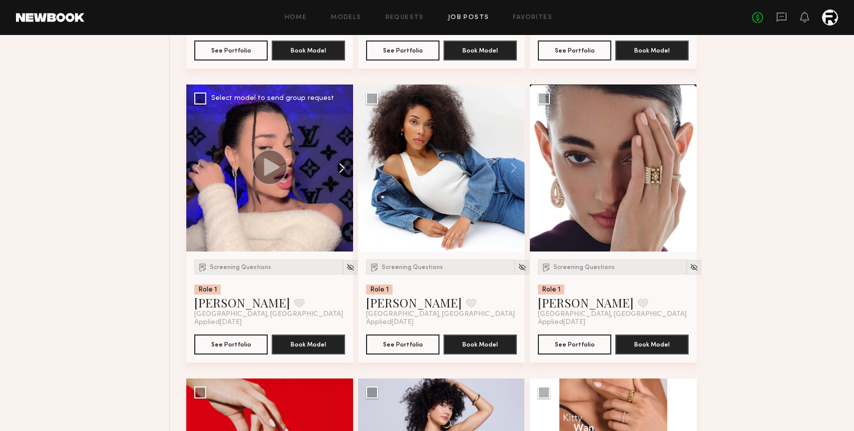
click at [342, 172] on button at bounding box center [337, 167] width 32 height 167
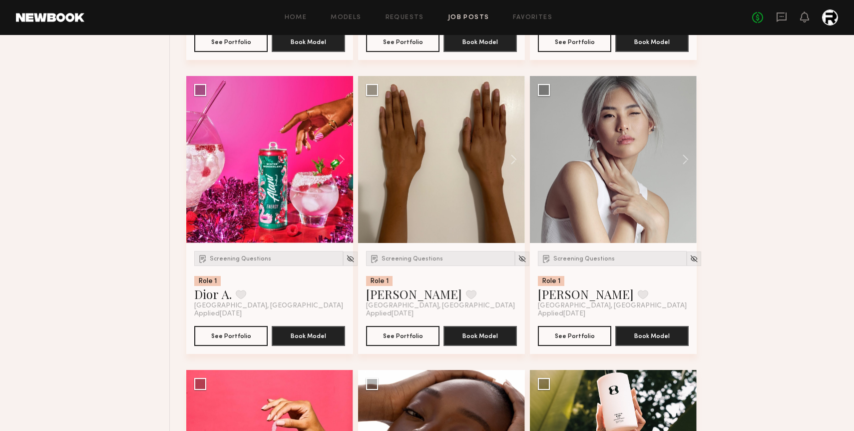
scroll to position [5392, 0]
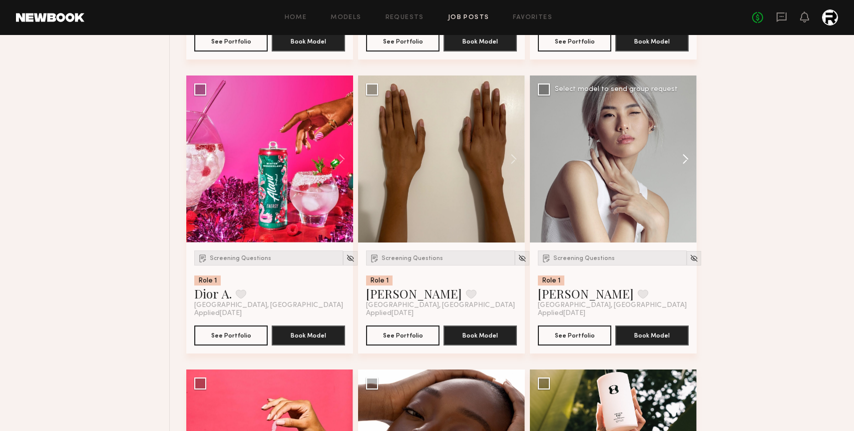
click at [683, 163] on button at bounding box center [681, 158] width 32 height 167
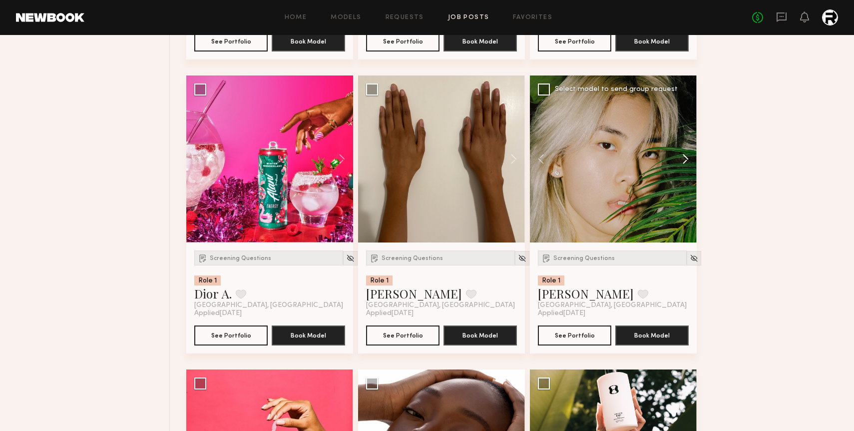
click at [683, 163] on button at bounding box center [681, 158] width 32 height 167
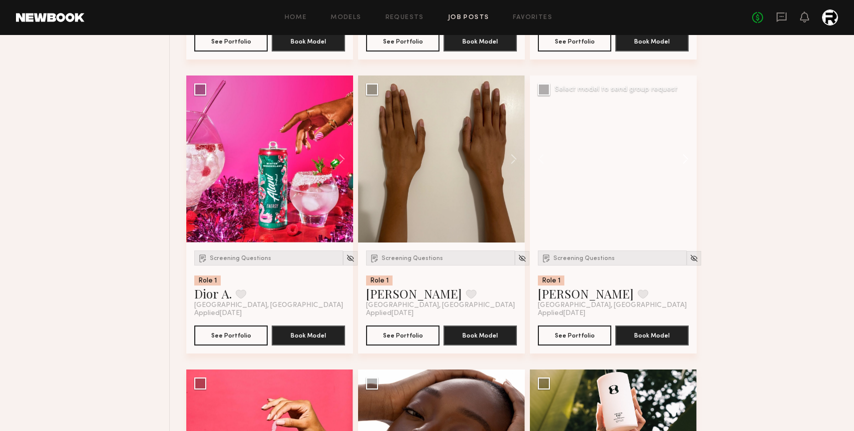
click at [683, 163] on button at bounding box center [681, 158] width 32 height 167
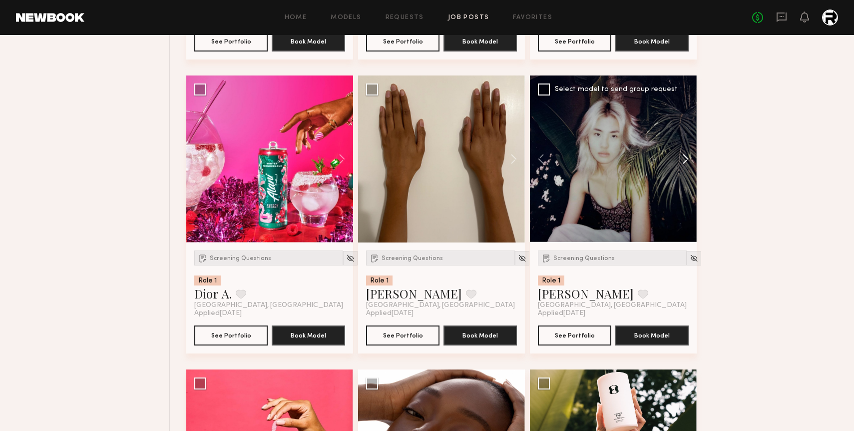
click at [683, 163] on button at bounding box center [681, 158] width 32 height 167
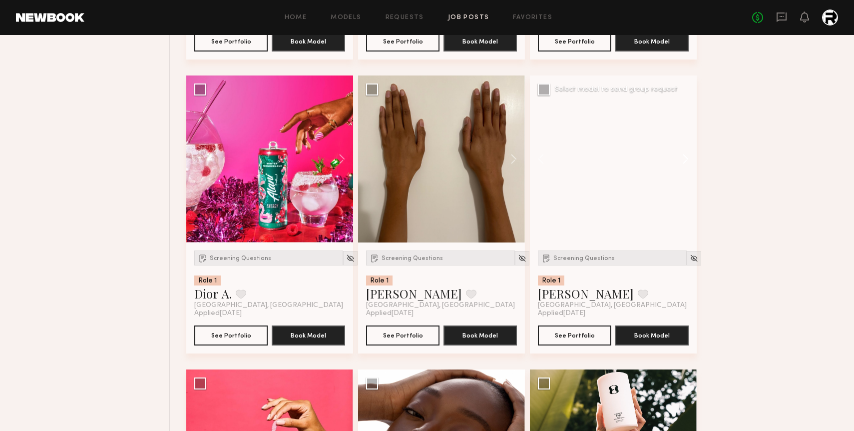
click at [683, 163] on button at bounding box center [681, 158] width 32 height 167
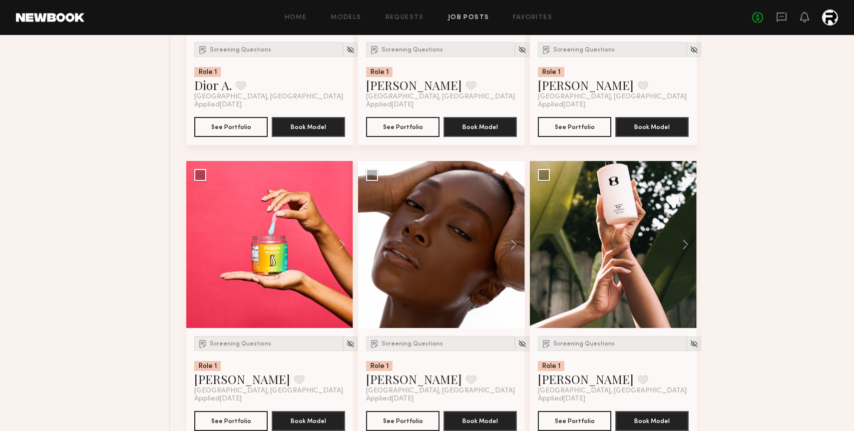
scroll to position [5602, 0]
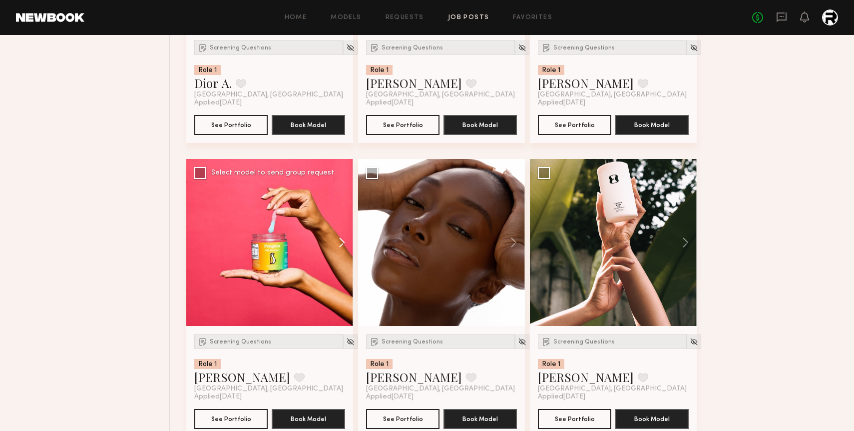
click at [339, 247] on button at bounding box center [337, 242] width 32 height 167
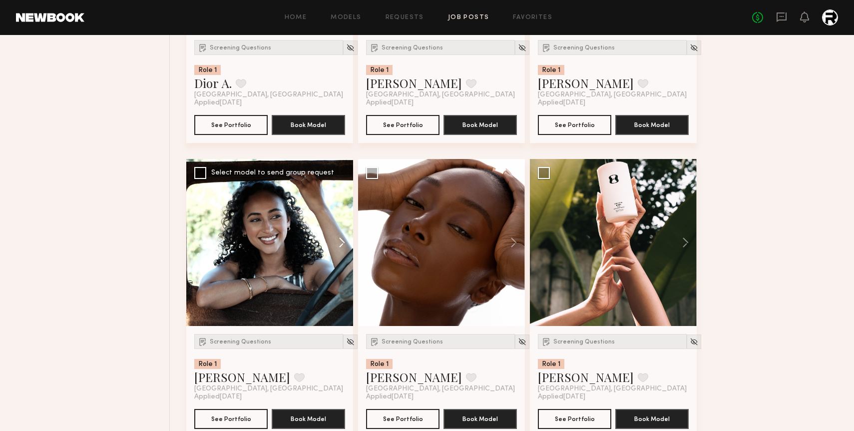
click at [339, 247] on button at bounding box center [337, 242] width 32 height 167
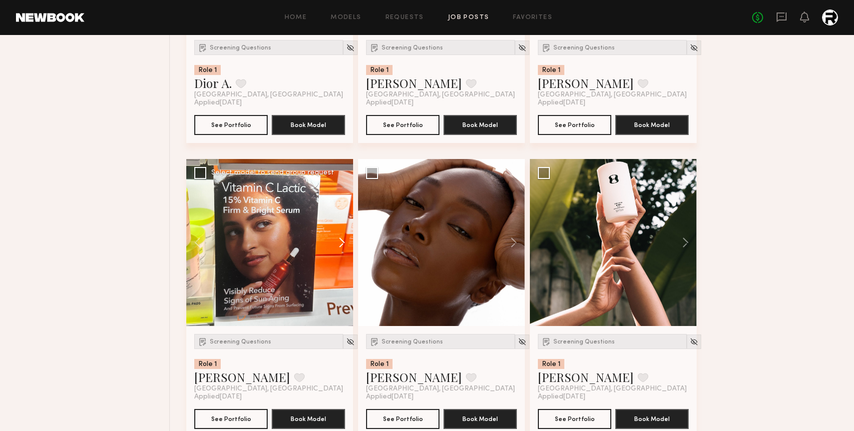
click at [339, 247] on button at bounding box center [337, 242] width 32 height 167
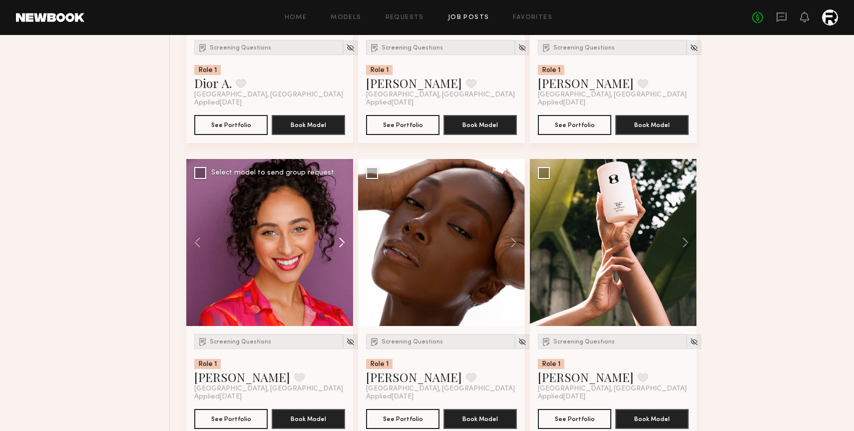
click at [339, 247] on button at bounding box center [337, 242] width 32 height 167
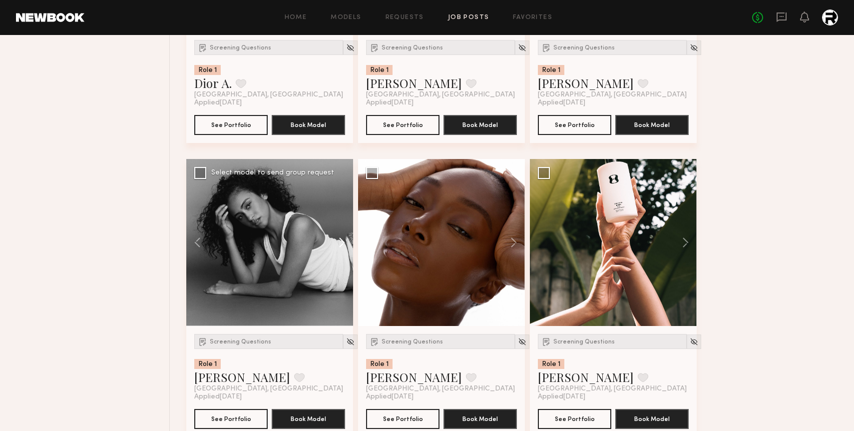
click at [339, 247] on button at bounding box center [337, 242] width 32 height 167
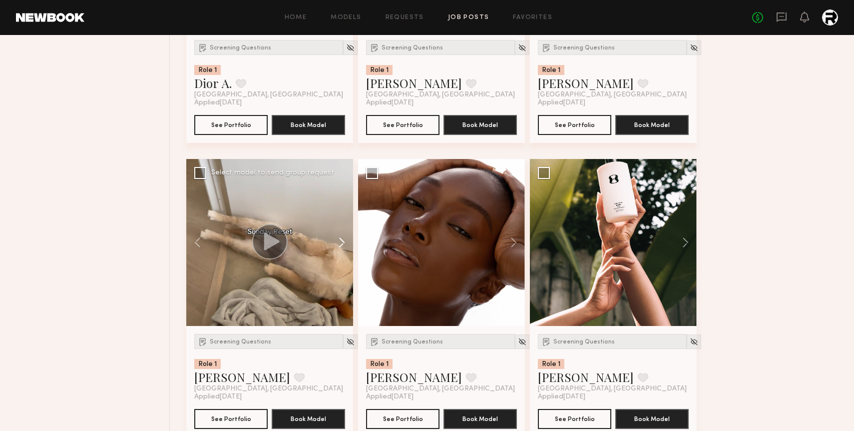
click at [339, 247] on button at bounding box center [337, 242] width 32 height 167
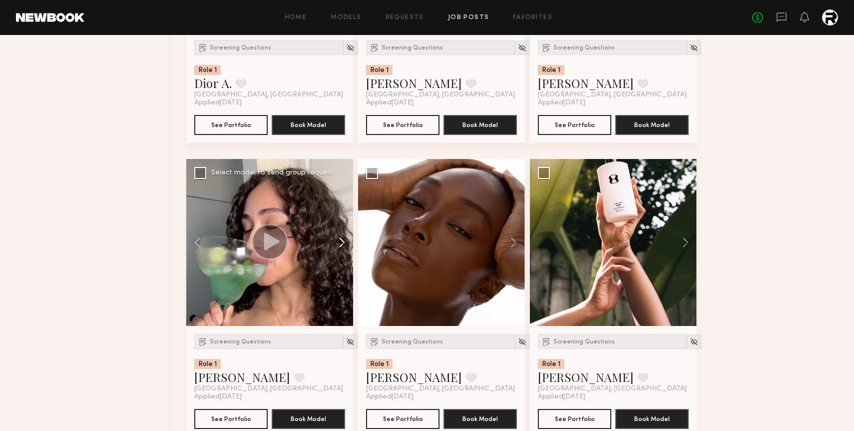
click at [339, 247] on button at bounding box center [337, 242] width 32 height 167
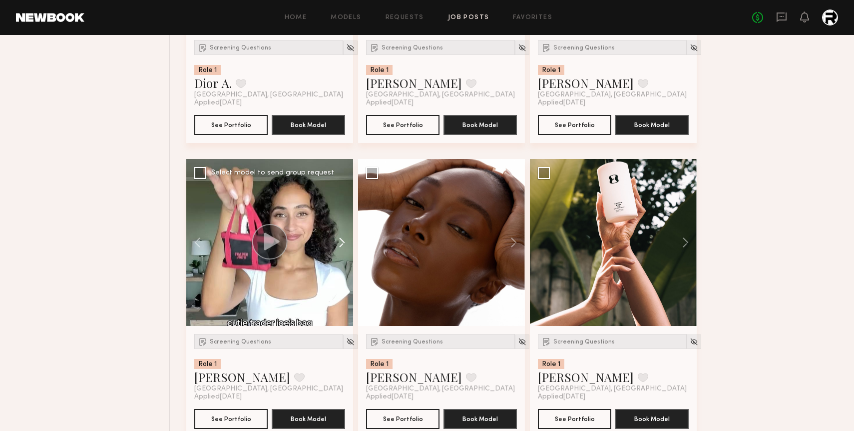
click at [339, 247] on button at bounding box center [337, 242] width 32 height 167
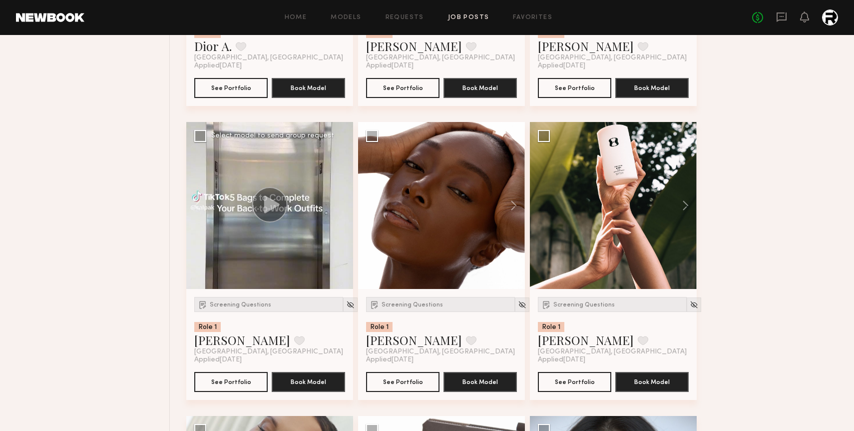
scroll to position [5646, 0]
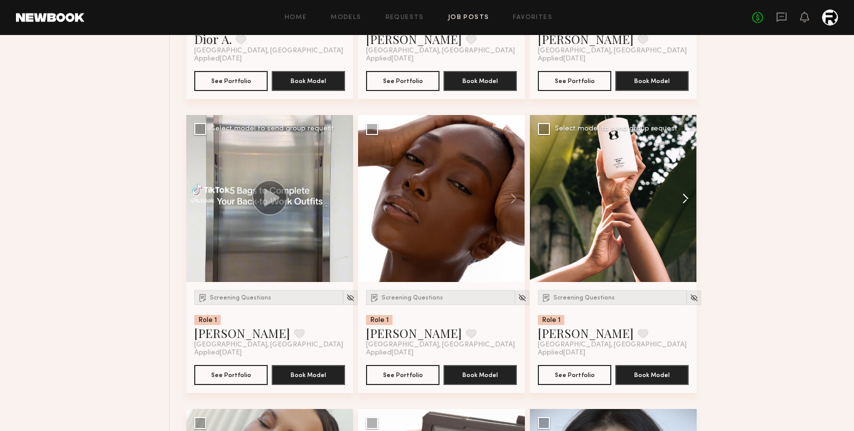
click at [682, 203] on button at bounding box center [681, 198] width 32 height 167
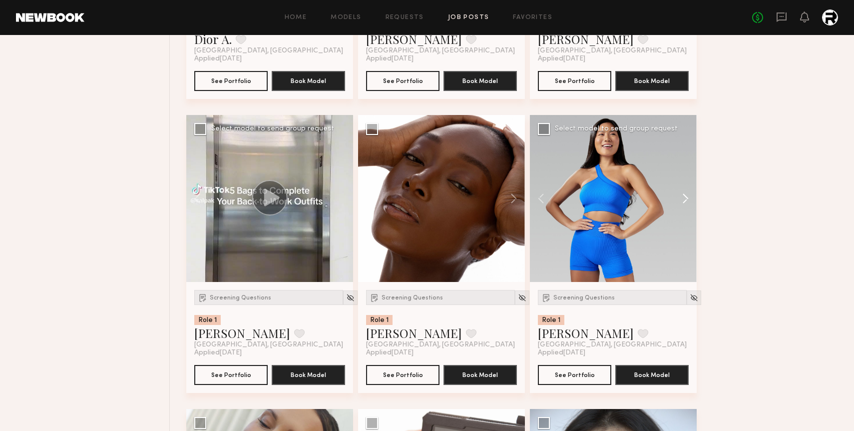
click at [682, 203] on button at bounding box center [681, 198] width 32 height 167
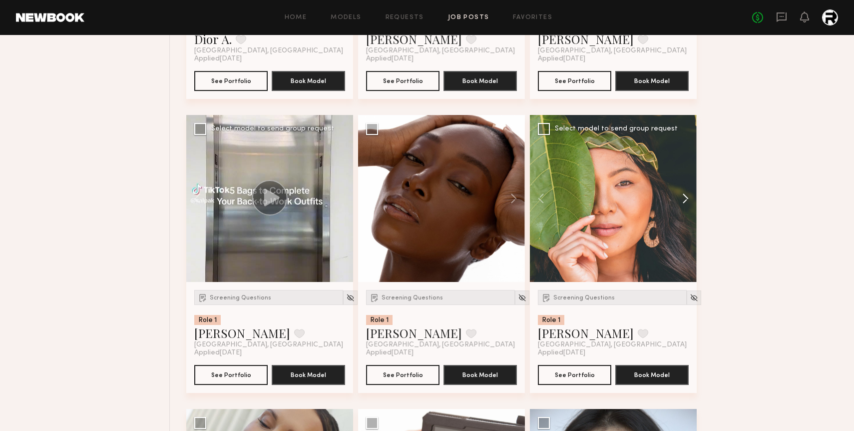
click at [682, 203] on button at bounding box center [681, 198] width 32 height 167
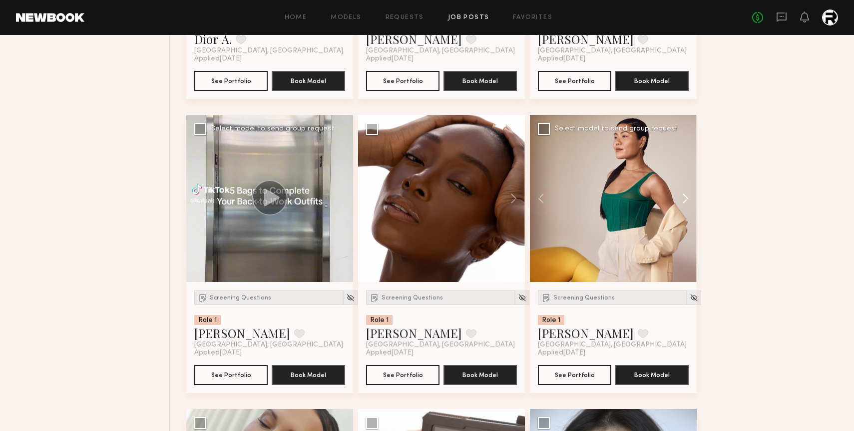
click at [682, 203] on button at bounding box center [681, 198] width 32 height 167
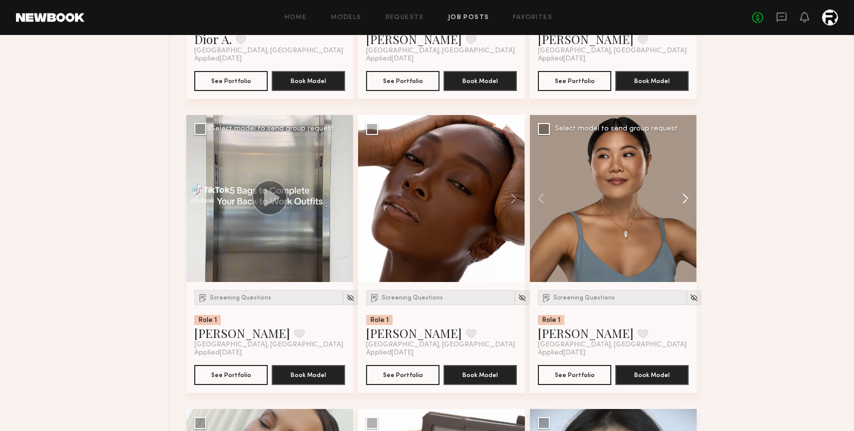
click at [682, 203] on button at bounding box center [681, 198] width 32 height 167
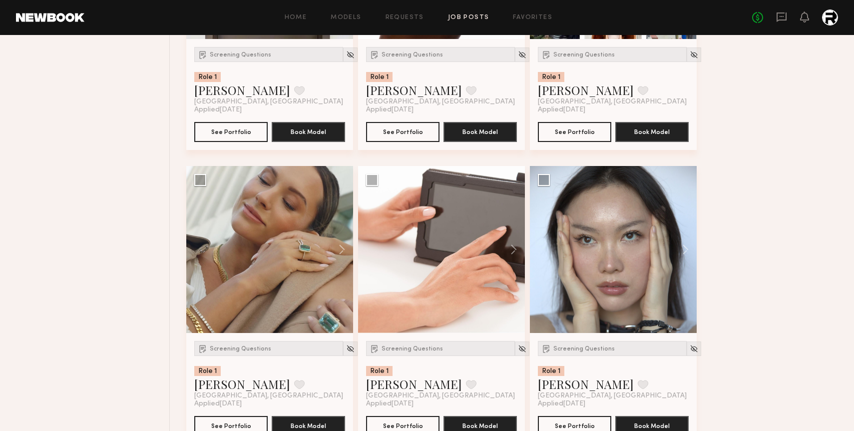
scroll to position [5895, 0]
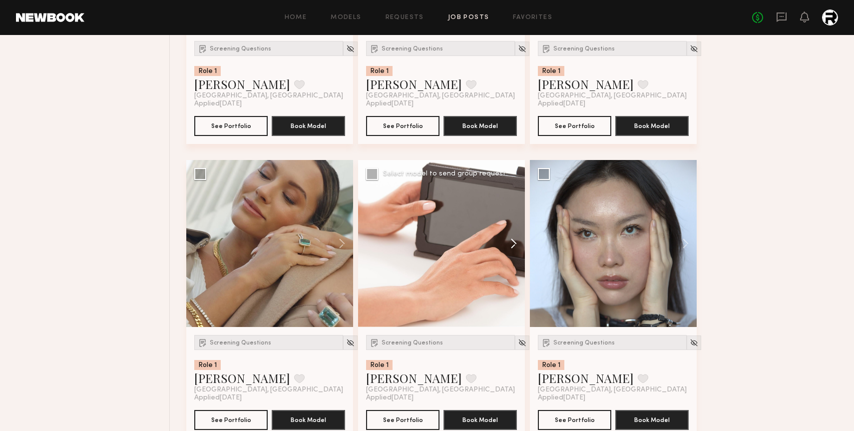
click at [512, 249] on button at bounding box center [509, 243] width 32 height 167
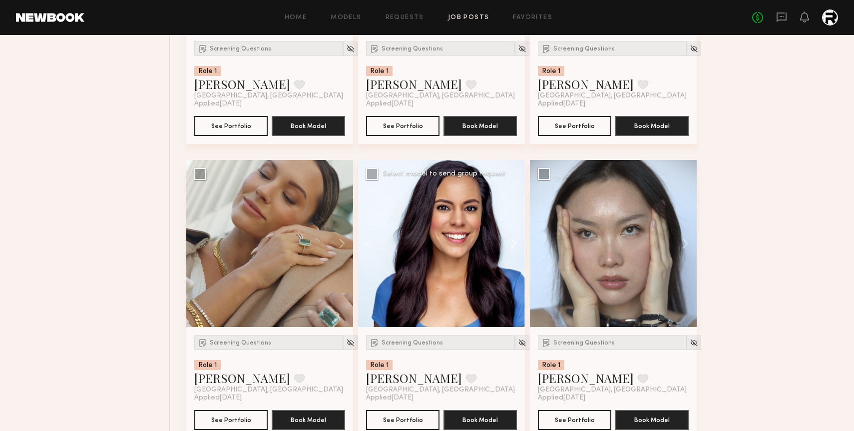
click at [512, 249] on button at bounding box center [509, 243] width 32 height 167
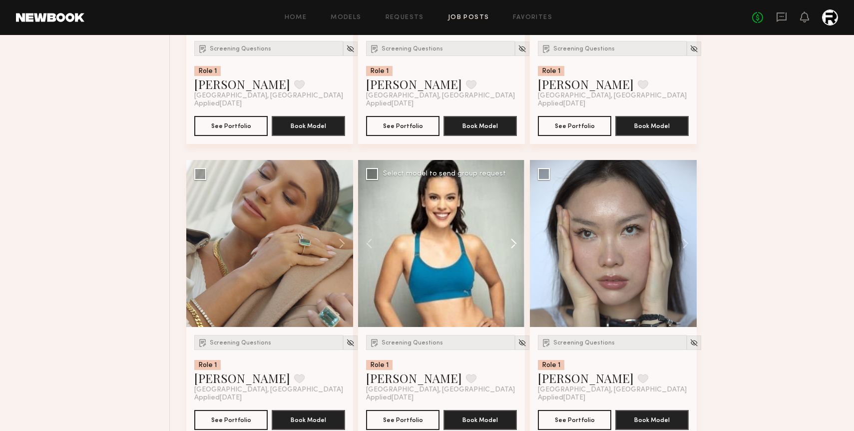
click at [512, 249] on button at bounding box center [509, 243] width 32 height 167
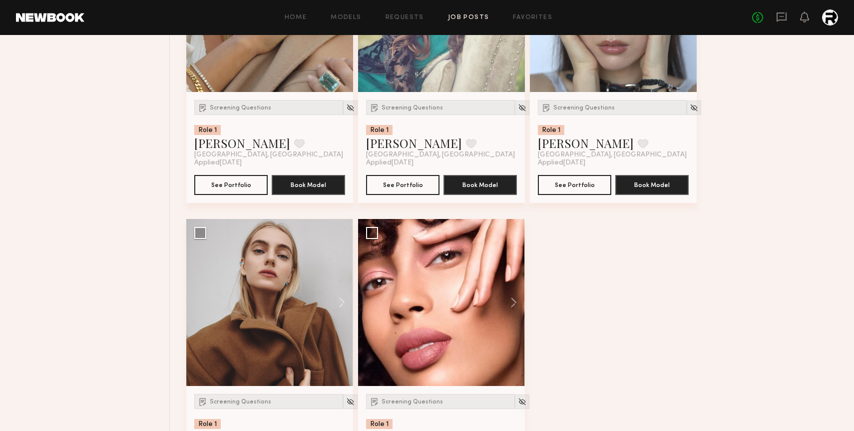
scroll to position [6138, 0]
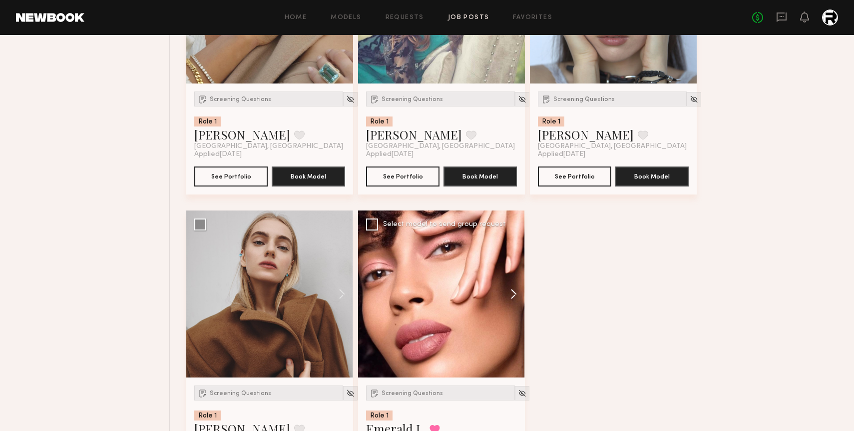
click at [514, 296] on button at bounding box center [509, 293] width 32 height 167
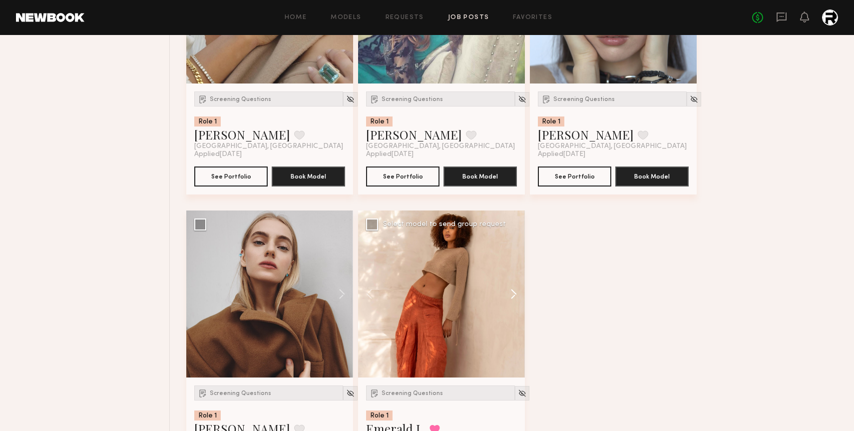
click at [514, 296] on button at bounding box center [509, 293] width 32 height 167
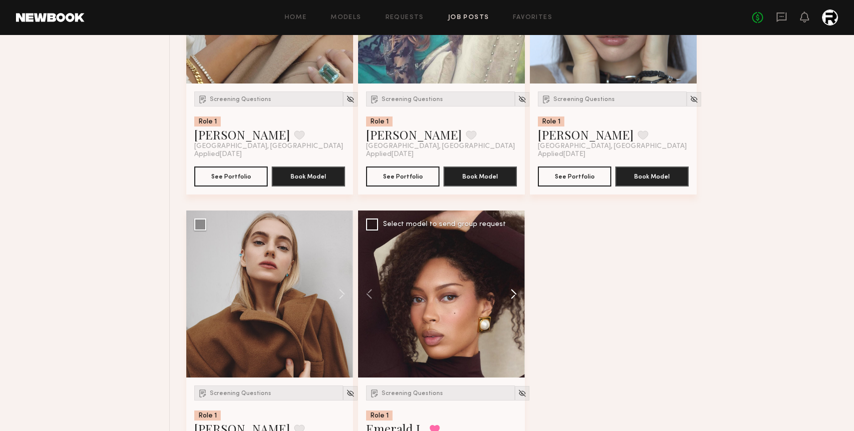
click at [514, 296] on button at bounding box center [509, 293] width 32 height 167
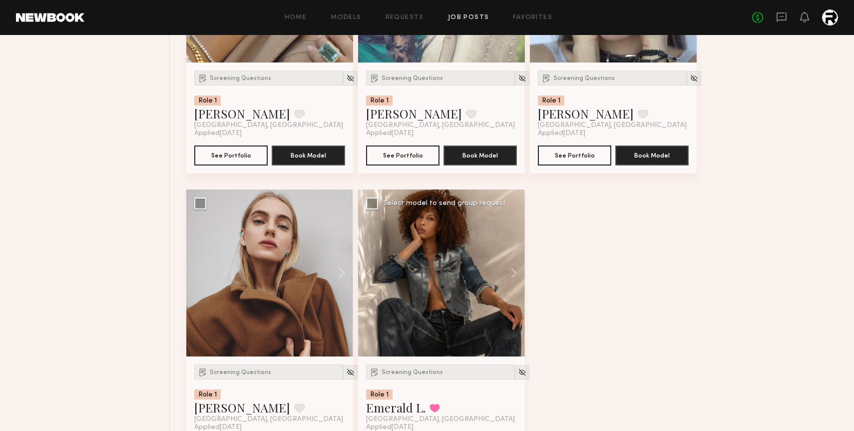
scroll to position [6160, 0]
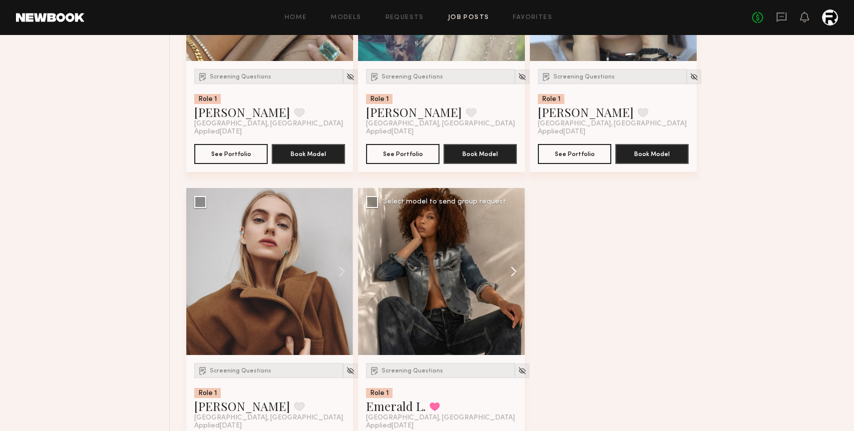
click at [511, 276] on button at bounding box center [509, 271] width 32 height 167
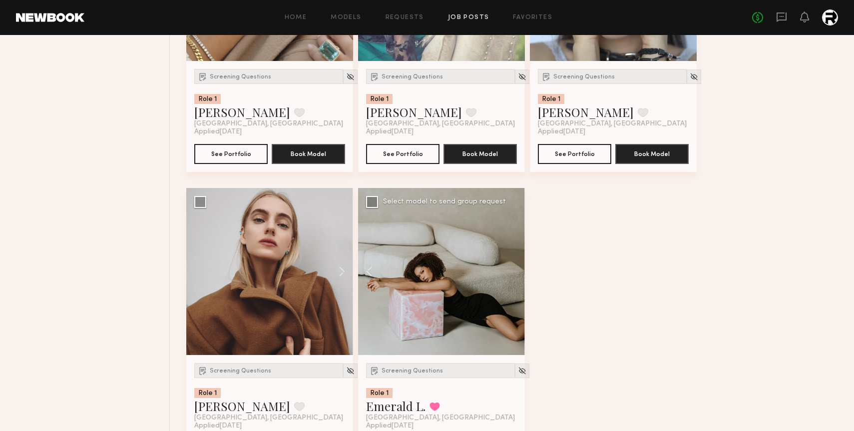
click at [511, 276] on div at bounding box center [441, 271] width 167 height 167
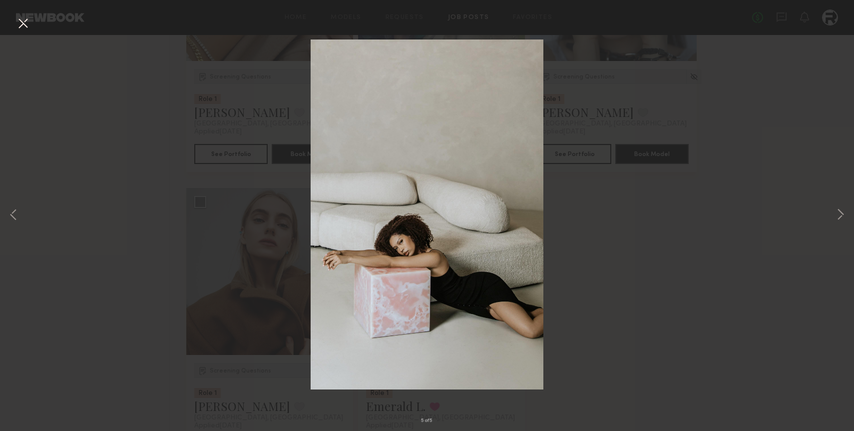
click at [621, 182] on div "5 of 5" at bounding box center [427, 215] width 854 height 431
click at [23, 27] on button at bounding box center [23, 24] width 16 height 18
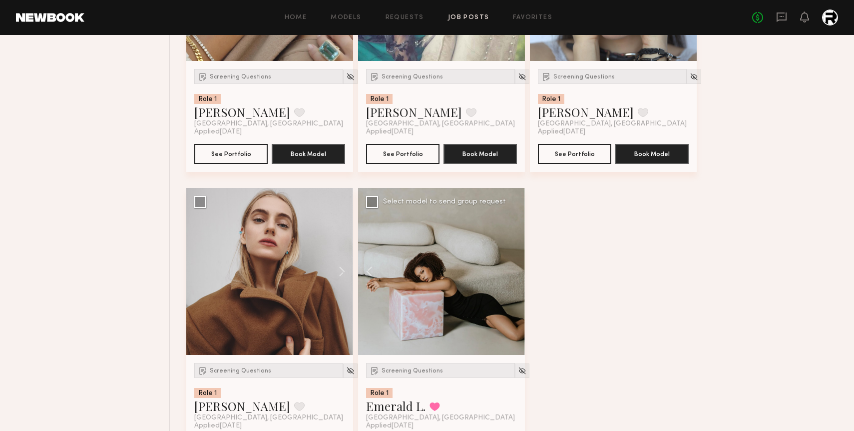
click at [482, 288] on div at bounding box center [441, 271] width 167 height 167
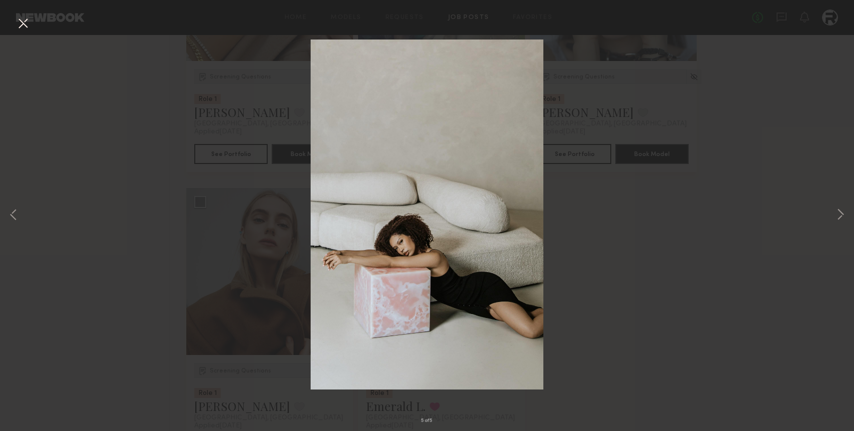
click at [17, 27] on button at bounding box center [23, 24] width 16 height 18
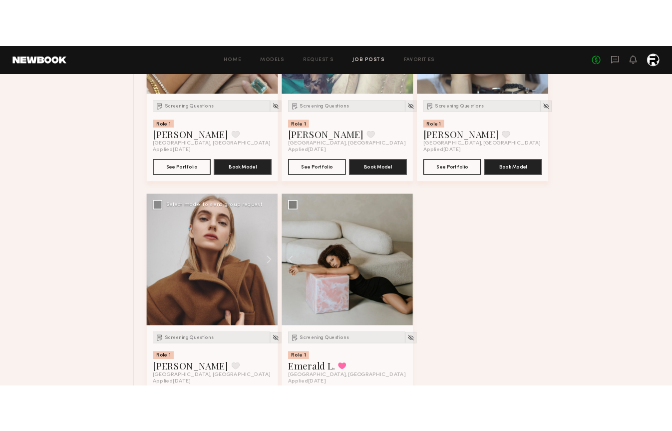
scroll to position [6217, 0]
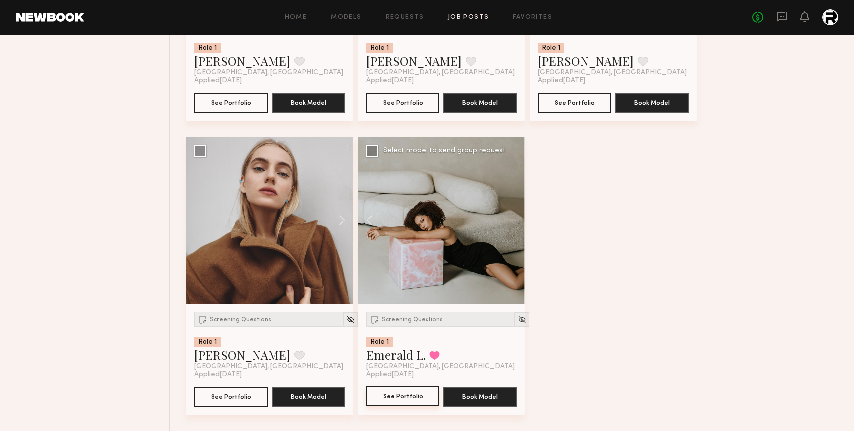
click at [401, 393] on button "See Portfolio" at bounding box center [402, 396] width 73 height 20
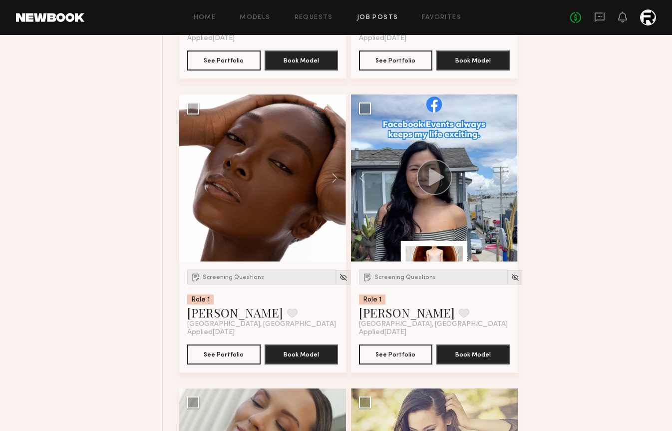
scroll to position [8606, 0]
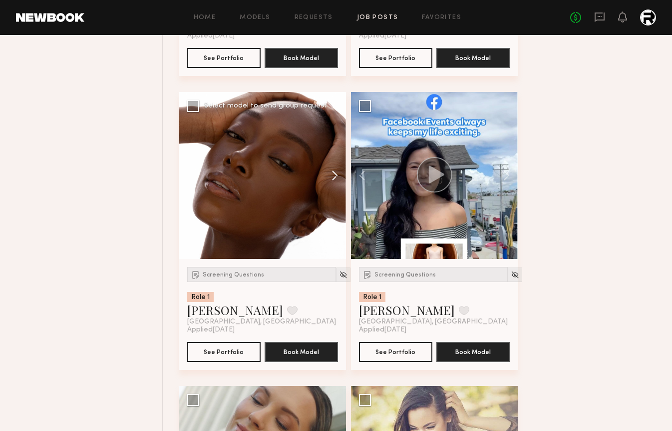
click at [334, 179] on button at bounding box center [330, 175] width 32 height 167
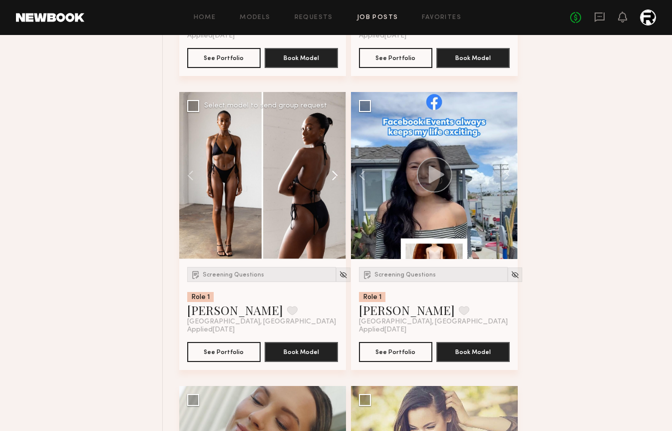
click at [334, 179] on button at bounding box center [330, 175] width 32 height 167
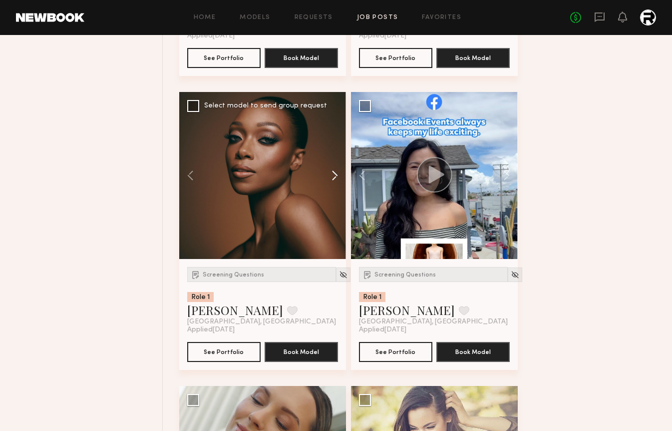
click at [334, 179] on button at bounding box center [330, 175] width 32 height 167
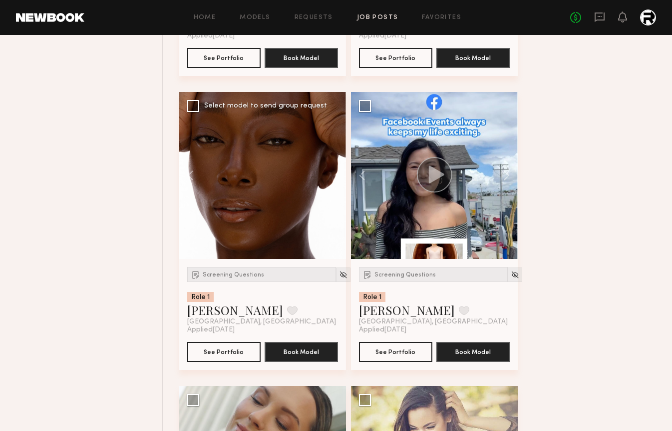
click at [334, 179] on div at bounding box center [262, 175] width 167 height 167
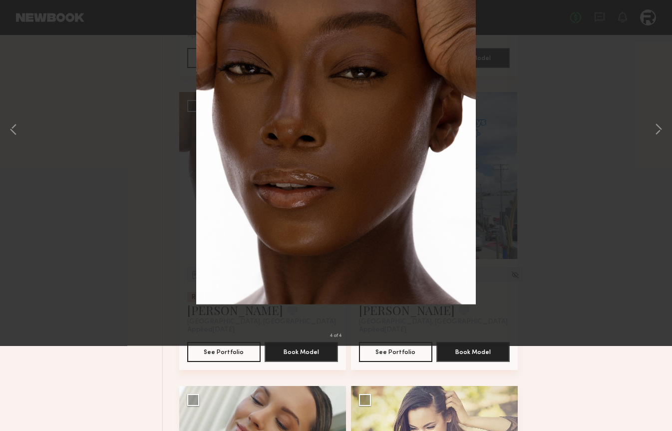
click at [29, 17] on button at bounding box center [23, 24] width 16 height 18
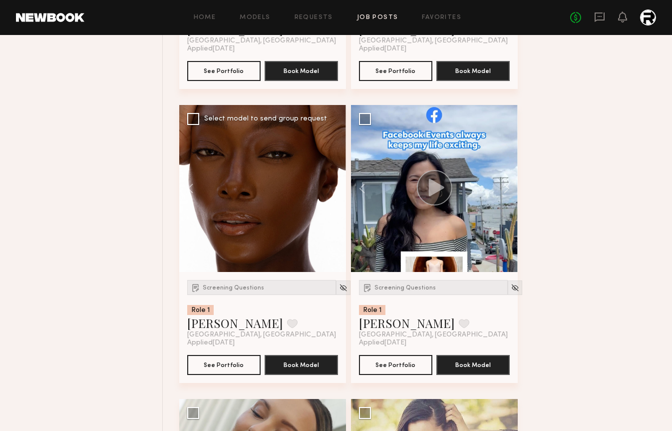
scroll to position [8588, 0]
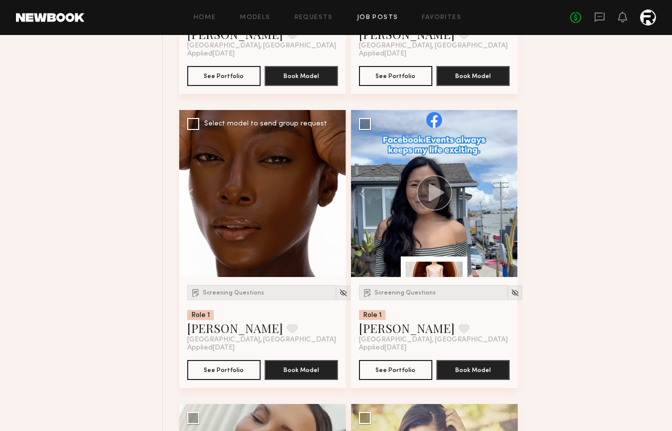
click at [336, 195] on div at bounding box center [262, 193] width 167 height 167
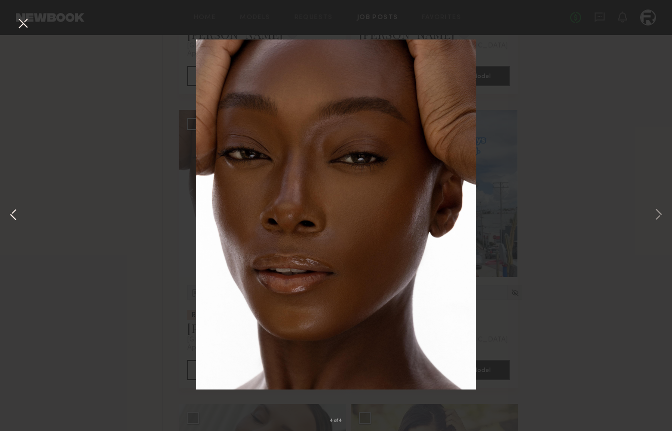
click at [9, 213] on button at bounding box center [13, 215] width 12 height 345
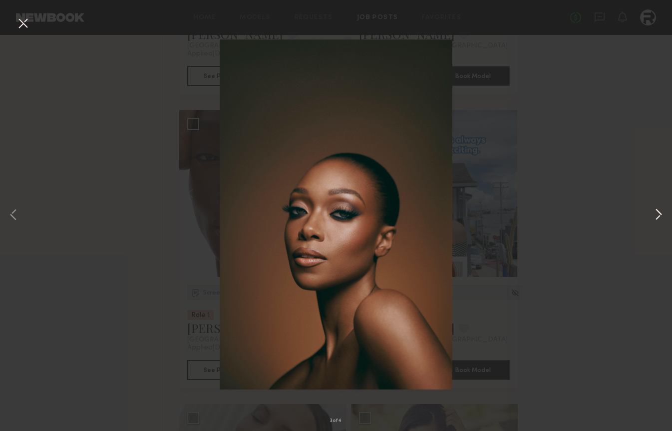
click at [659, 217] on button at bounding box center [659, 215] width 12 height 345
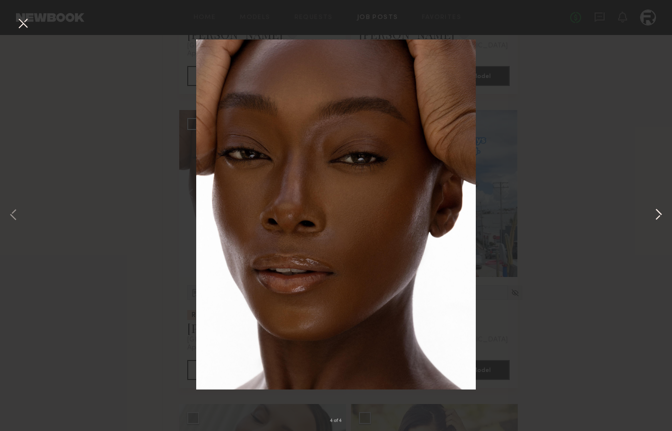
click at [659, 217] on button at bounding box center [659, 215] width 12 height 345
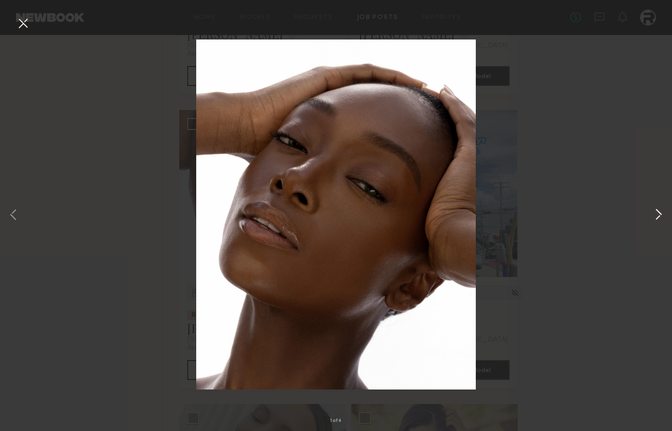
click at [659, 214] on button at bounding box center [659, 215] width 12 height 345
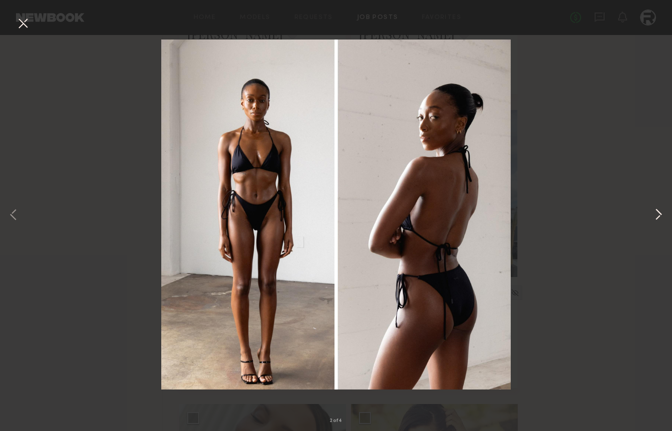
click at [659, 214] on button at bounding box center [659, 215] width 12 height 345
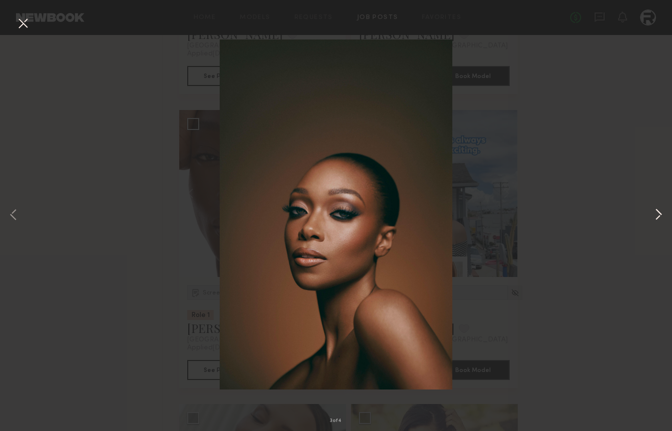
click at [659, 214] on button at bounding box center [659, 215] width 12 height 345
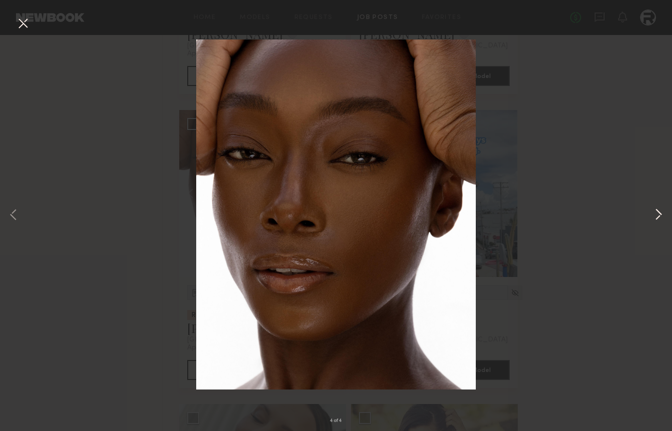
click at [659, 214] on button at bounding box center [659, 215] width 12 height 345
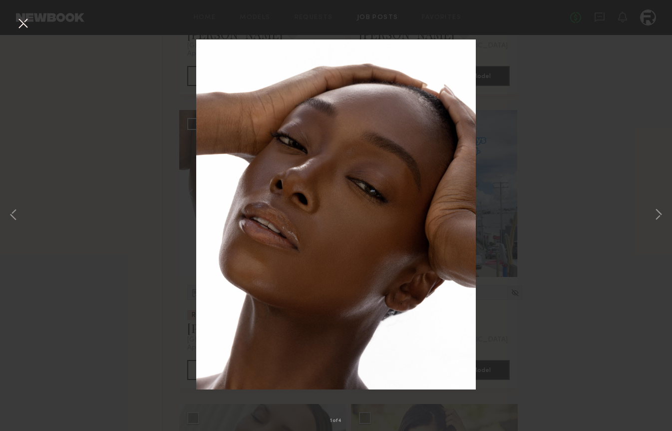
click at [624, 198] on div "1 of 4" at bounding box center [336, 215] width 672 height 431
click at [23, 28] on button at bounding box center [23, 24] width 16 height 18
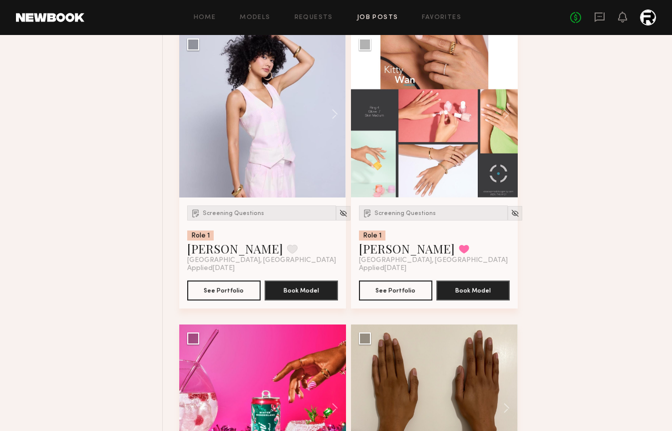
scroll to position [7966, 0]
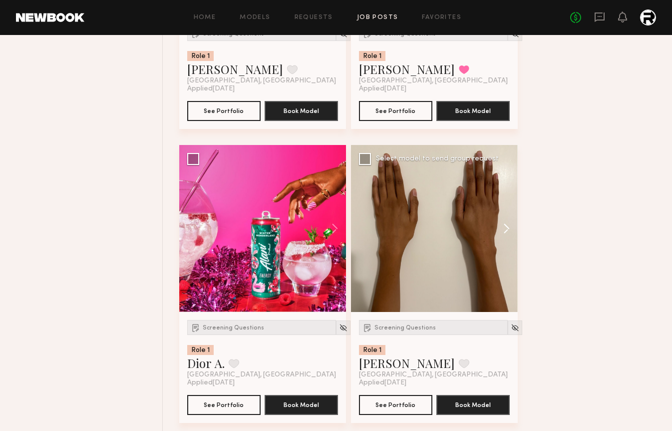
click at [504, 235] on button at bounding box center [502, 228] width 32 height 167
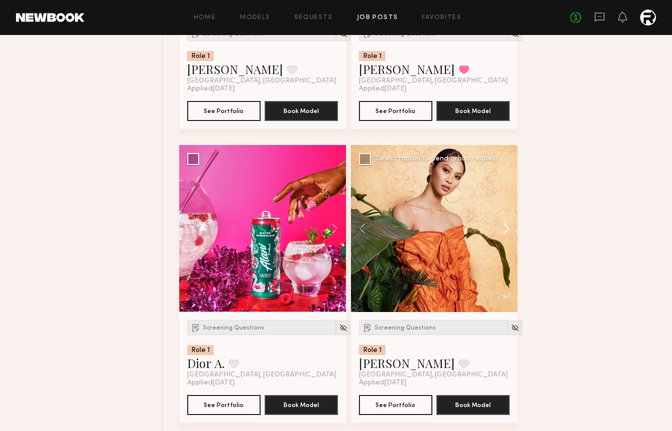
click at [504, 235] on button at bounding box center [502, 228] width 32 height 167
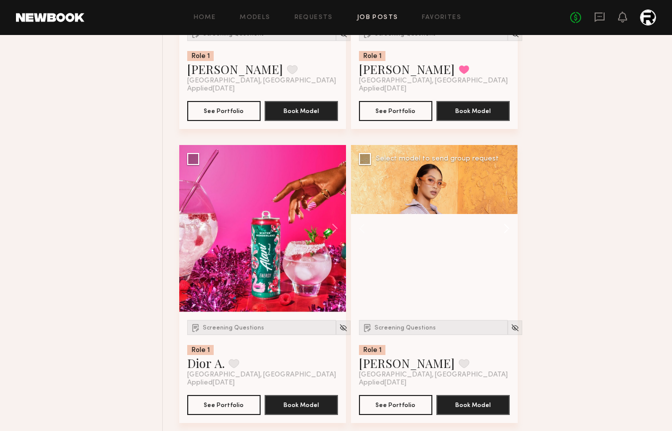
click at [504, 235] on button at bounding box center [502, 228] width 32 height 167
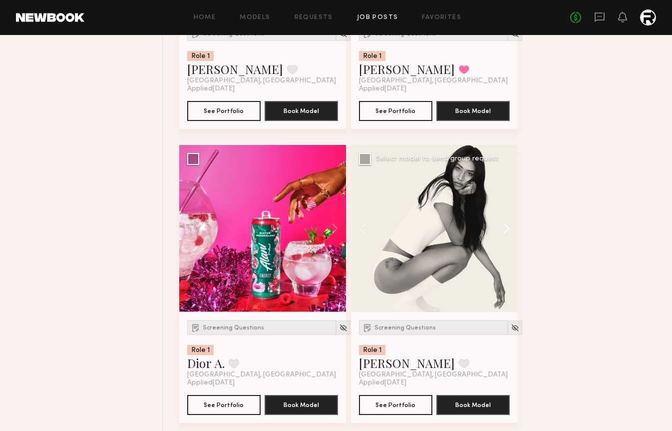
click at [504, 235] on button at bounding box center [502, 228] width 32 height 167
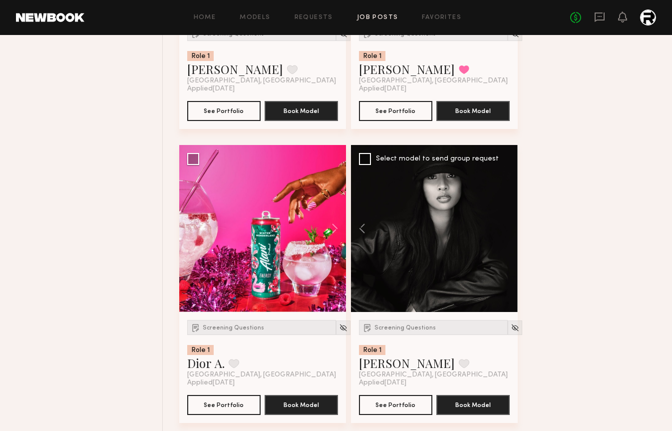
click at [504, 235] on div at bounding box center [434, 228] width 167 height 167
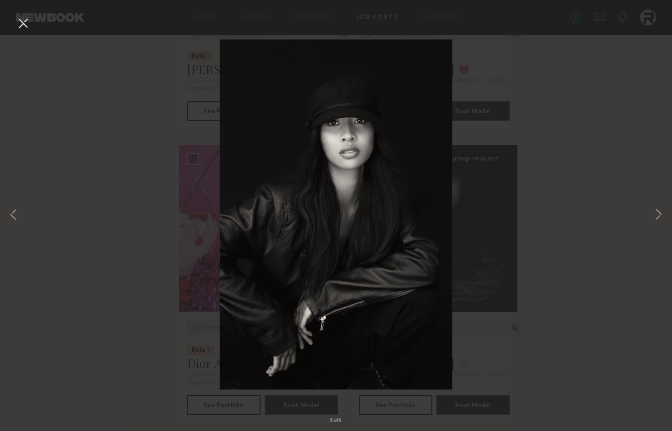
click at [27, 32] on button at bounding box center [23, 24] width 16 height 18
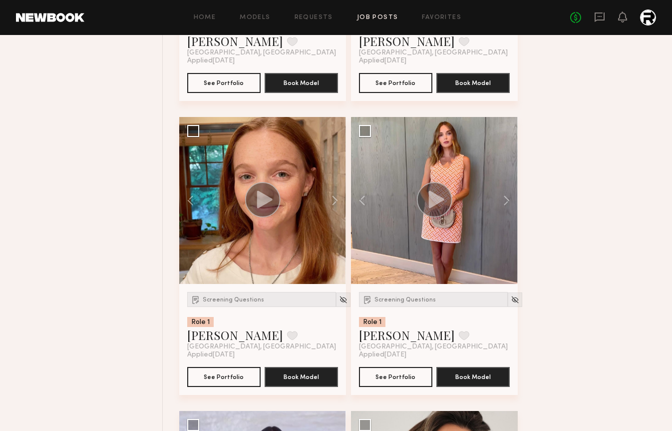
scroll to position [6535, 0]
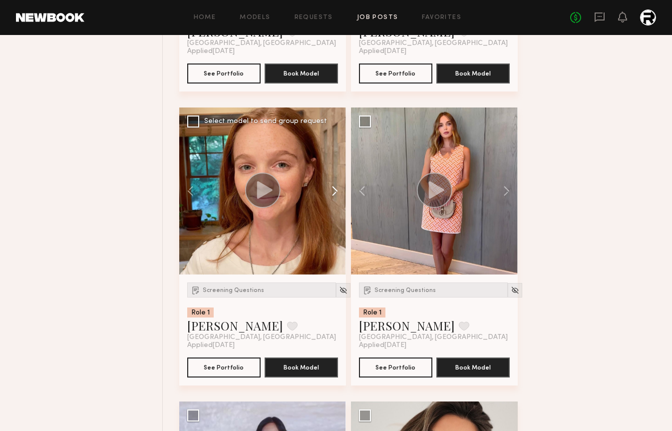
click at [331, 191] on button at bounding box center [330, 190] width 32 height 167
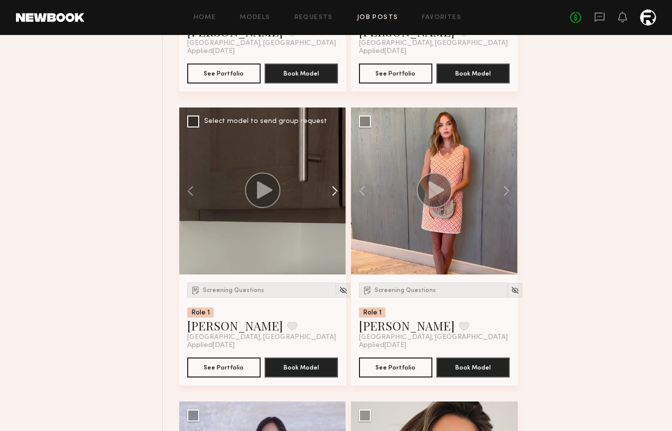
click at [331, 191] on button at bounding box center [330, 190] width 32 height 167
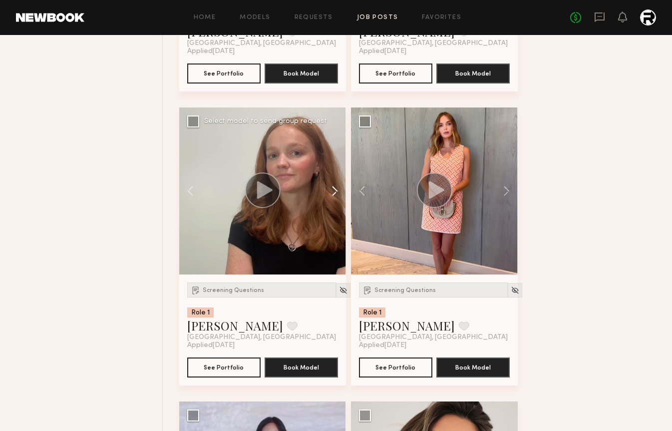
click at [331, 191] on button at bounding box center [330, 190] width 32 height 167
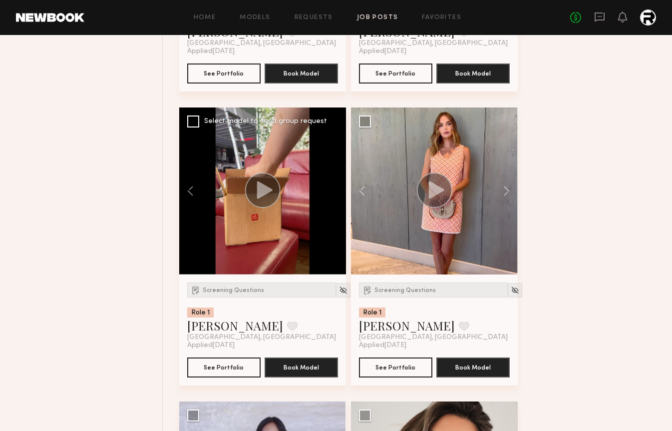
click at [331, 191] on div at bounding box center [262, 190] width 167 height 167
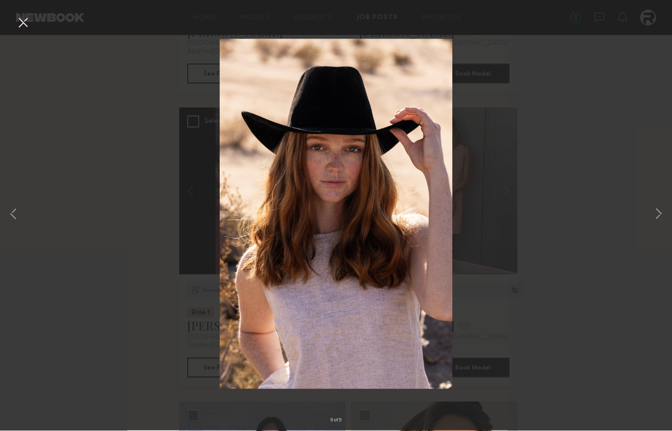
click at [19, 21] on button at bounding box center [23, 24] width 16 height 18
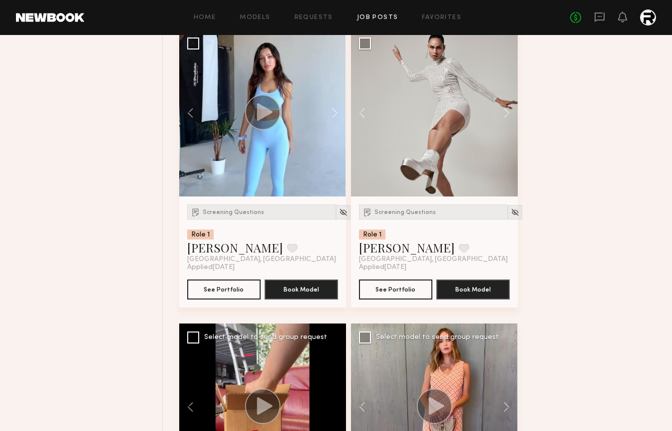
scroll to position [6314, 0]
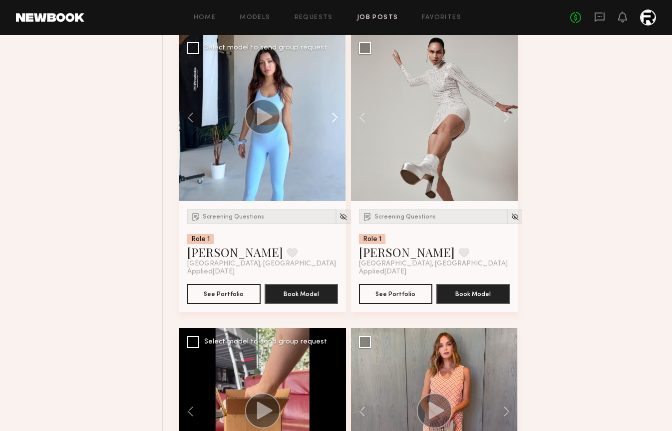
click at [335, 123] on button at bounding box center [330, 117] width 32 height 167
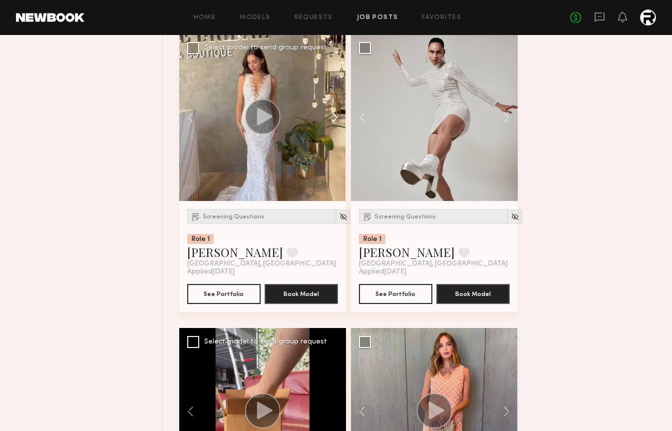
click at [335, 123] on button at bounding box center [330, 117] width 32 height 167
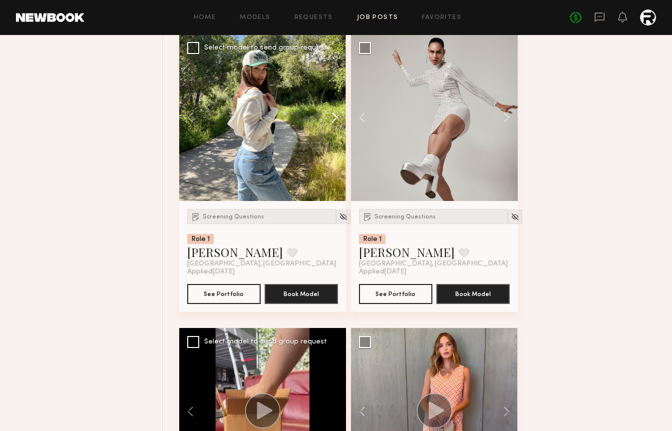
click at [335, 123] on button at bounding box center [330, 117] width 32 height 167
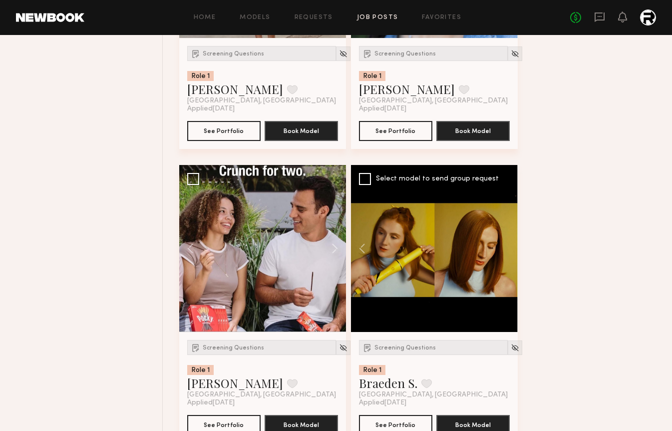
scroll to position [5889, 0]
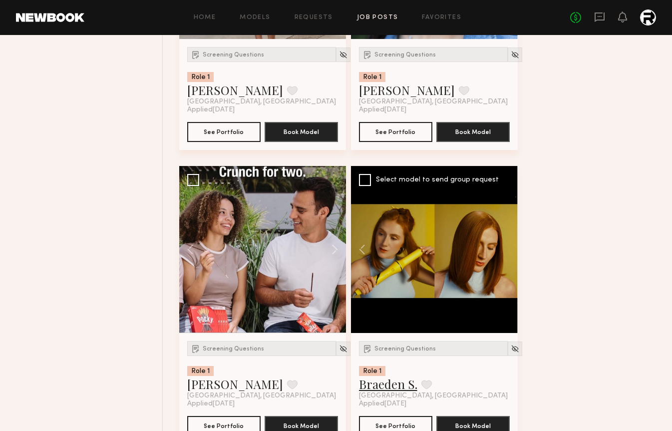
click at [403, 388] on link "Braeden S." at bounding box center [388, 384] width 58 height 16
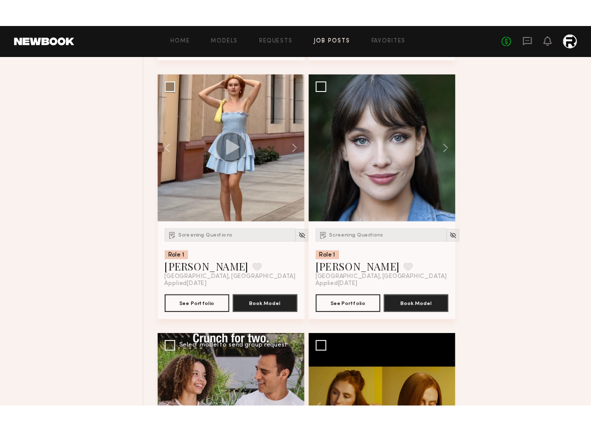
scroll to position [5704, 0]
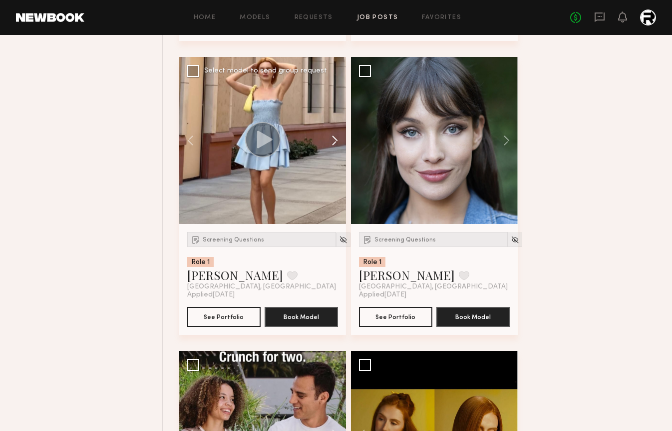
click at [338, 147] on button at bounding box center [330, 140] width 32 height 167
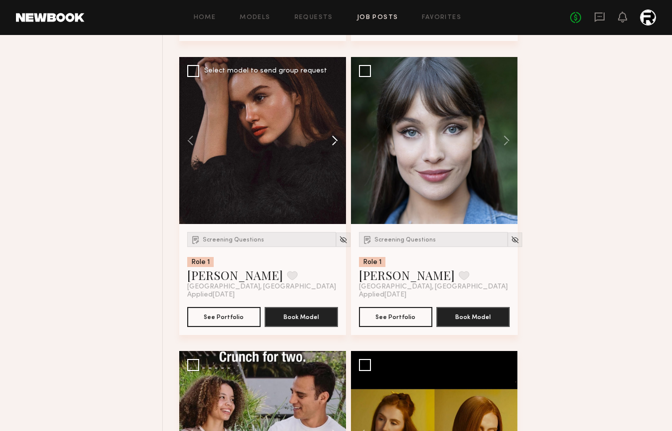
click at [338, 147] on button at bounding box center [330, 140] width 32 height 167
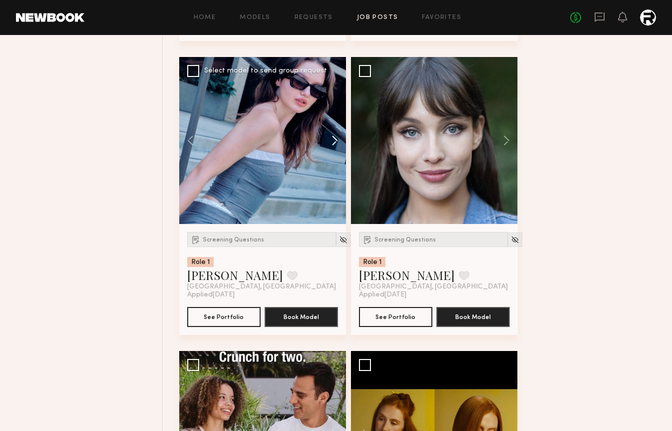
click at [338, 147] on button at bounding box center [330, 140] width 32 height 167
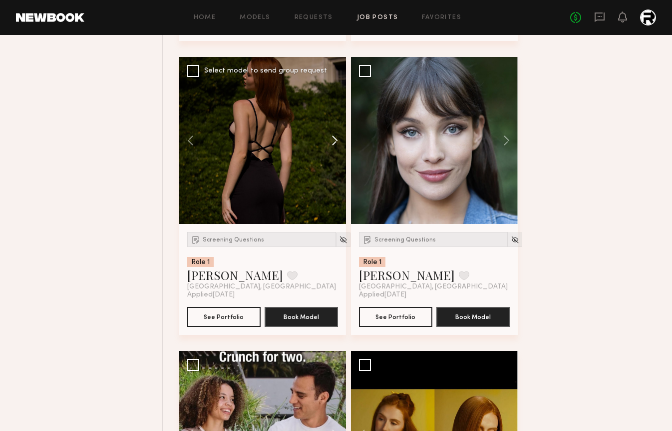
click at [338, 147] on button at bounding box center [330, 140] width 32 height 167
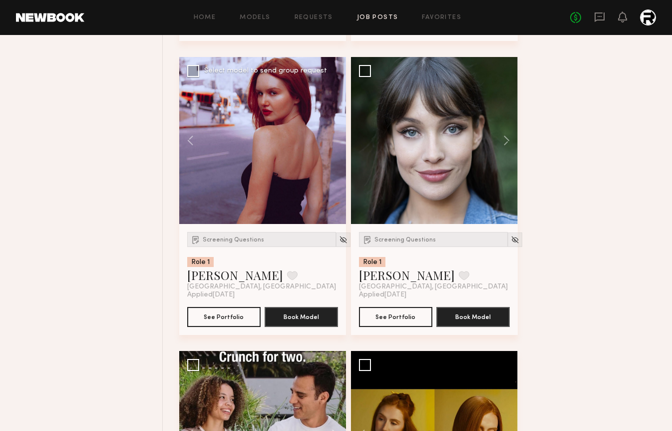
click at [338, 147] on div at bounding box center [262, 140] width 167 height 167
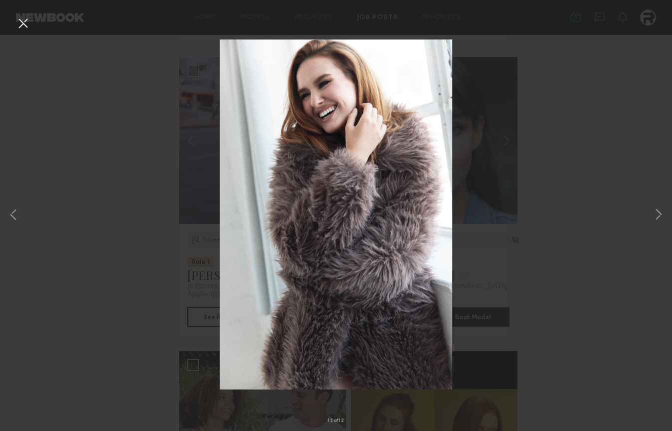
click at [25, 20] on button at bounding box center [23, 24] width 16 height 18
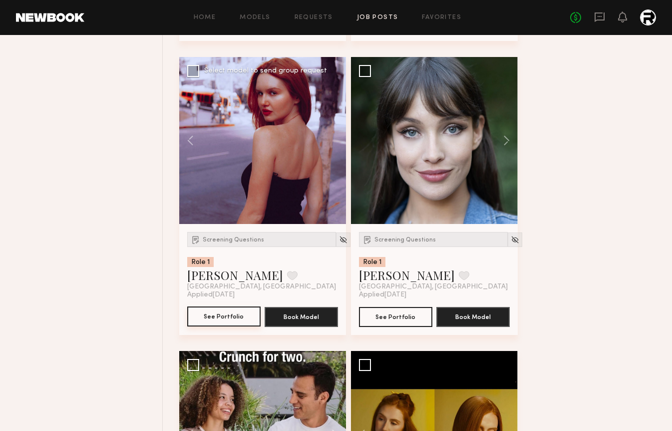
click at [227, 316] on button "See Portfolio" at bounding box center [223, 316] width 73 height 20
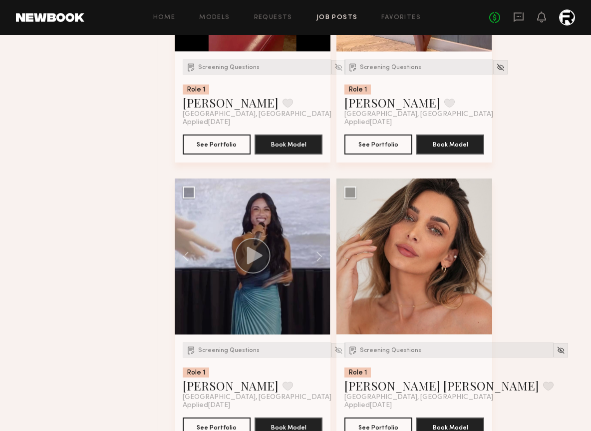
scroll to position [6518, 0]
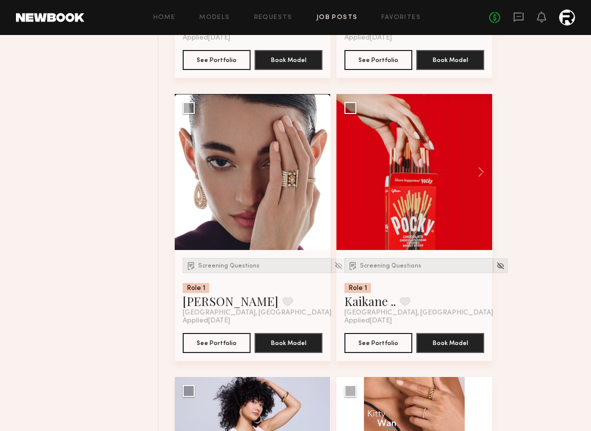
scroll to position [7153, 0]
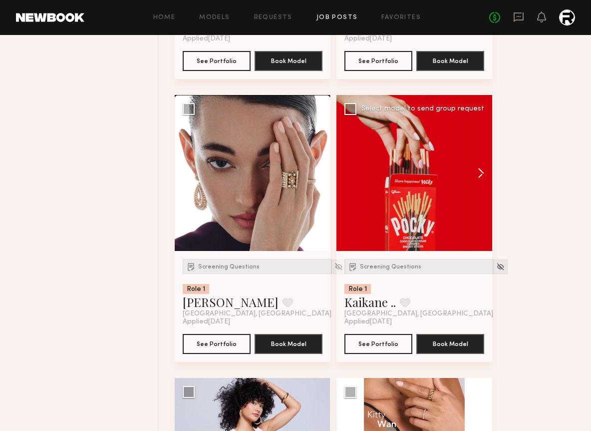
click at [478, 175] on button at bounding box center [477, 173] width 32 height 156
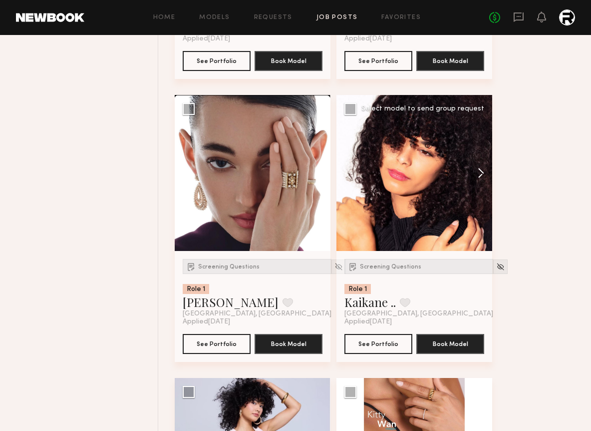
click at [478, 175] on button at bounding box center [477, 173] width 32 height 156
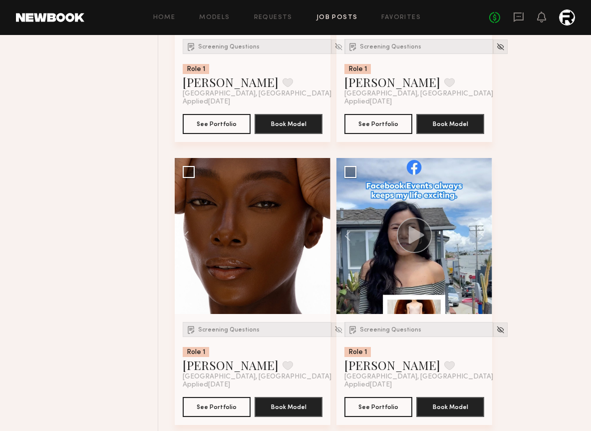
scroll to position [8233, 0]
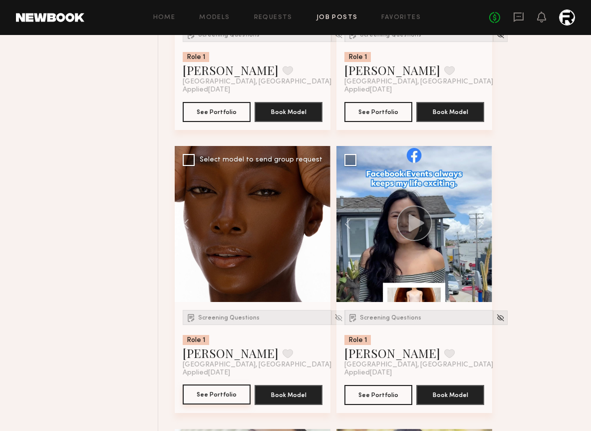
click at [217, 402] on button "See Portfolio" at bounding box center [217, 394] width 68 height 20
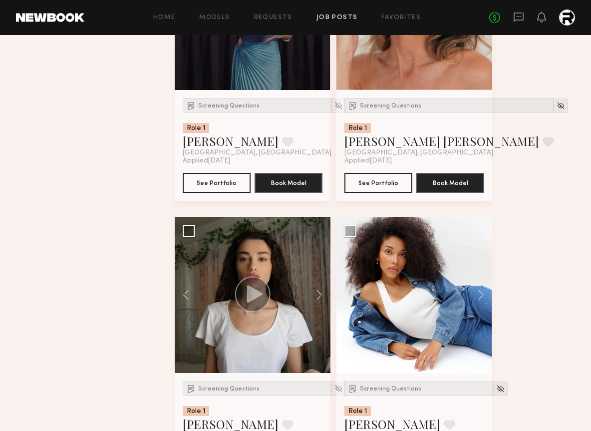
scroll to position [6747, 0]
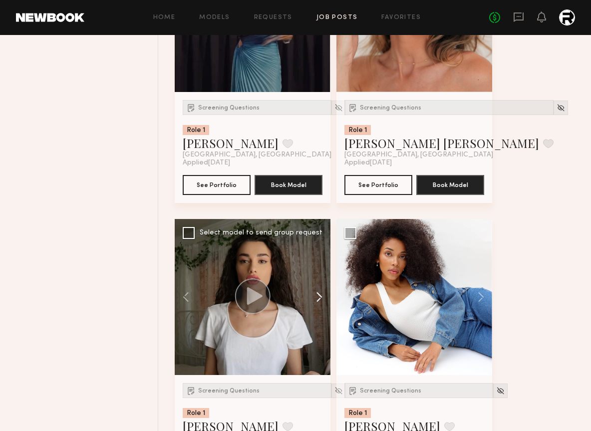
click at [319, 299] on button at bounding box center [315, 297] width 32 height 156
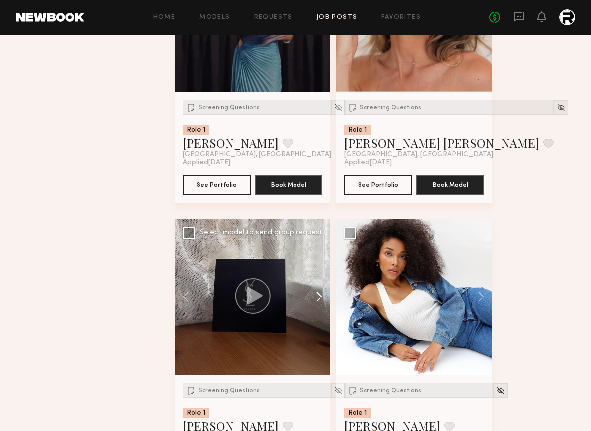
click at [319, 299] on button at bounding box center [315, 297] width 32 height 156
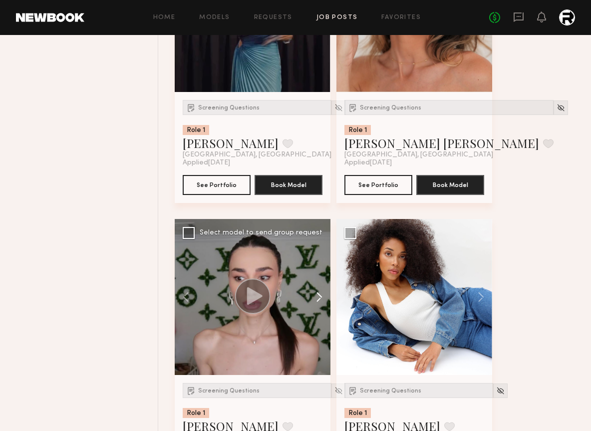
click at [319, 299] on button at bounding box center [315, 297] width 32 height 156
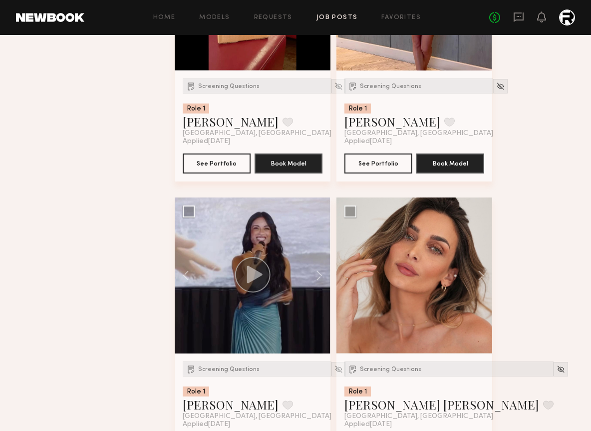
scroll to position [6484, 0]
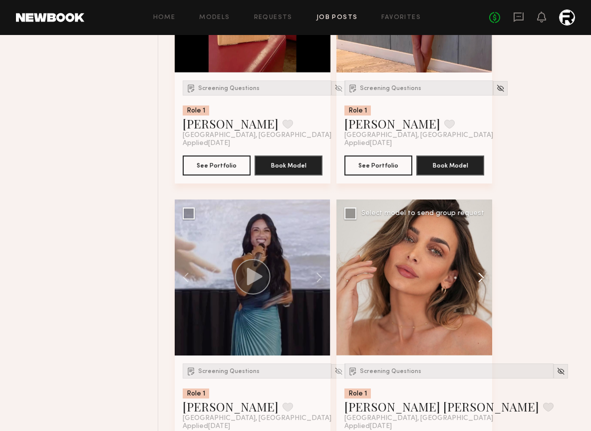
click at [480, 278] on button at bounding box center [477, 277] width 32 height 156
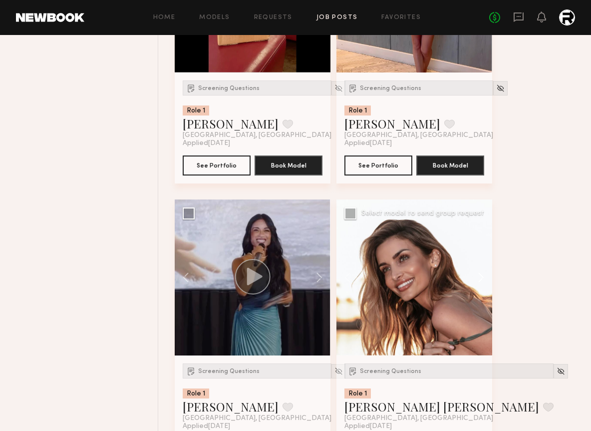
click at [480, 278] on button at bounding box center [477, 277] width 32 height 156
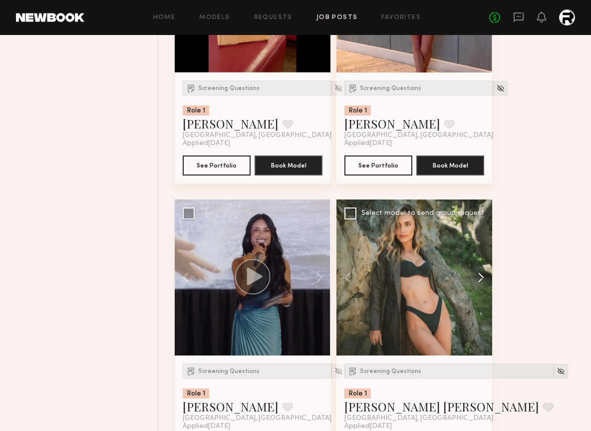
click at [480, 278] on button at bounding box center [477, 277] width 32 height 156
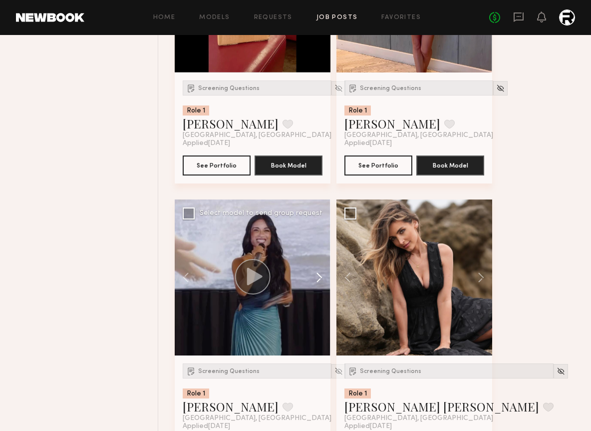
click at [316, 277] on button at bounding box center [315, 277] width 32 height 156
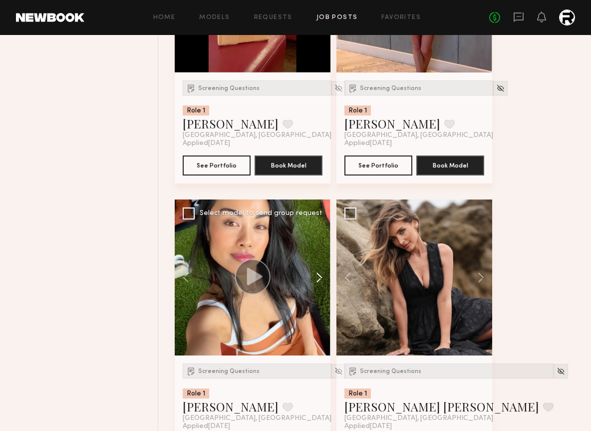
click at [316, 277] on button at bounding box center [315, 277] width 32 height 156
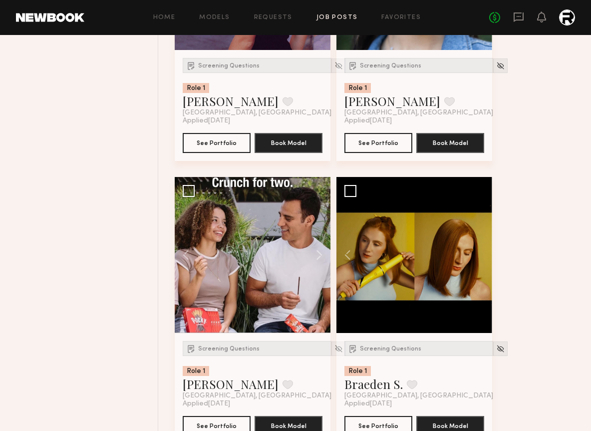
scroll to position [5657, 0]
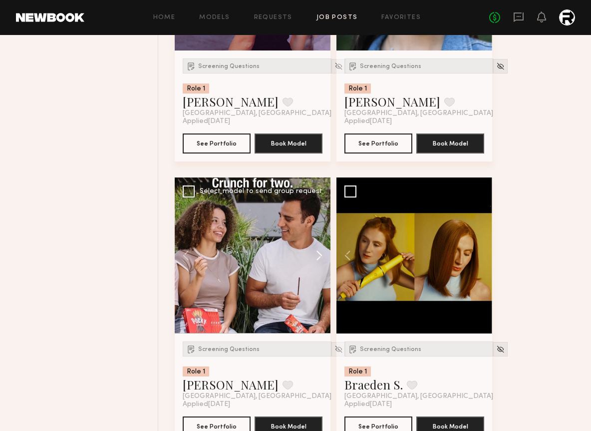
click at [318, 257] on button at bounding box center [315, 255] width 32 height 156
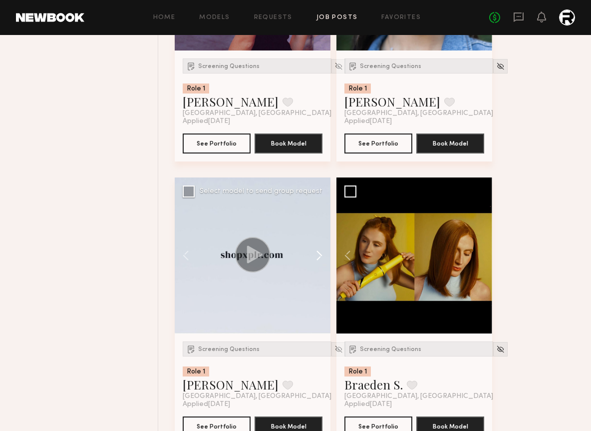
click at [318, 257] on button at bounding box center [315, 255] width 32 height 156
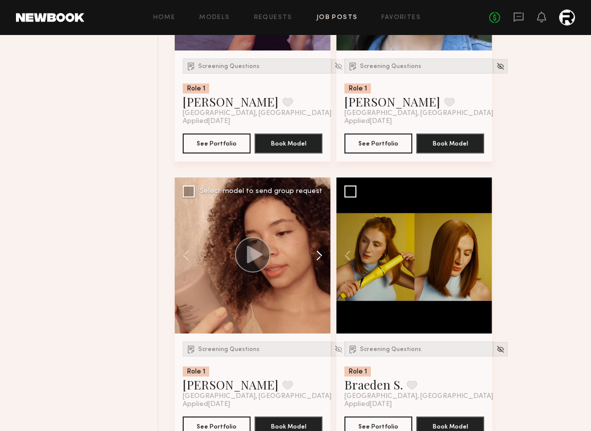
click at [318, 257] on button at bounding box center [315, 255] width 32 height 156
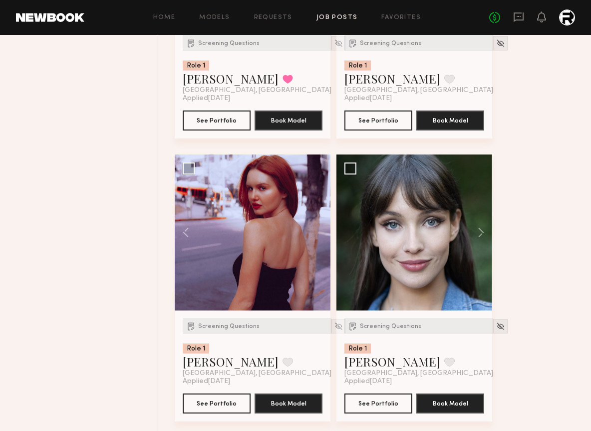
scroll to position [5397, 0]
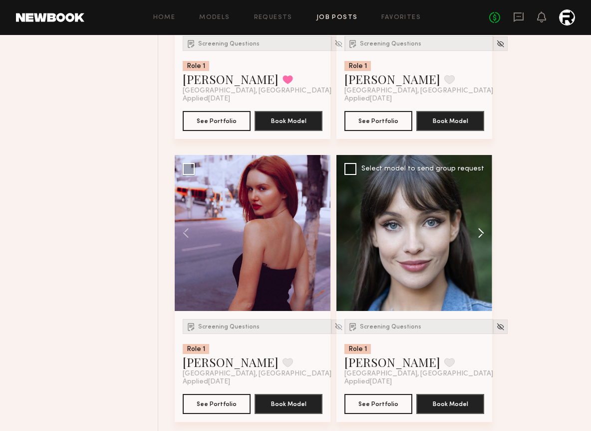
click at [479, 234] on button at bounding box center [477, 233] width 32 height 156
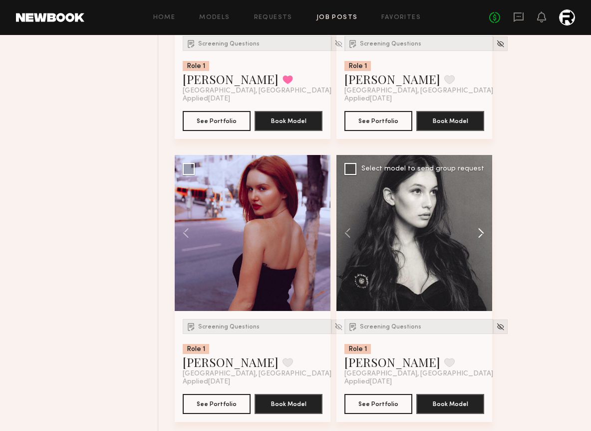
click at [479, 234] on button at bounding box center [477, 233] width 32 height 156
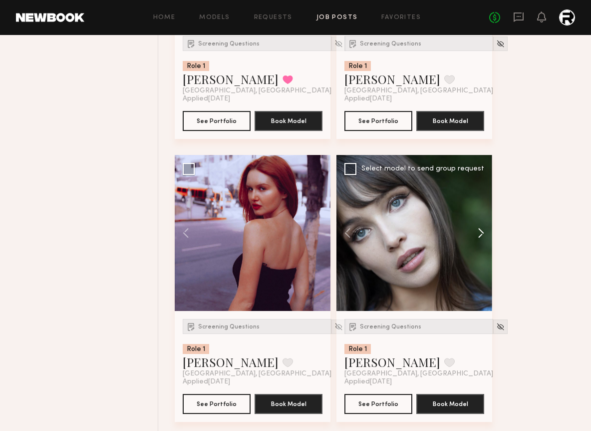
click at [479, 234] on button at bounding box center [477, 233] width 32 height 156
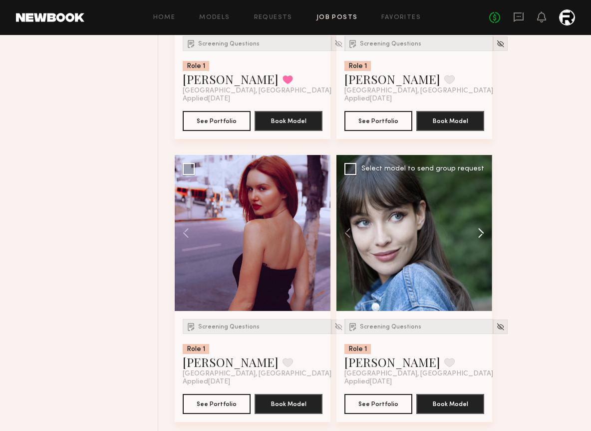
click at [479, 234] on button at bounding box center [477, 233] width 32 height 156
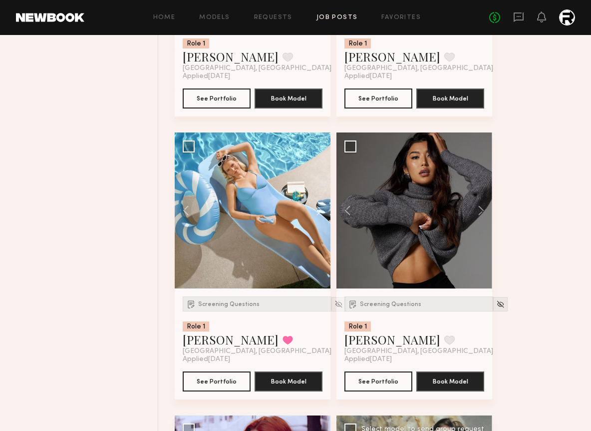
scroll to position [5137, 0]
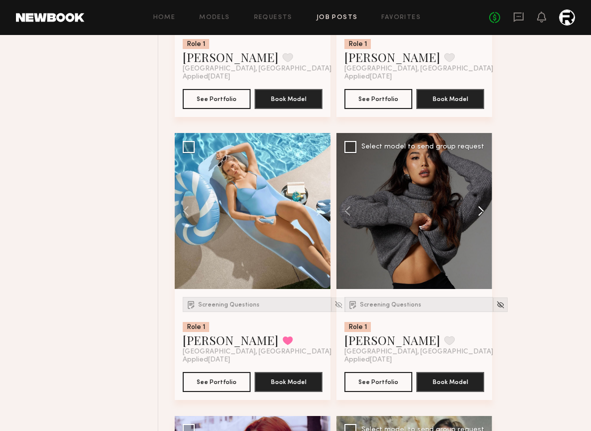
click at [479, 212] on button at bounding box center [477, 211] width 32 height 156
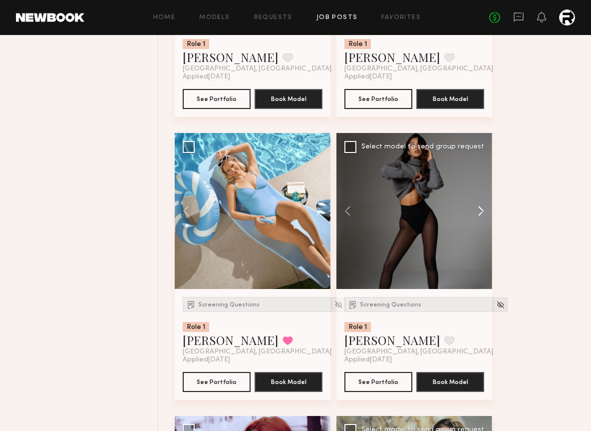
click at [479, 212] on button at bounding box center [477, 211] width 32 height 156
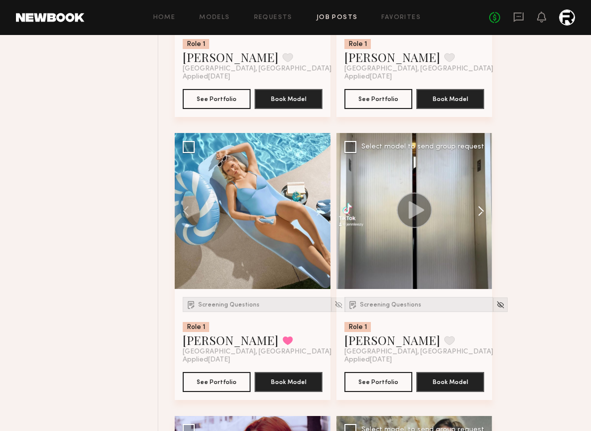
click at [479, 212] on button at bounding box center [477, 211] width 32 height 156
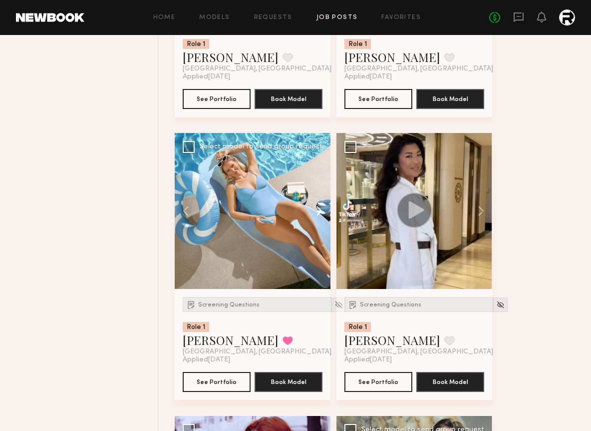
click at [322, 207] on button at bounding box center [315, 211] width 32 height 156
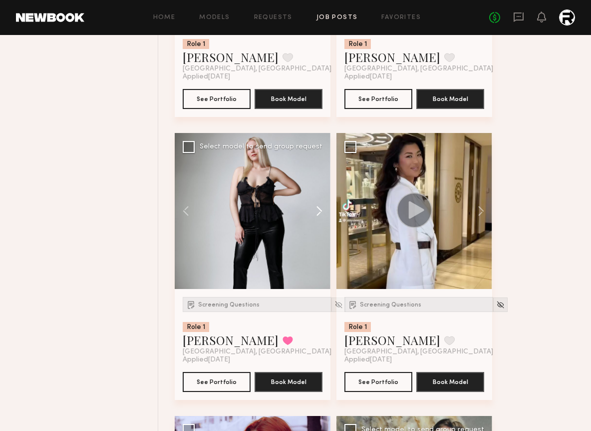
click at [322, 207] on button at bounding box center [315, 211] width 32 height 156
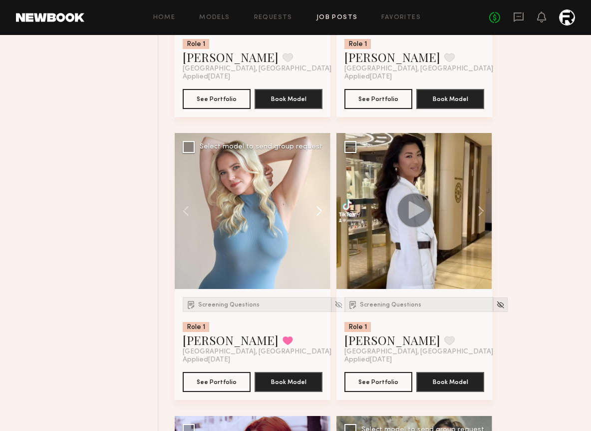
click at [322, 207] on button at bounding box center [315, 211] width 32 height 156
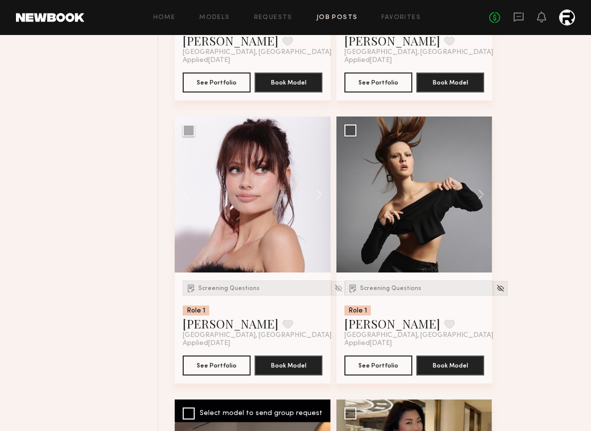
scroll to position [4871, 0]
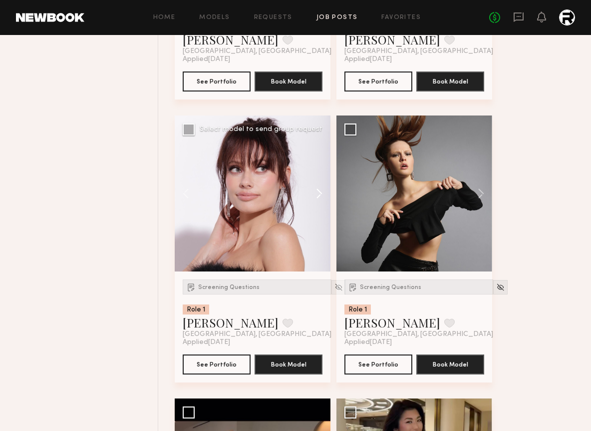
click at [318, 194] on button at bounding box center [315, 193] width 32 height 156
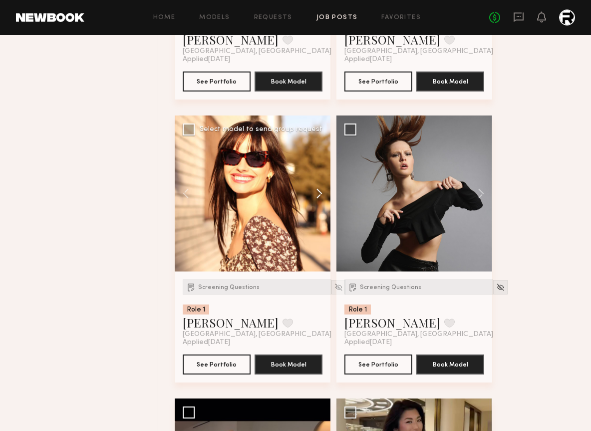
click at [318, 194] on button at bounding box center [315, 193] width 32 height 156
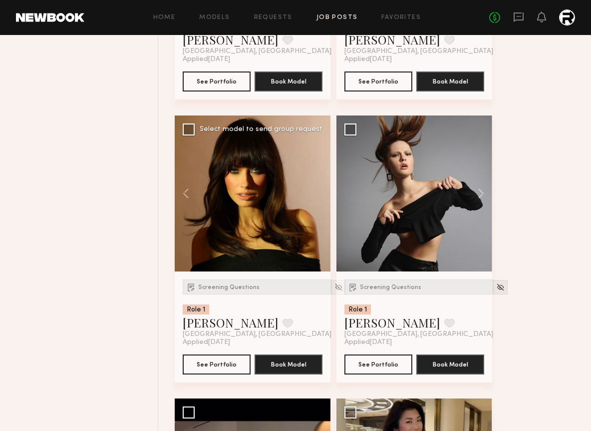
click at [318, 194] on div at bounding box center [253, 193] width 156 height 156
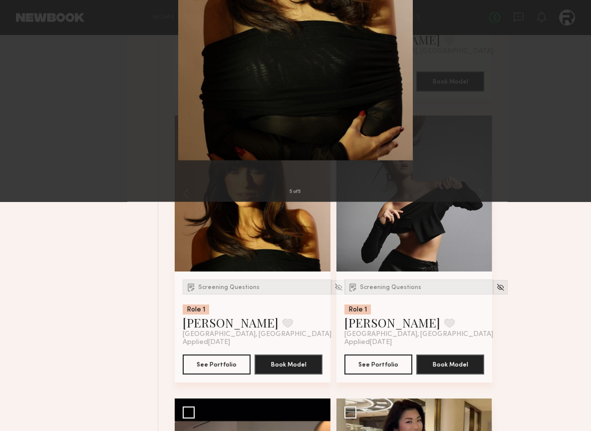
click at [19, 26] on button at bounding box center [23, 24] width 16 height 18
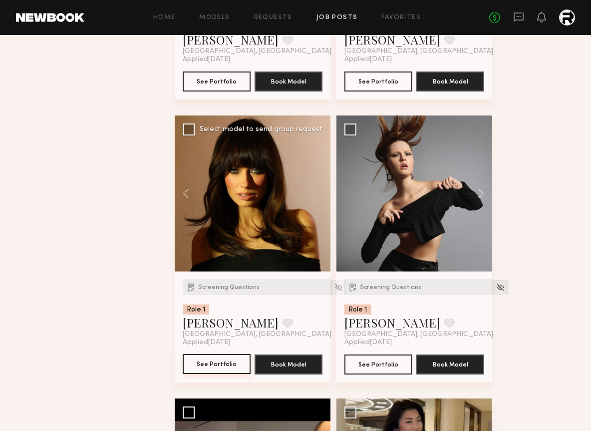
click at [193, 367] on button "See Portfolio" at bounding box center [217, 364] width 68 height 20
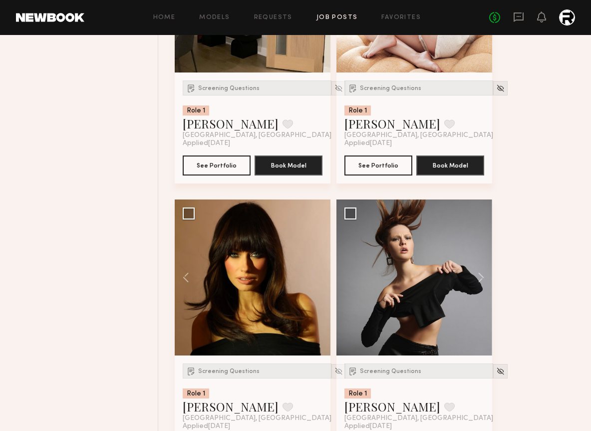
scroll to position [4771, 0]
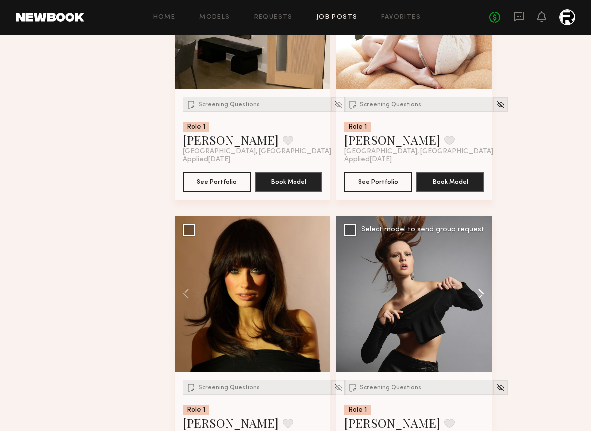
click at [481, 295] on button at bounding box center [477, 294] width 32 height 156
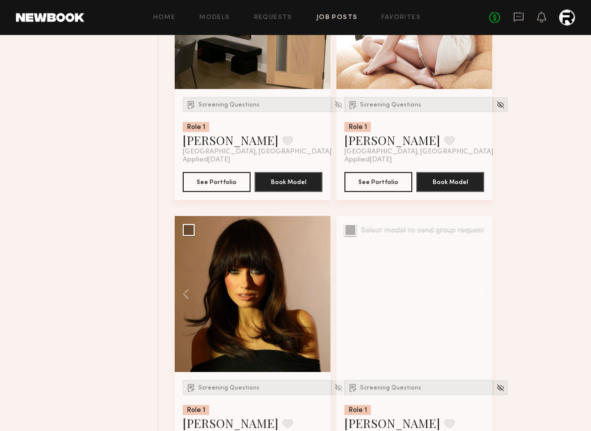
click at [481, 295] on button at bounding box center [477, 294] width 32 height 156
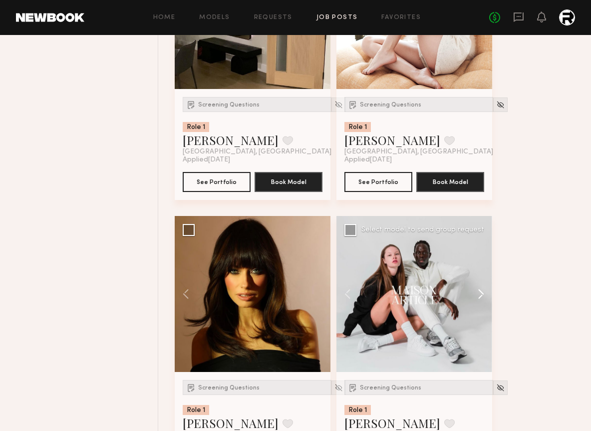
click at [481, 295] on button at bounding box center [477, 294] width 32 height 156
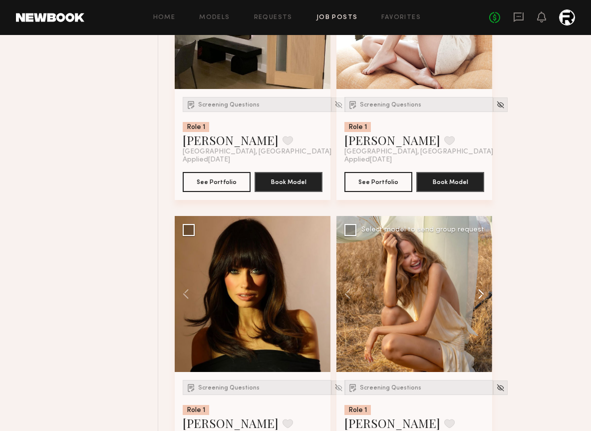
click at [481, 295] on button at bounding box center [477, 294] width 32 height 156
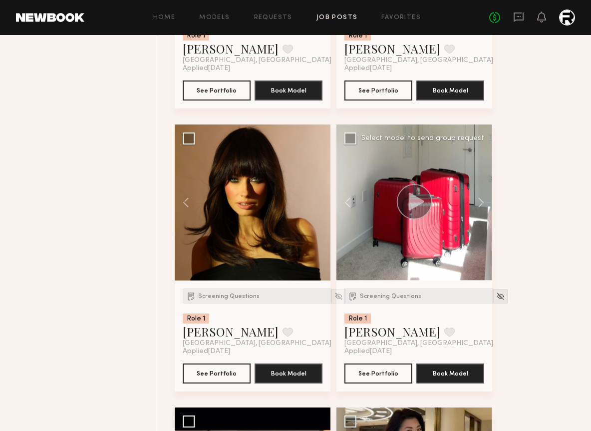
scroll to position [4890, 0]
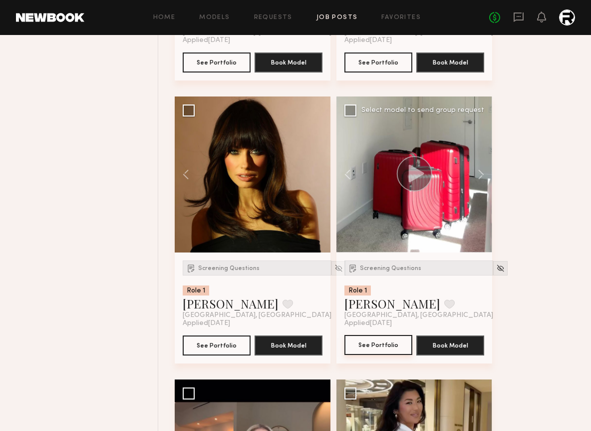
click at [377, 348] on button "See Portfolio" at bounding box center [379, 345] width 68 height 20
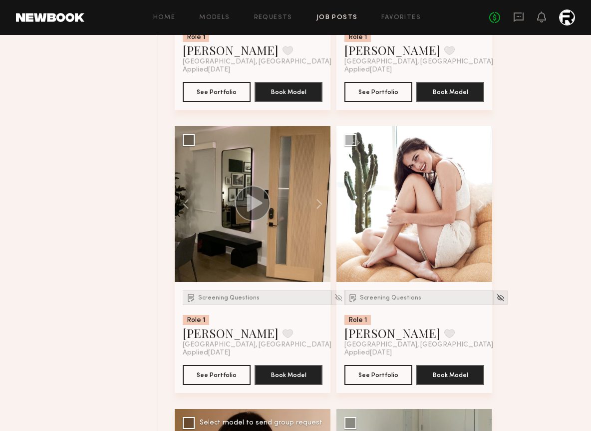
scroll to position [4574, 0]
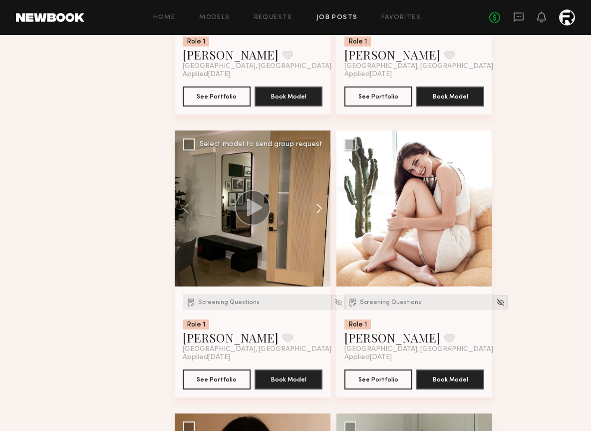
click at [315, 209] on button at bounding box center [315, 208] width 32 height 156
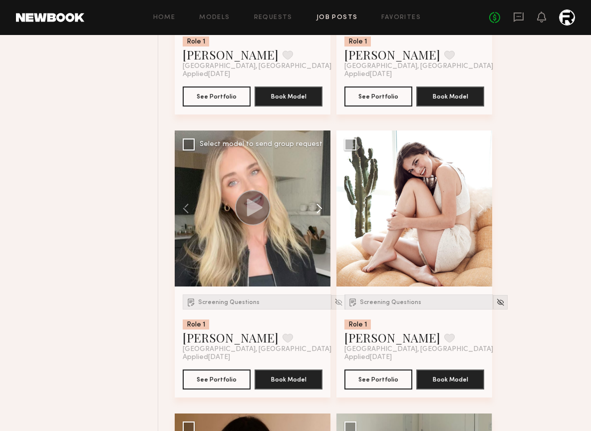
click at [315, 209] on button at bounding box center [315, 208] width 32 height 156
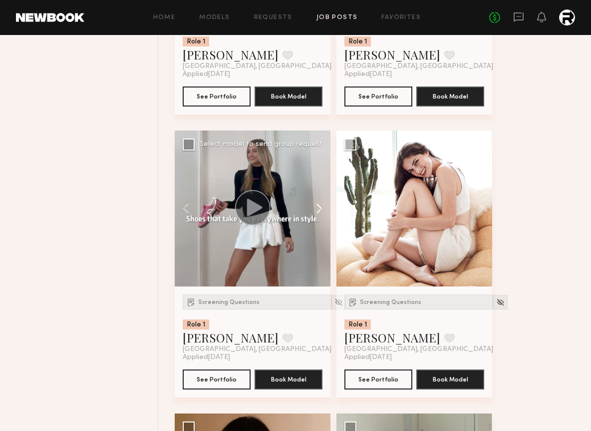
click at [315, 209] on button at bounding box center [315, 208] width 32 height 156
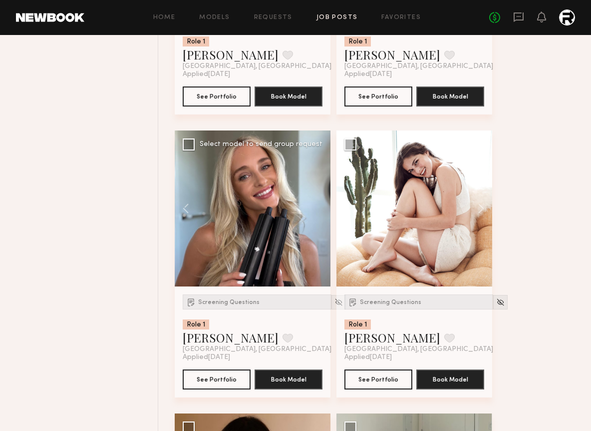
click at [315, 209] on div at bounding box center [253, 208] width 156 height 156
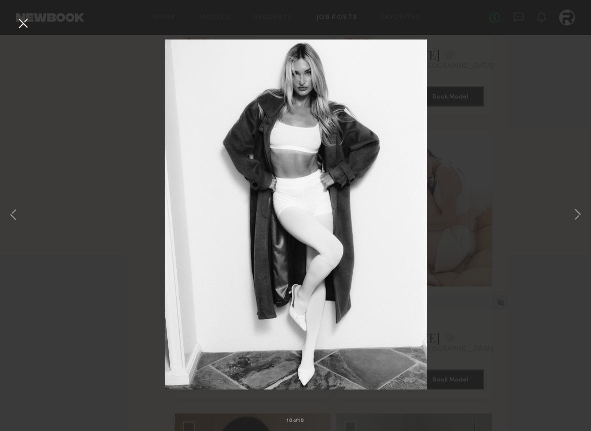
click at [30, 22] on button at bounding box center [23, 24] width 16 height 18
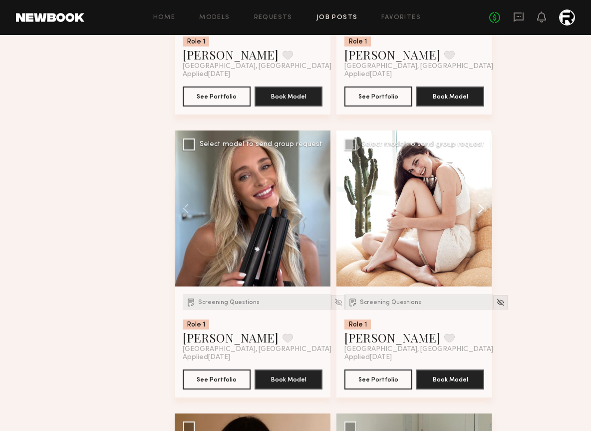
click at [474, 212] on button at bounding box center [477, 208] width 32 height 156
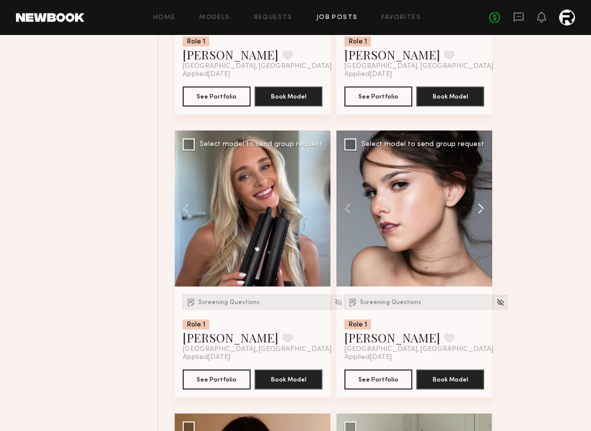
click at [474, 212] on button at bounding box center [477, 208] width 32 height 156
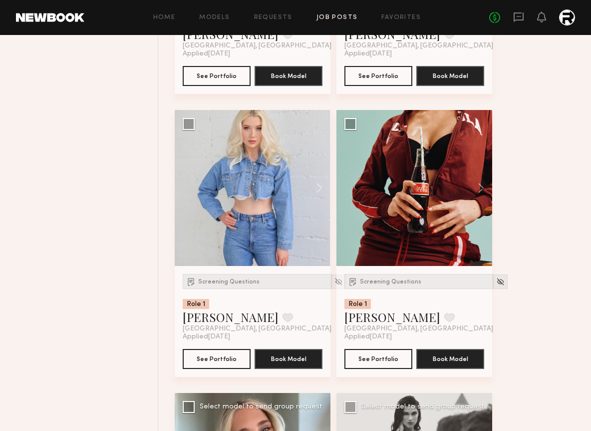
scroll to position [4309, 0]
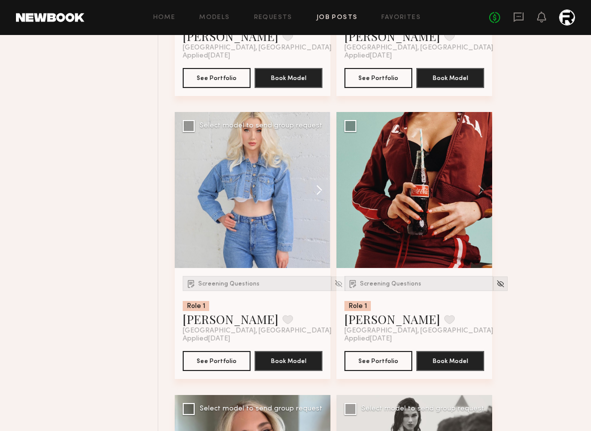
click at [319, 192] on button at bounding box center [315, 190] width 32 height 156
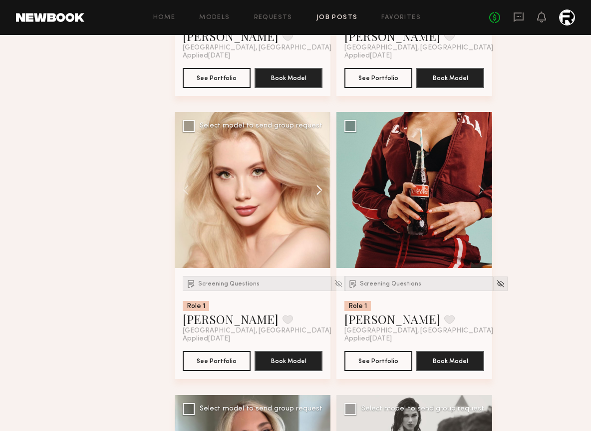
click at [319, 192] on button at bounding box center [315, 190] width 32 height 156
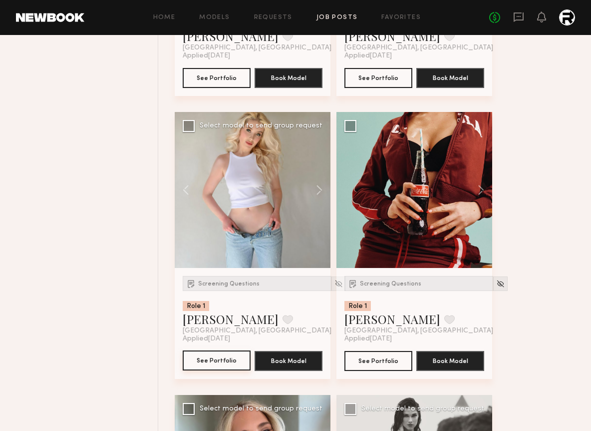
click at [228, 369] on button "See Portfolio" at bounding box center [217, 360] width 68 height 20
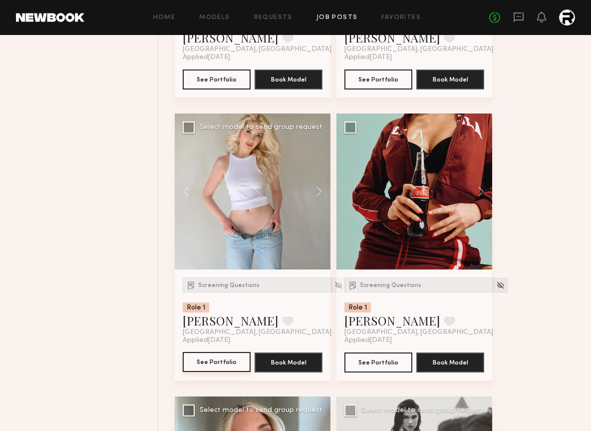
scroll to position [4327, 0]
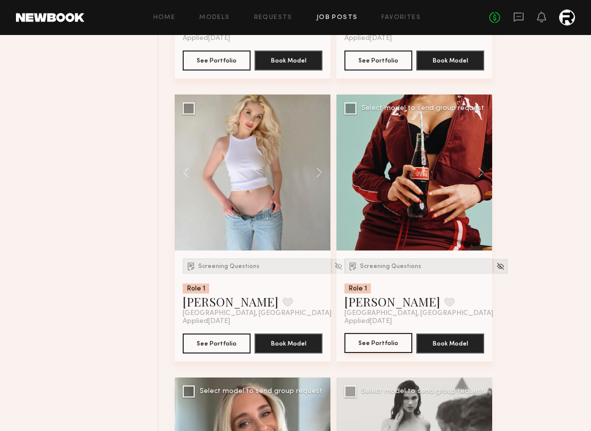
click at [390, 343] on button "See Portfolio" at bounding box center [379, 343] width 68 height 20
click at [396, 267] on span "Screening Questions" at bounding box center [390, 266] width 61 height 6
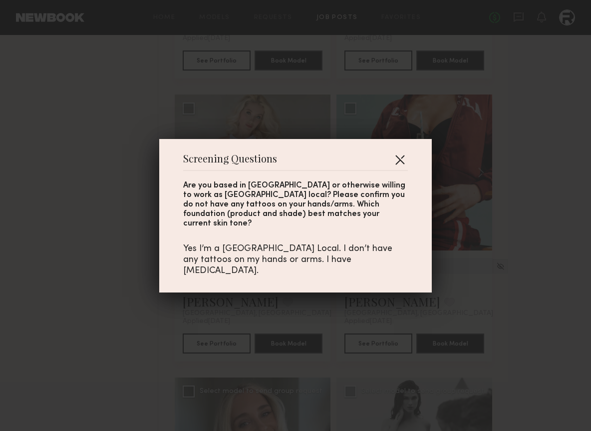
click at [403, 164] on button "button" at bounding box center [400, 159] width 16 height 16
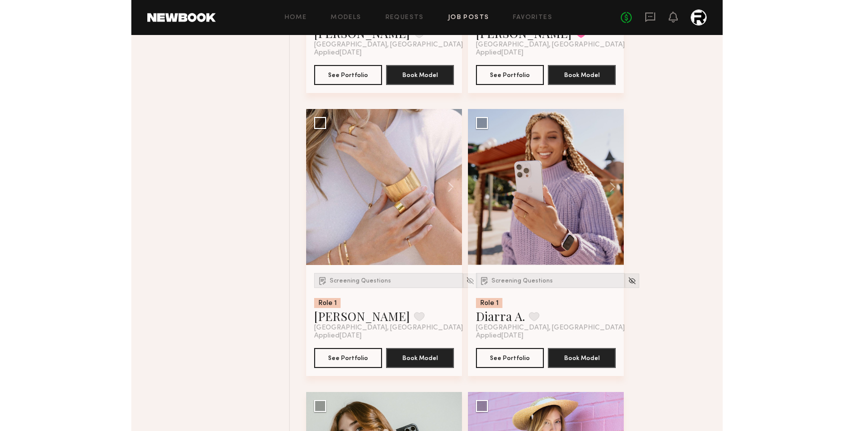
scroll to position [1485, 0]
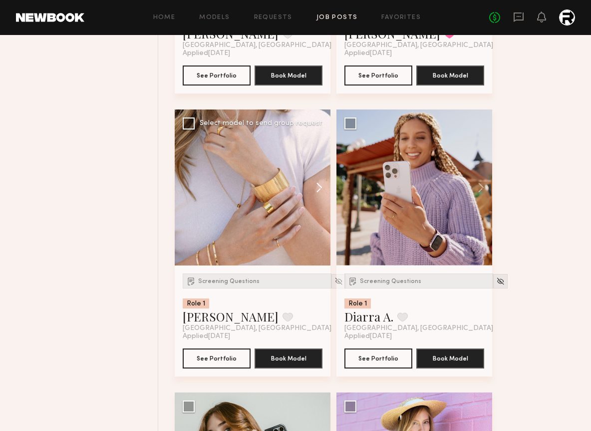
click at [316, 185] on button at bounding box center [315, 187] width 32 height 156
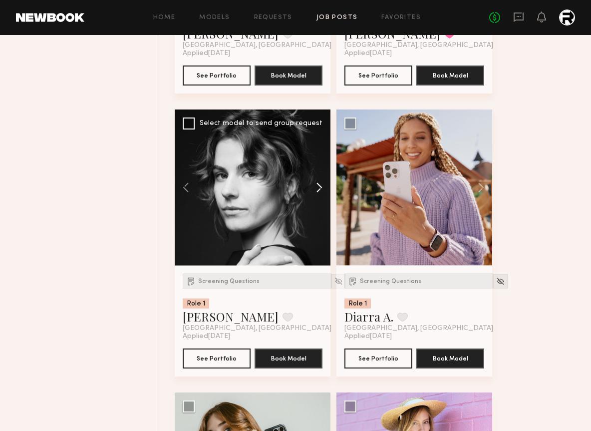
click at [316, 185] on button at bounding box center [315, 187] width 32 height 156
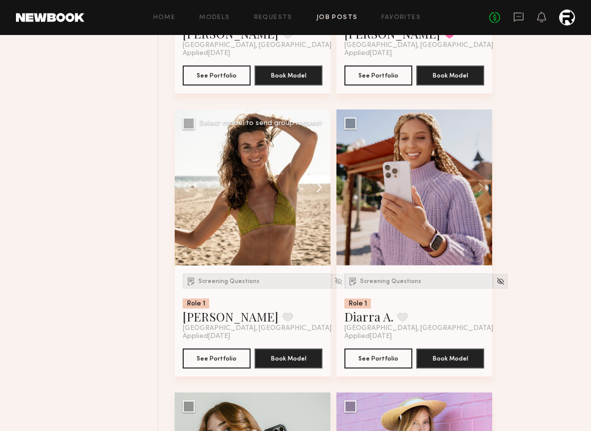
click at [316, 185] on button at bounding box center [315, 187] width 32 height 156
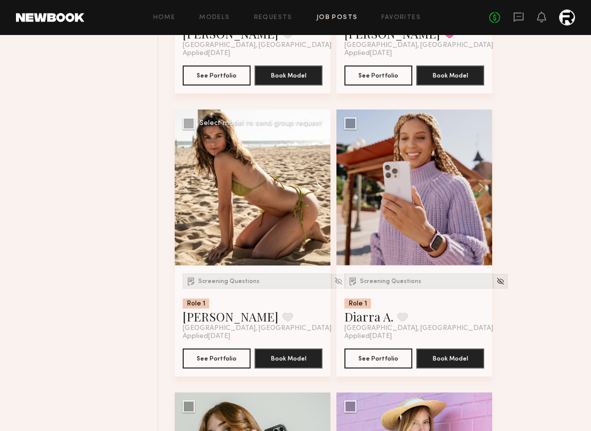
click at [316, 185] on button at bounding box center [315, 187] width 32 height 156
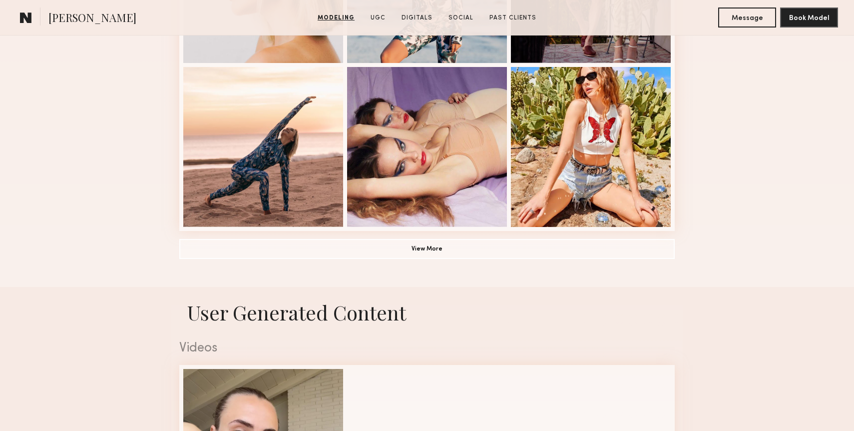
scroll to position [728, 0]
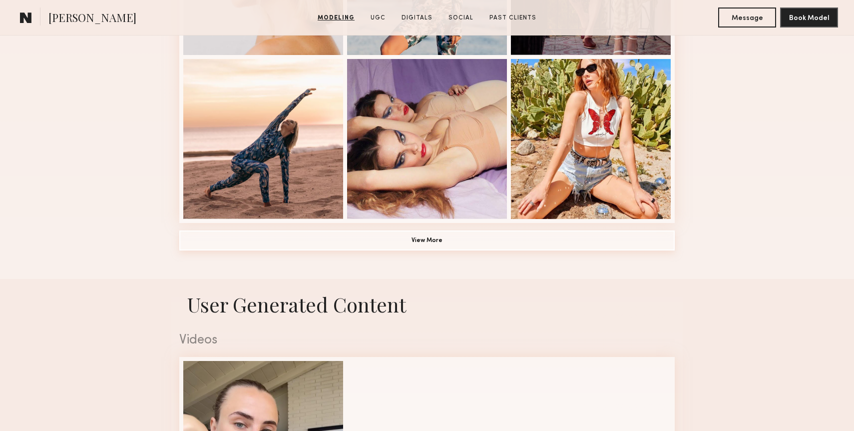
click at [417, 247] on button "View More" at bounding box center [426, 240] width 495 height 20
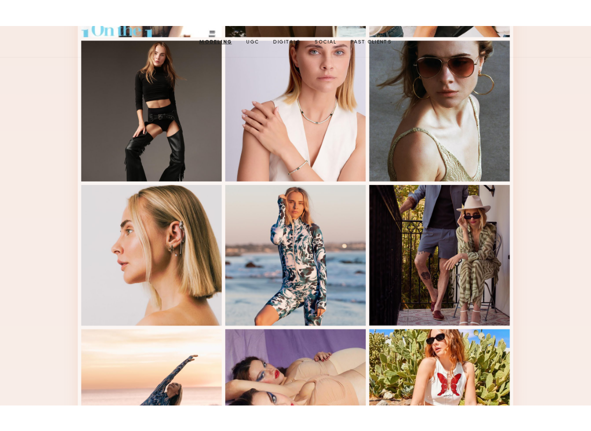
scroll to position [0, 0]
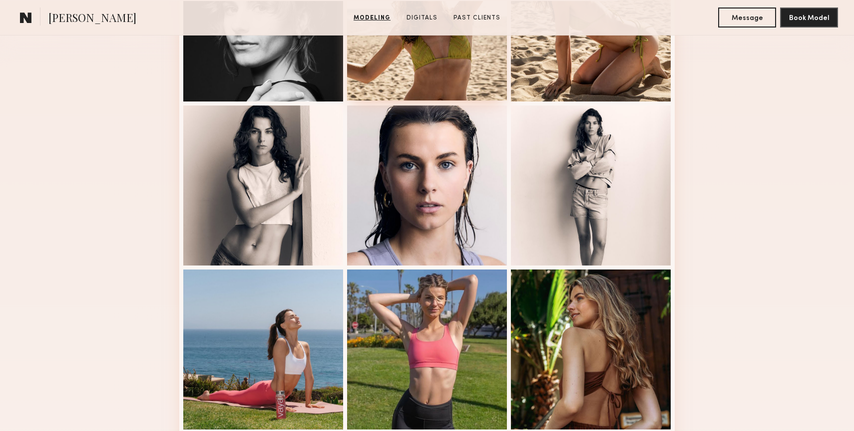
scroll to position [738, 0]
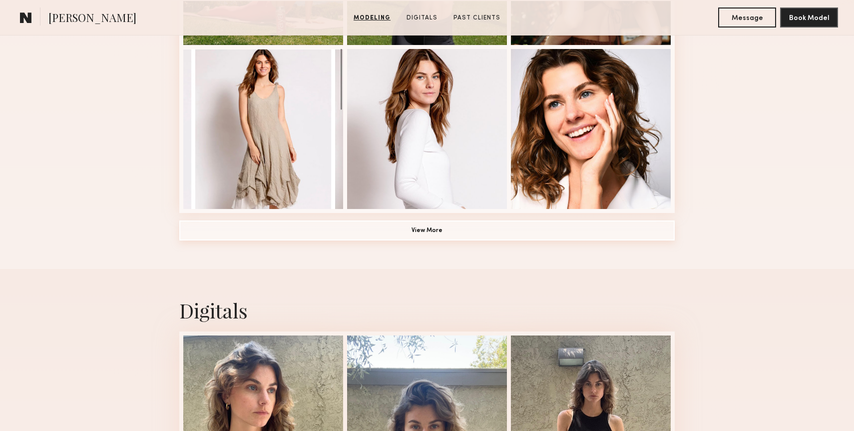
click at [432, 231] on button "View More" at bounding box center [426, 230] width 495 height 20
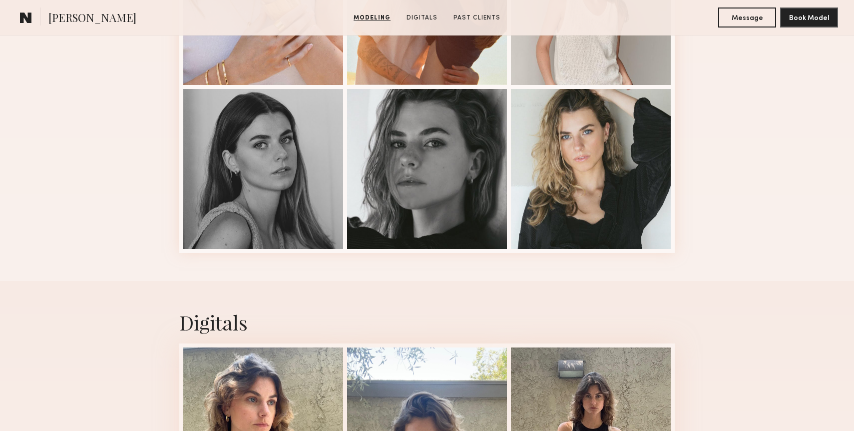
scroll to position [1033, 0]
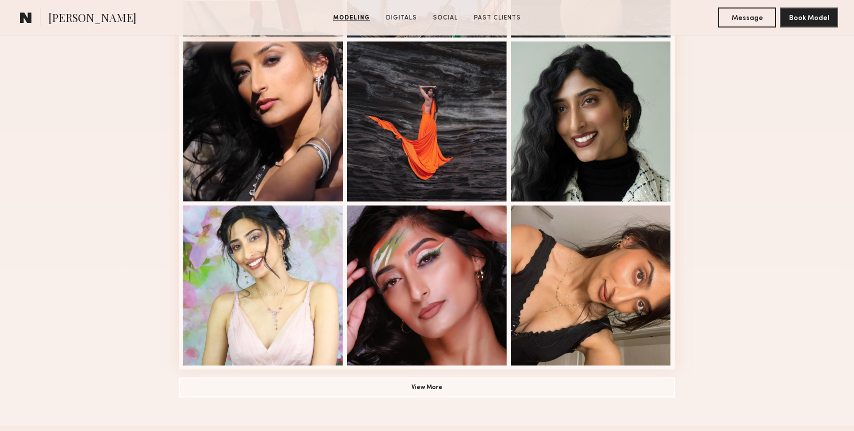
scroll to position [580, 0]
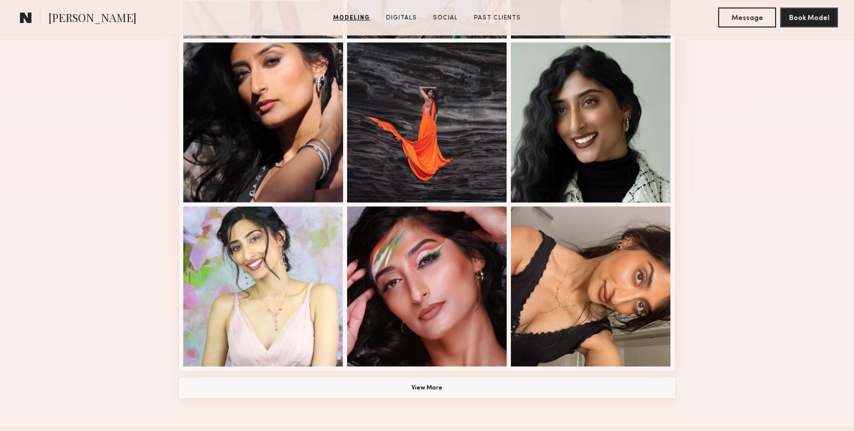
click at [434, 384] on button "View More" at bounding box center [426, 388] width 495 height 20
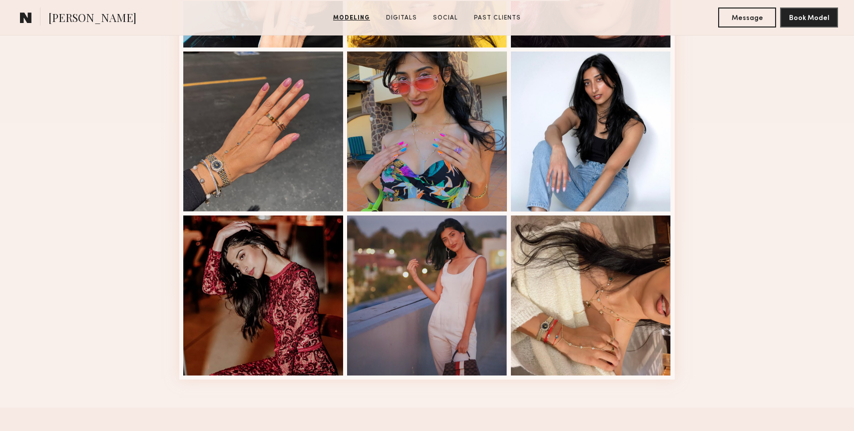
scroll to position [1226, 0]
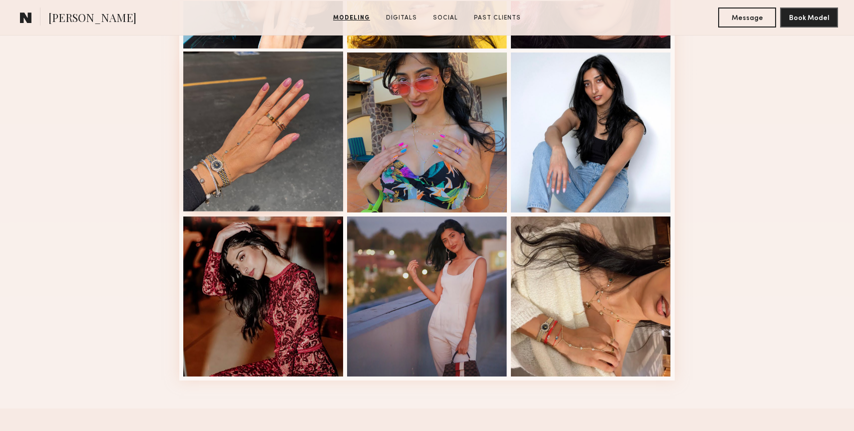
click at [246, 114] on div at bounding box center [263, 131] width 160 height 160
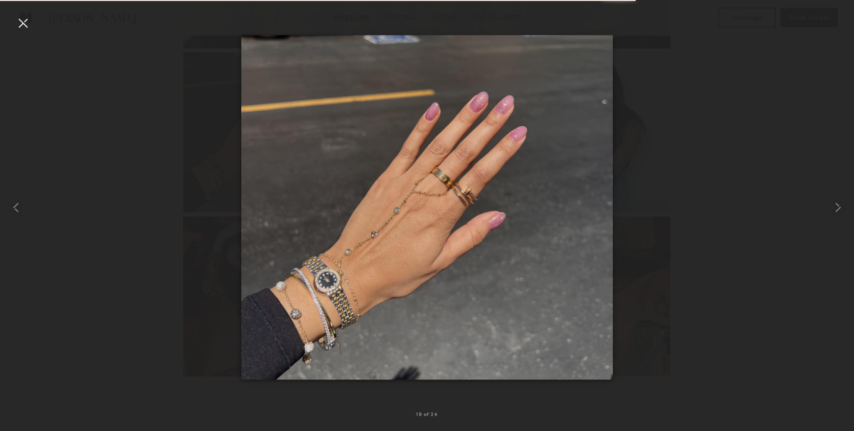
click at [26, 22] on div at bounding box center [23, 23] width 16 height 16
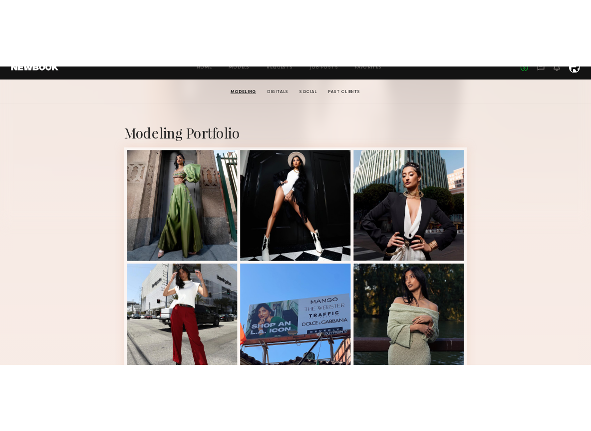
scroll to position [170, 0]
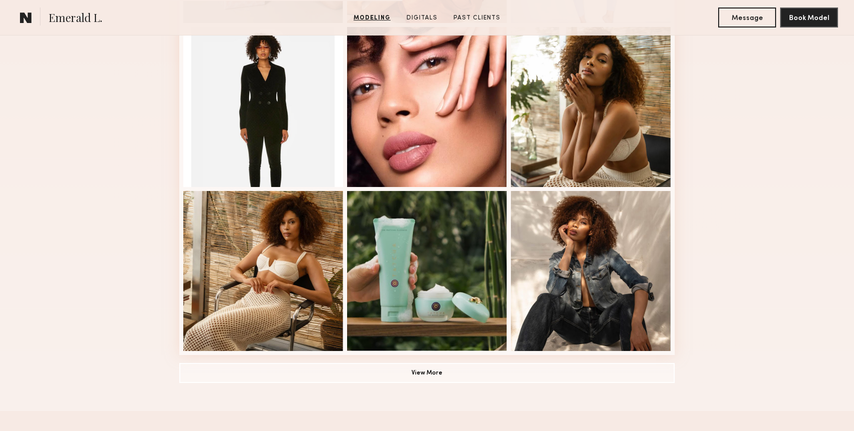
scroll to position [595, 0]
click at [429, 373] on button "View More" at bounding box center [426, 373] width 495 height 20
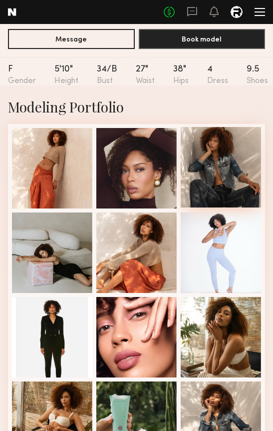
scroll to position [176, 0]
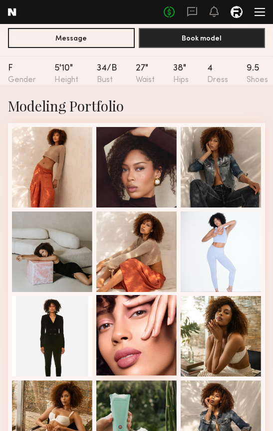
click at [146, 351] on div at bounding box center [136, 335] width 80 height 80
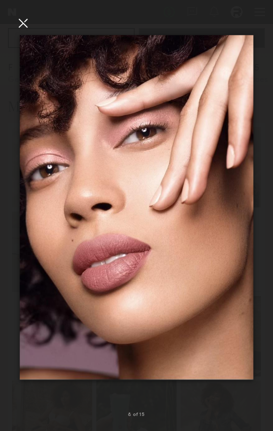
click at [17, 19] on div at bounding box center [23, 23] width 16 height 16
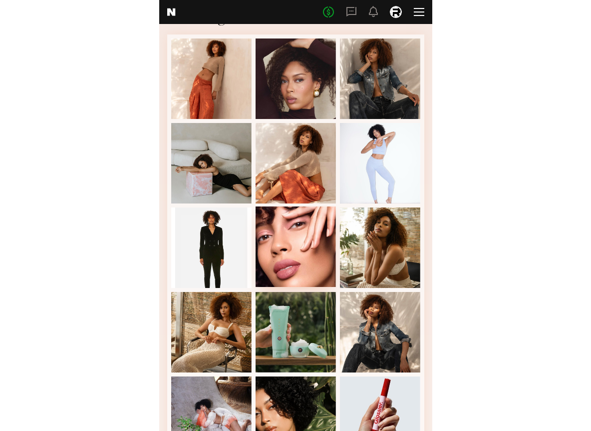
scroll to position [345, 0]
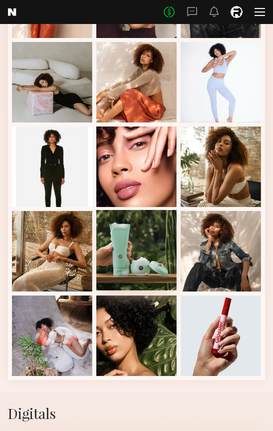
click at [130, 243] on div at bounding box center [136, 250] width 80 height 80
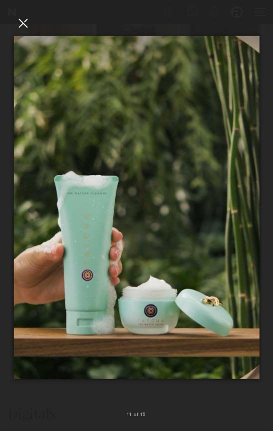
click at [24, 25] on div at bounding box center [23, 23] width 16 height 16
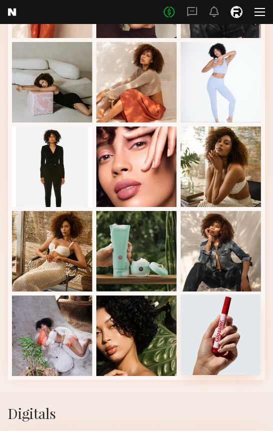
click at [212, 331] on div at bounding box center [221, 334] width 80 height 80
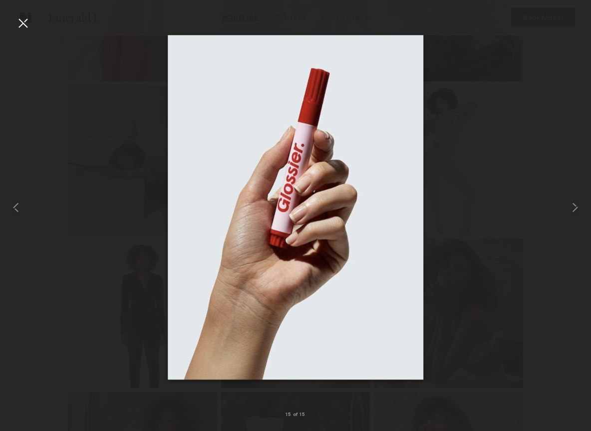
click at [25, 27] on div at bounding box center [23, 23] width 16 height 16
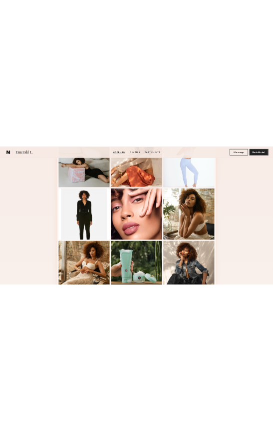
scroll to position [490, 0]
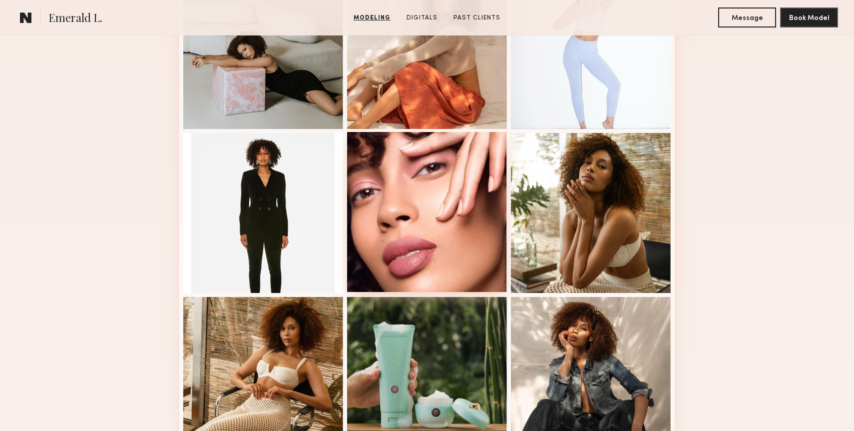
click at [424, 199] on div at bounding box center [427, 212] width 160 height 160
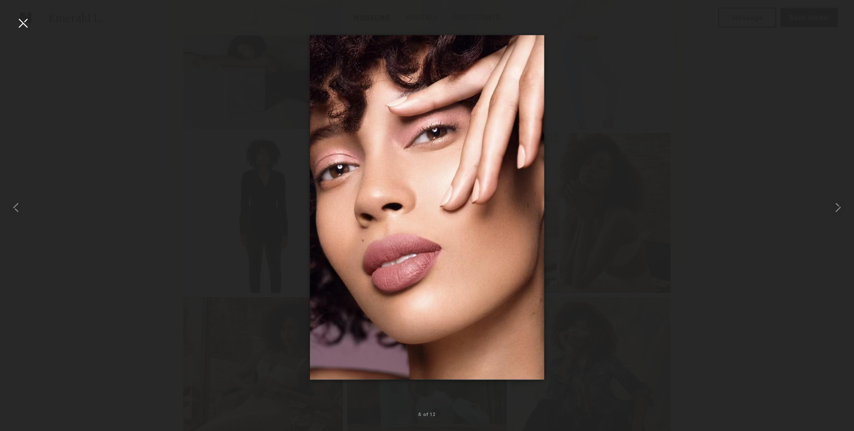
click at [395, 211] on img at bounding box center [427, 207] width 234 height 344
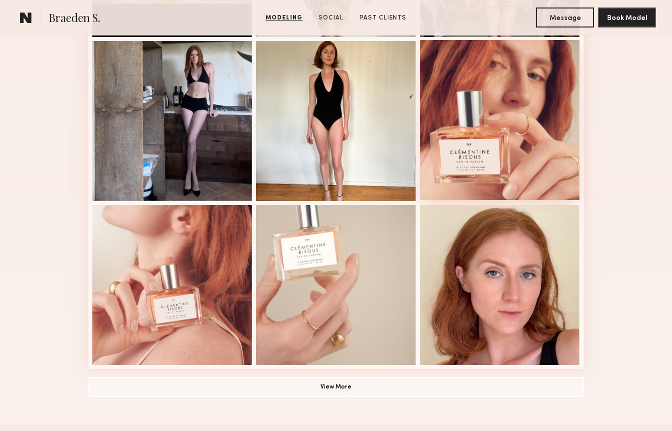
scroll to position [586, 0]
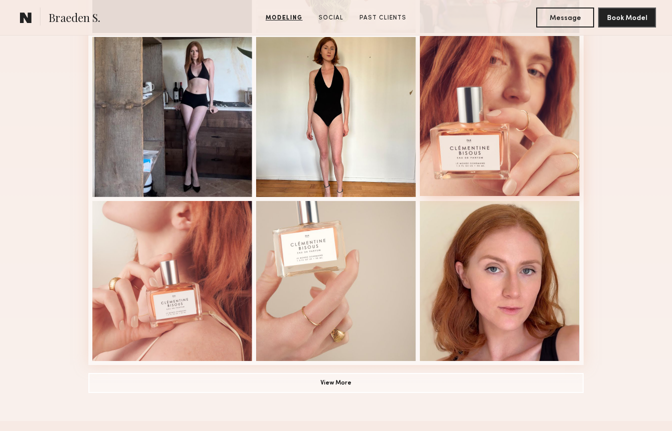
click at [500, 133] on div at bounding box center [500, 116] width 160 height 160
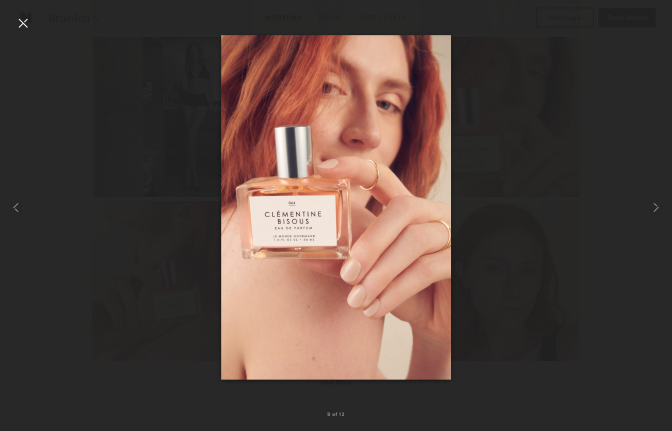
click at [29, 21] on div at bounding box center [23, 23] width 16 height 16
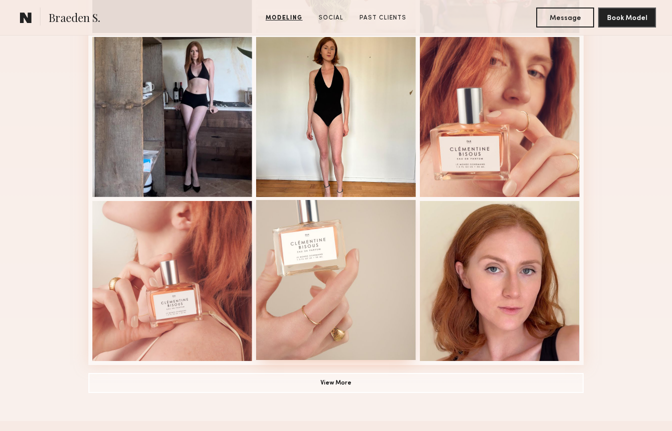
click at [321, 277] on div at bounding box center [336, 280] width 160 height 160
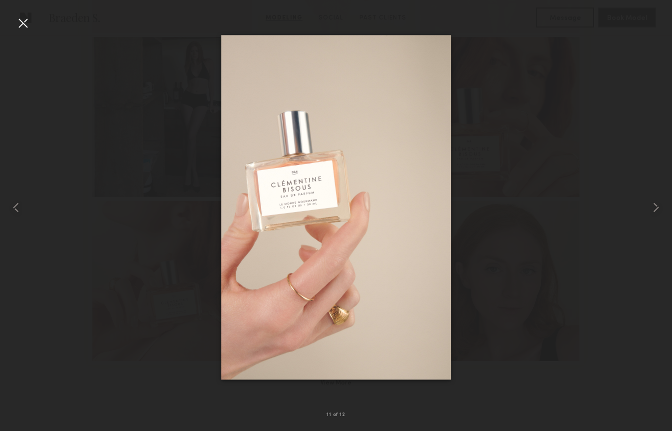
click at [323, 232] on img at bounding box center [336, 207] width 230 height 344
click at [18, 26] on div at bounding box center [23, 23] width 16 height 16
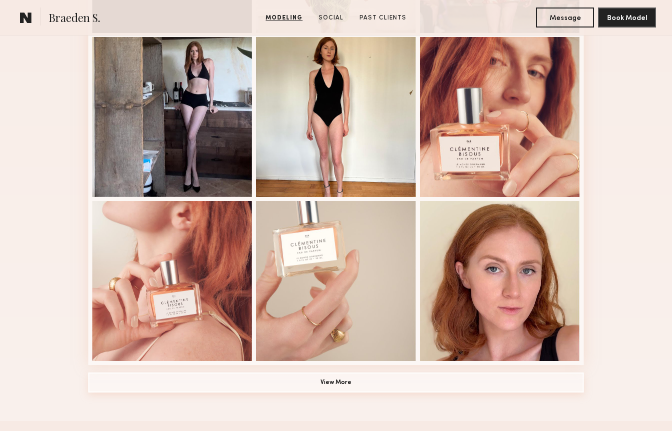
click at [335, 378] on button "View More" at bounding box center [335, 382] width 495 height 20
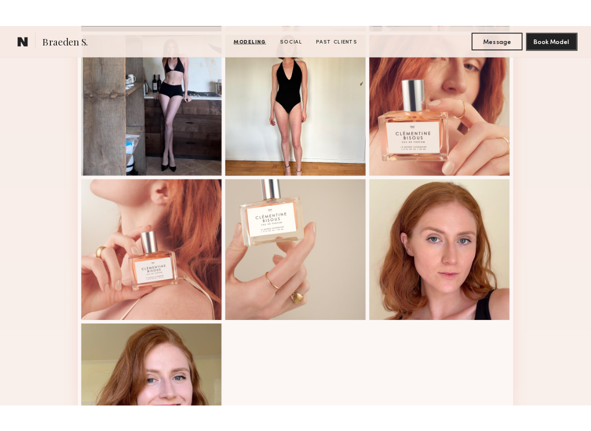
scroll to position [614, 0]
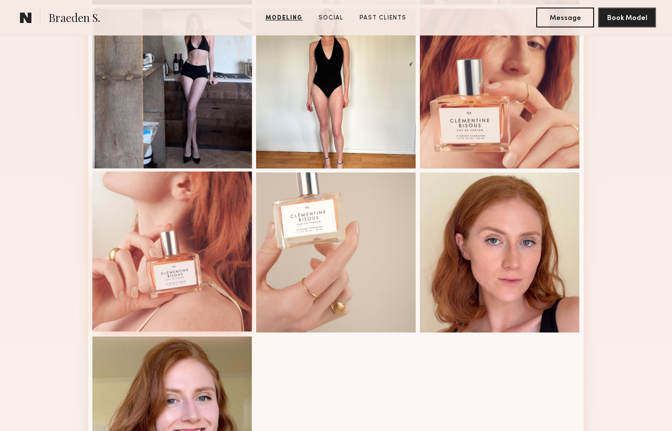
click at [182, 263] on div at bounding box center [172, 251] width 160 height 160
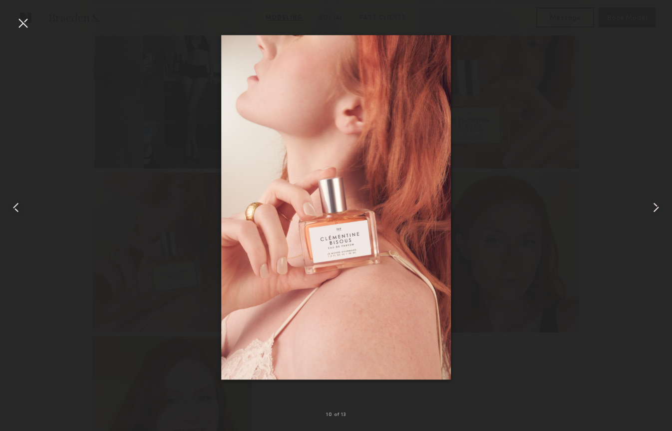
click at [22, 21] on div at bounding box center [23, 23] width 16 height 16
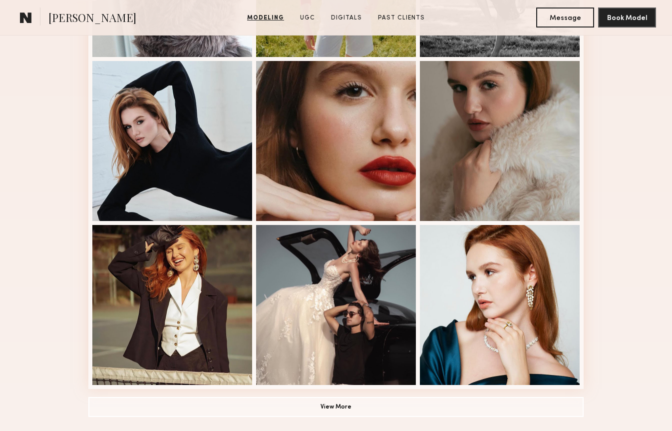
scroll to position [561, 0]
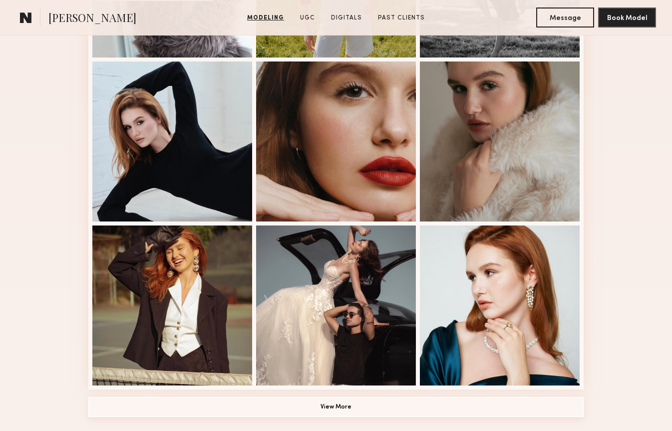
click at [348, 407] on button "View More" at bounding box center [335, 407] width 495 height 20
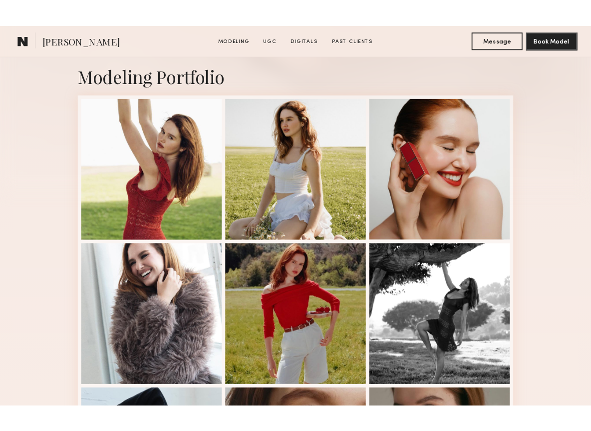
scroll to position [211, 0]
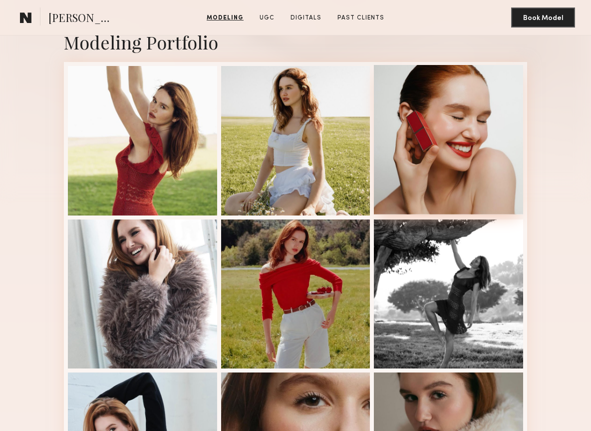
click at [419, 146] on div at bounding box center [448, 139] width 149 height 149
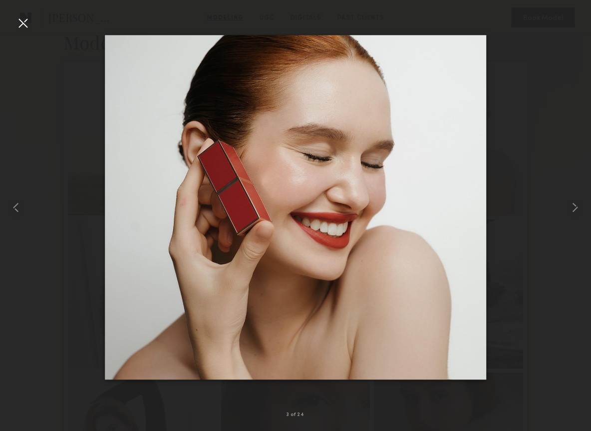
click at [28, 23] on div at bounding box center [23, 23] width 16 height 16
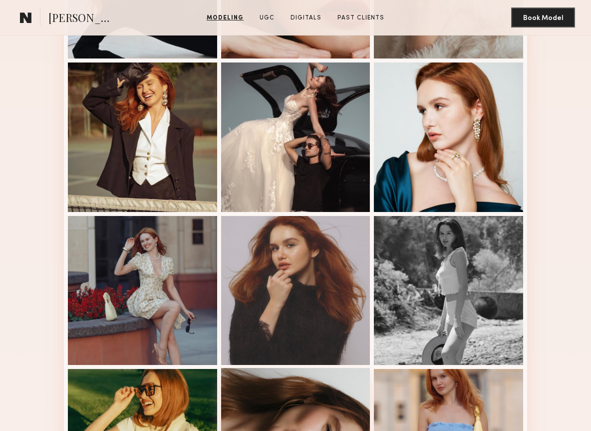
scroll to position [673, 0]
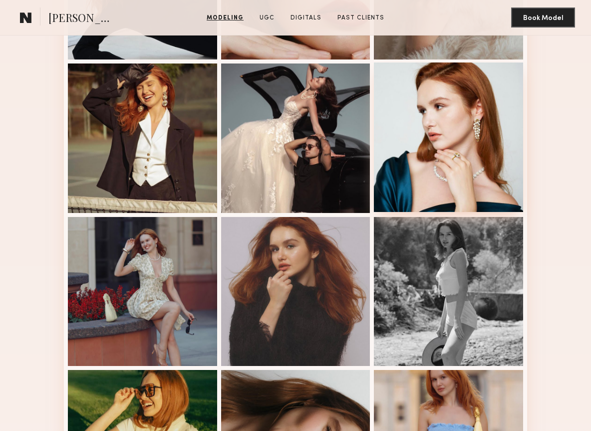
click at [439, 166] on div at bounding box center [448, 136] width 149 height 149
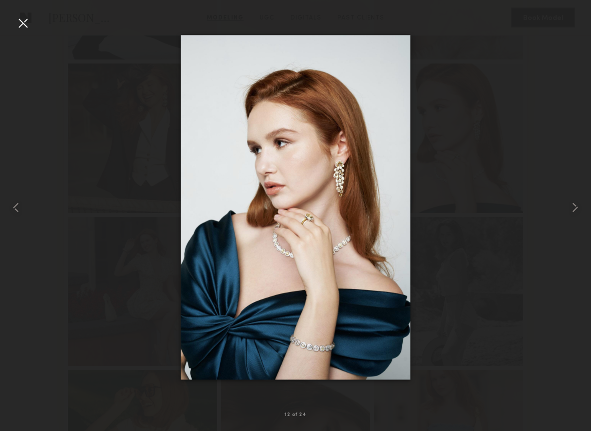
click at [21, 23] on div at bounding box center [23, 23] width 16 height 16
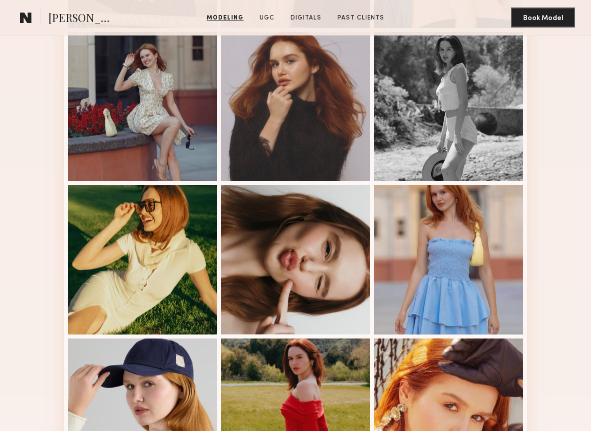
scroll to position [859, 0]
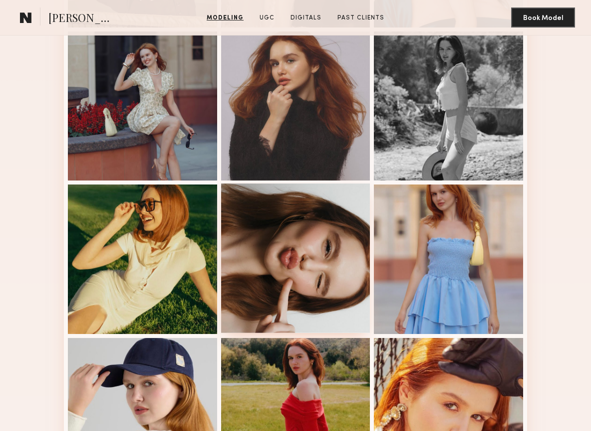
click at [292, 281] on div at bounding box center [295, 257] width 149 height 149
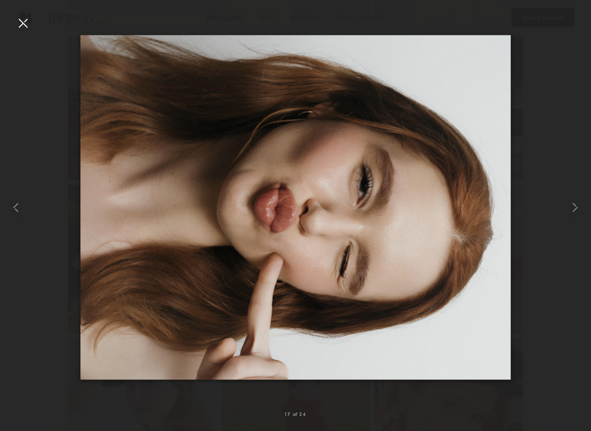
click at [22, 24] on div at bounding box center [23, 23] width 16 height 16
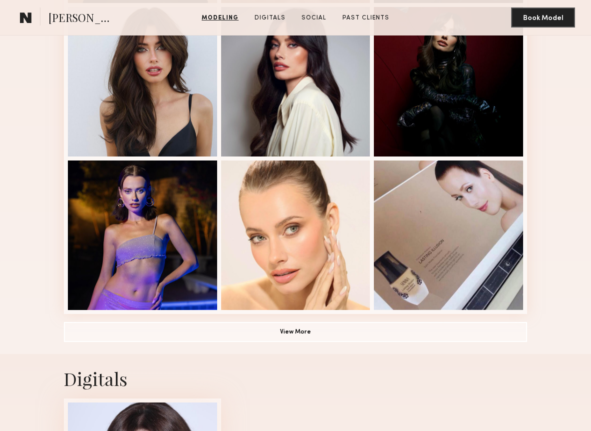
scroll to position [576, 0]
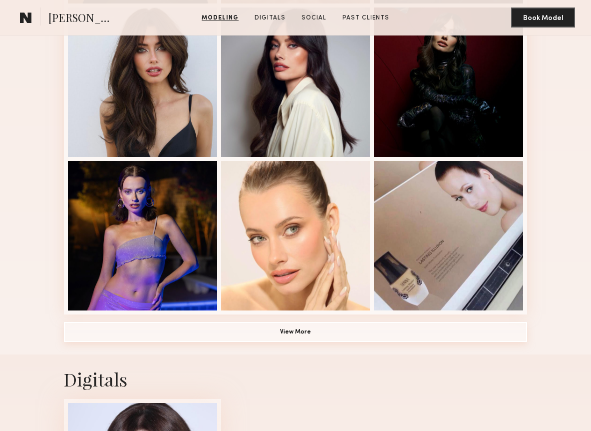
click at [299, 336] on button "View More" at bounding box center [296, 332] width 464 height 20
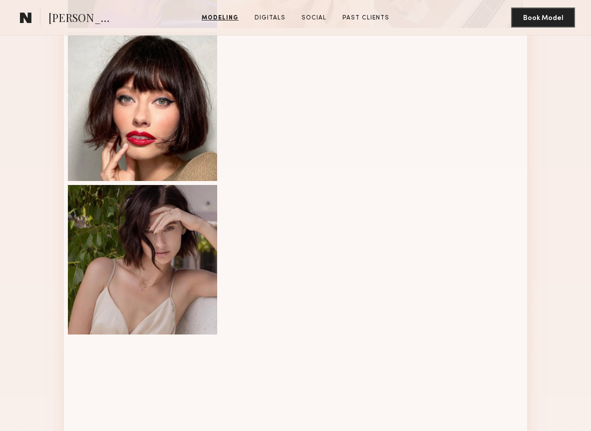
scroll to position [857, 0]
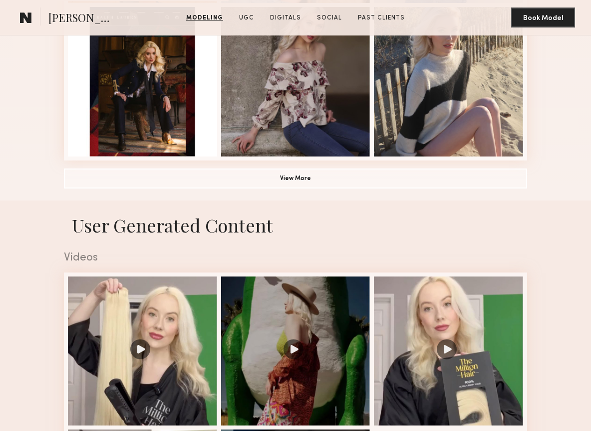
scroll to position [735, 0]
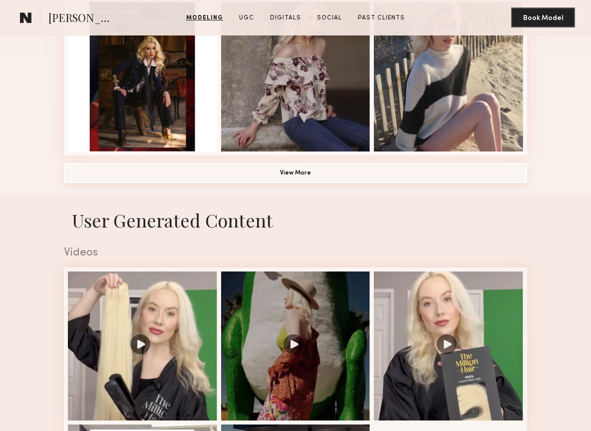
click at [308, 163] on button "View More" at bounding box center [296, 173] width 464 height 20
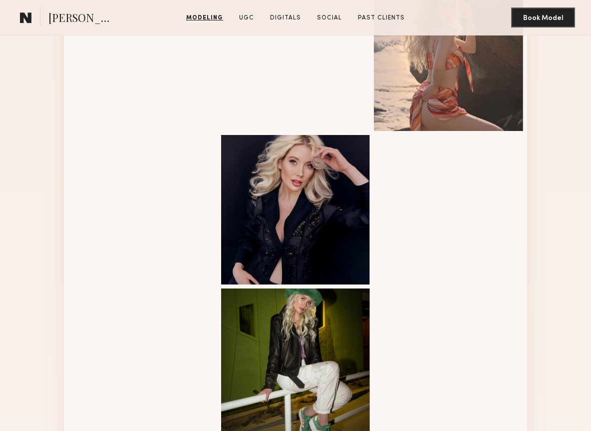
scroll to position [1061, 0]
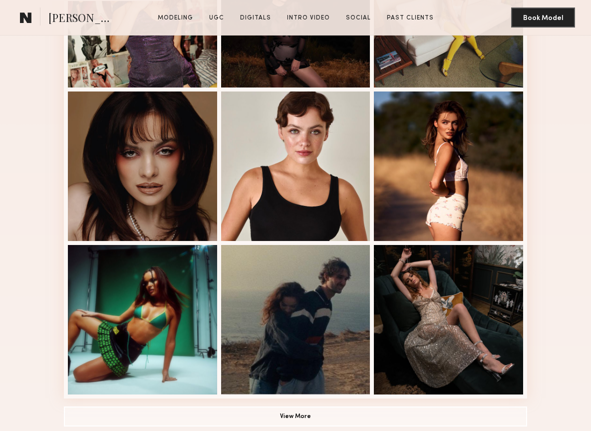
scroll to position [494, 0]
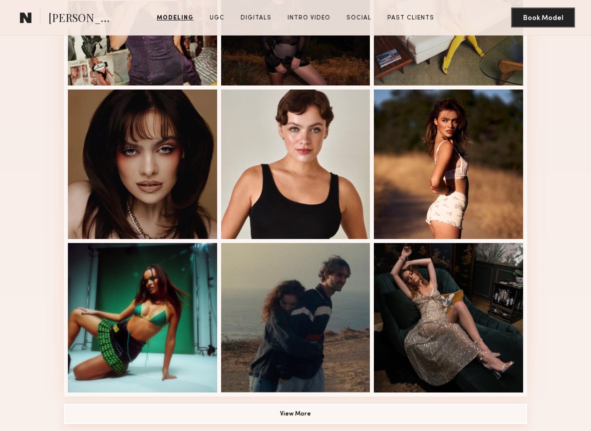
click at [277, 413] on button "View More" at bounding box center [296, 414] width 464 height 20
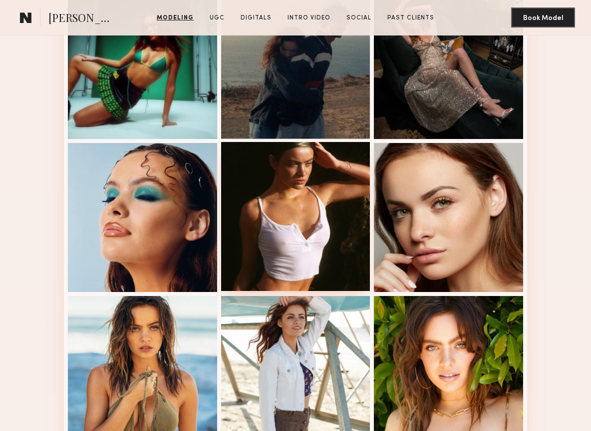
scroll to position [0, 0]
